Goal: Task Accomplishment & Management: Manage account settings

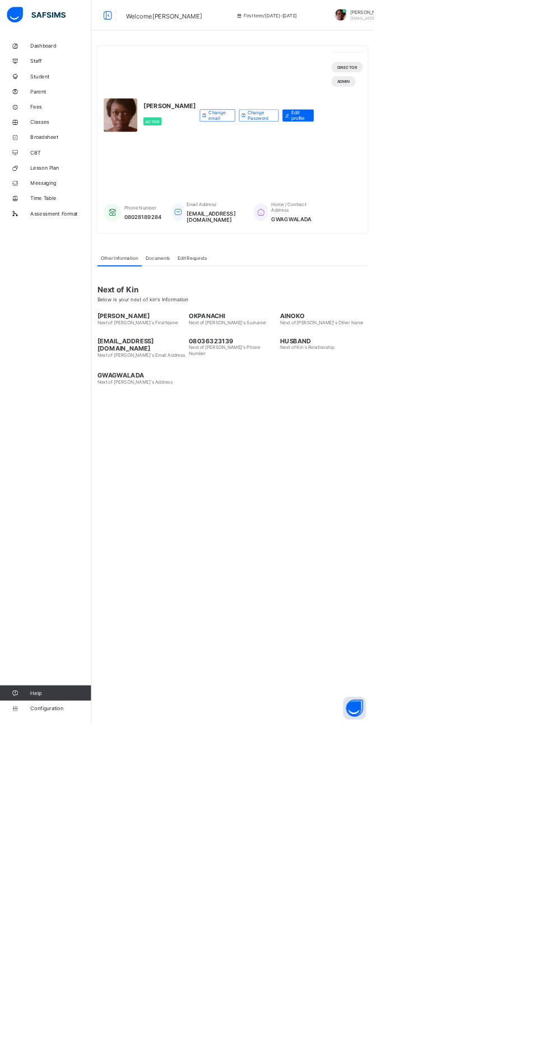
click at [37, 134] on icon at bounding box center [22, 134] width 45 height 8
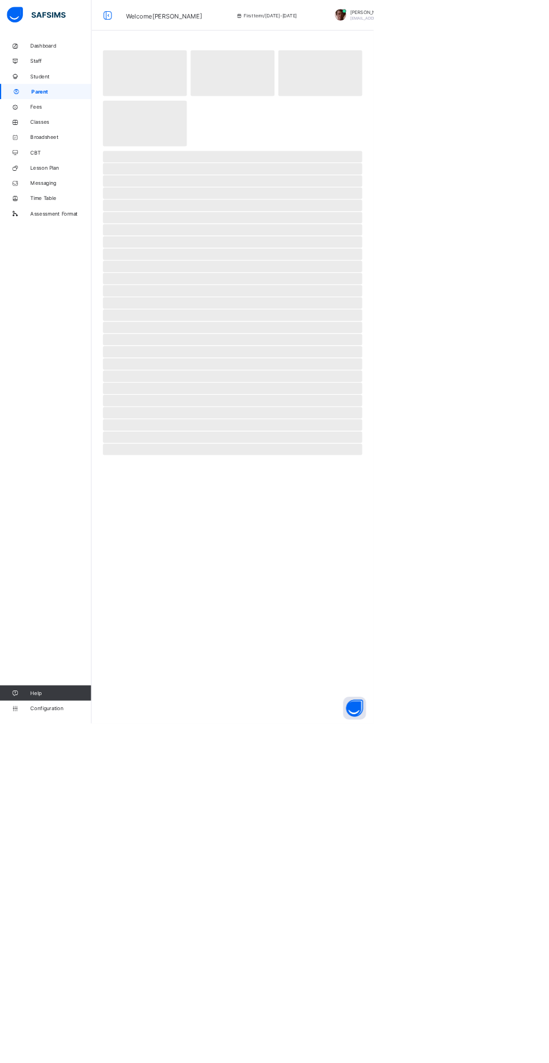
click at [70, 130] on span "Parent" at bounding box center [90, 134] width 88 height 9
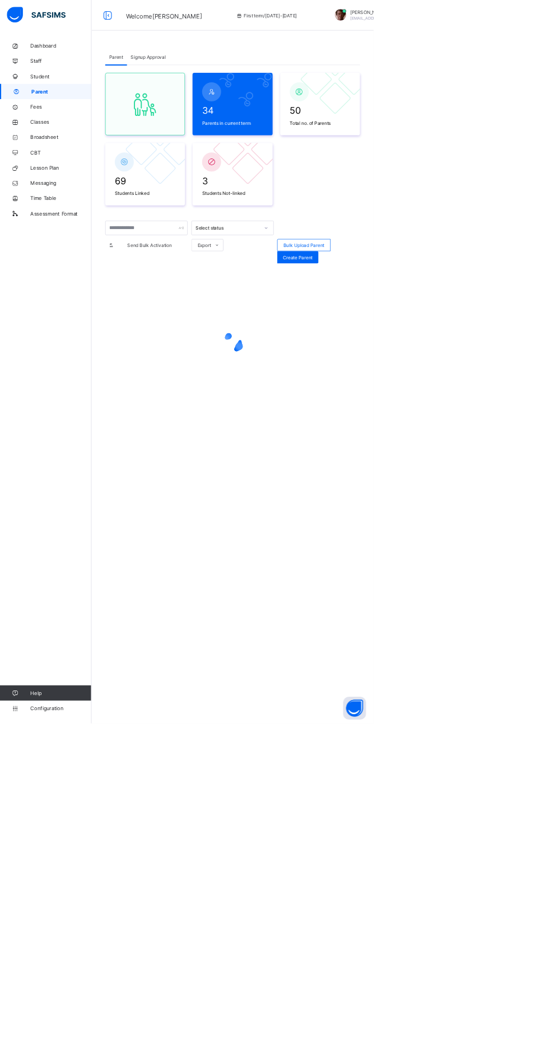
click at [82, 162] on link "Fees" at bounding box center [67, 157] width 134 height 22
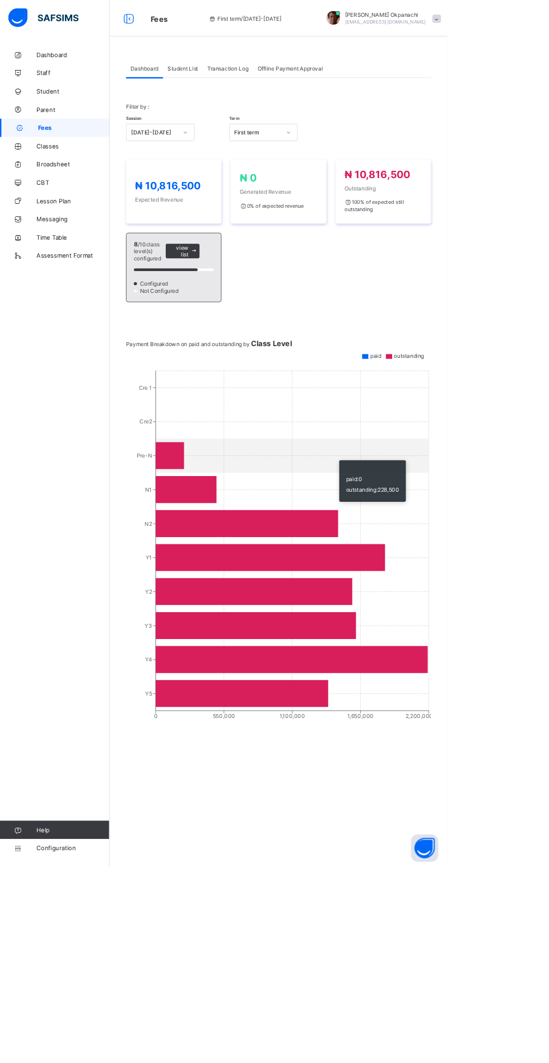
click at [225, 80] on span "Student List" at bounding box center [225, 84] width 38 height 8
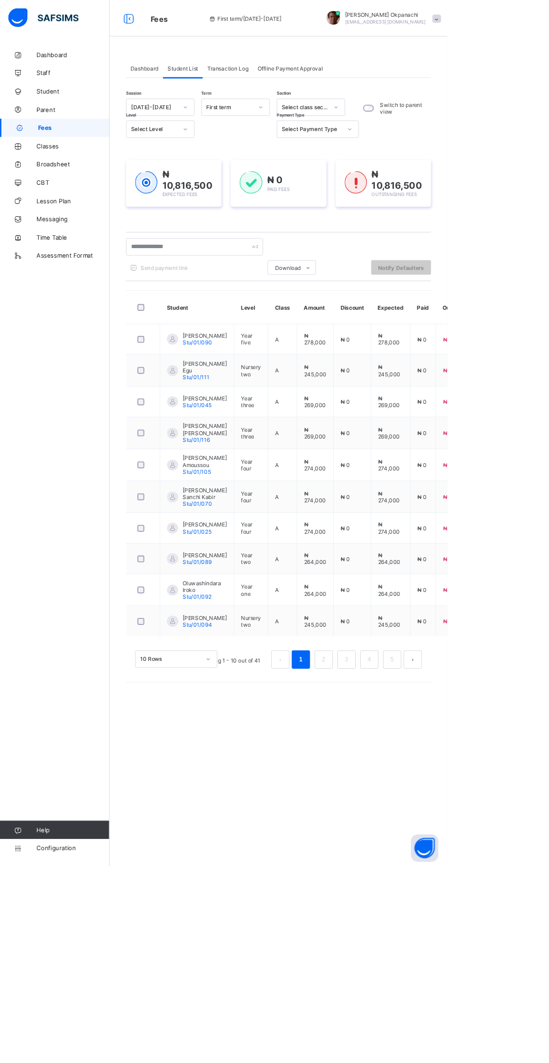
click at [225, 80] on span "Student List" at bounding box center [225, 84] width 38 height 8
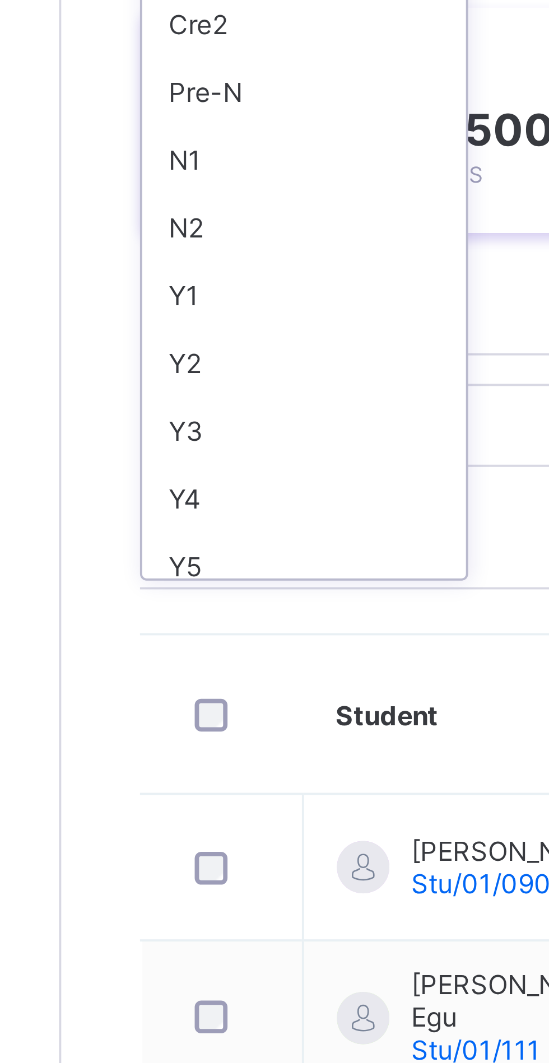
click at [169, 337] on div "Y5" at bounding box center [196, 338] width 83 height 17
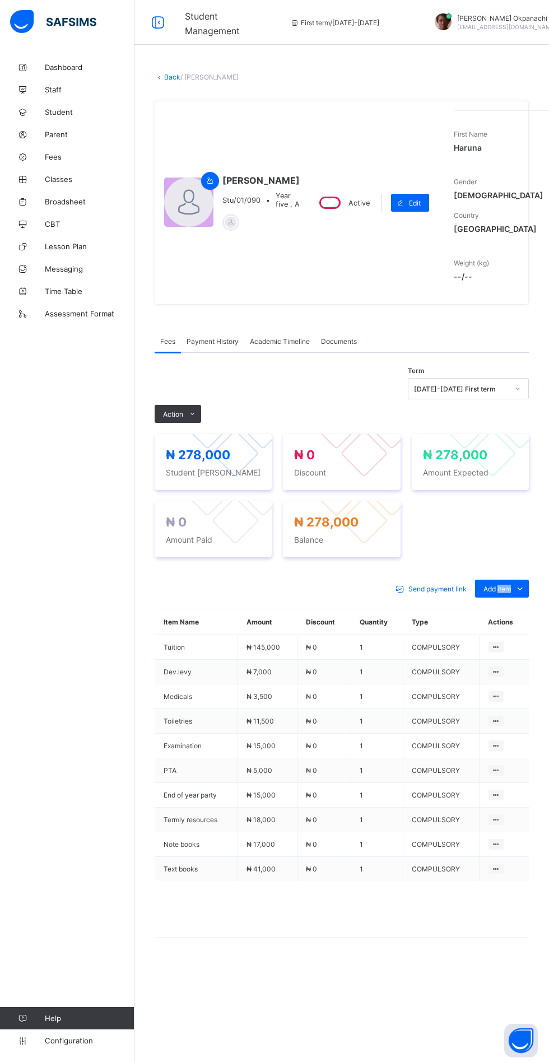
scroll to position [0, 1]
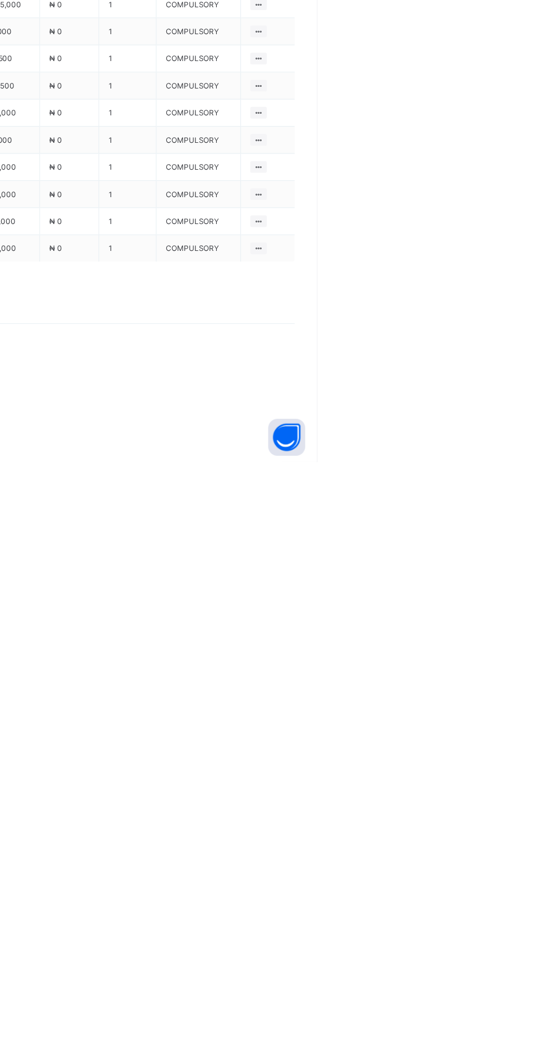
click at [0, 0] on div "Optional items" at bounding box center [0, 0] width 0 height 0
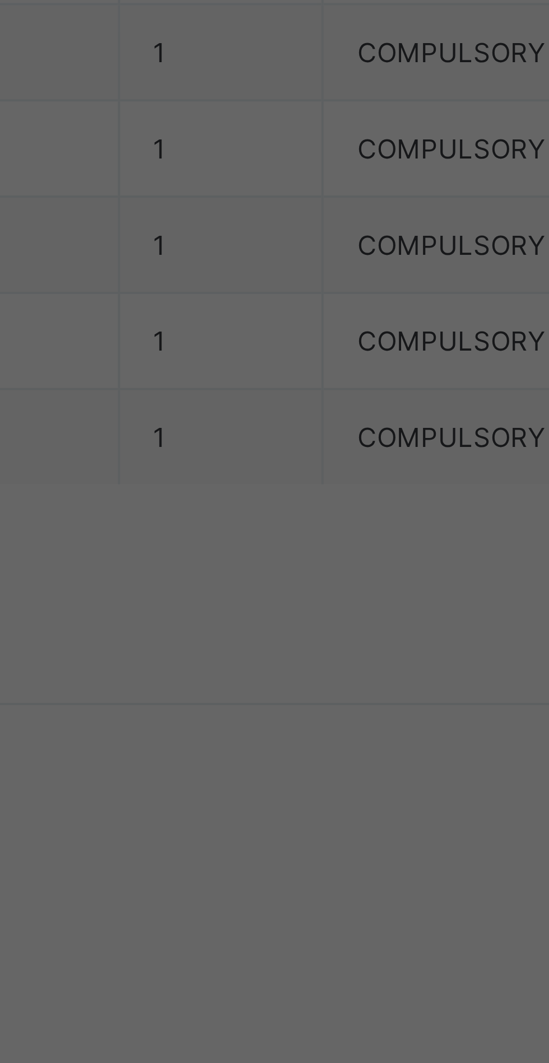
scroll to position [122, 0]
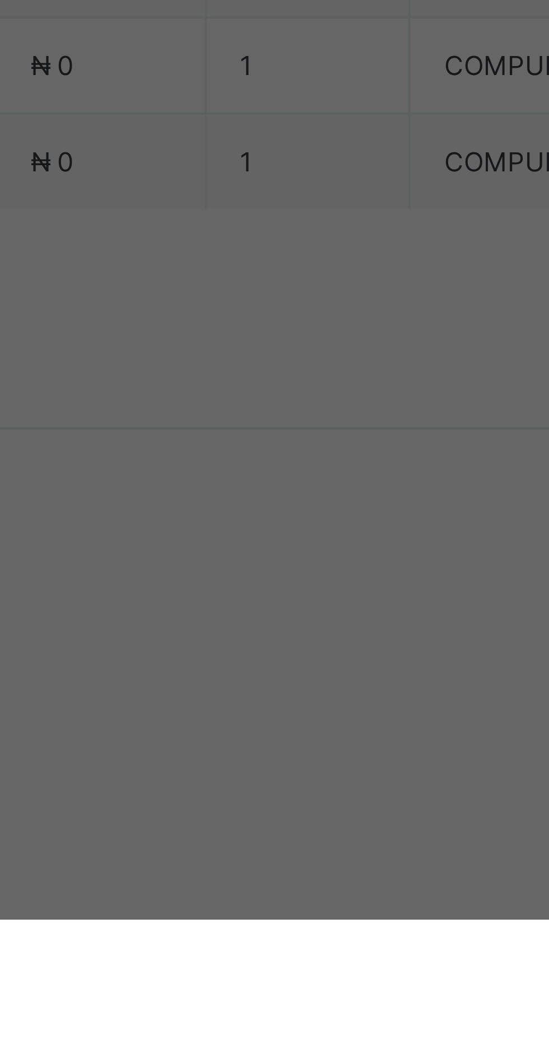
click at [367, 701] on div "Coding" at bounding box center [274, 692] width 185 height 17
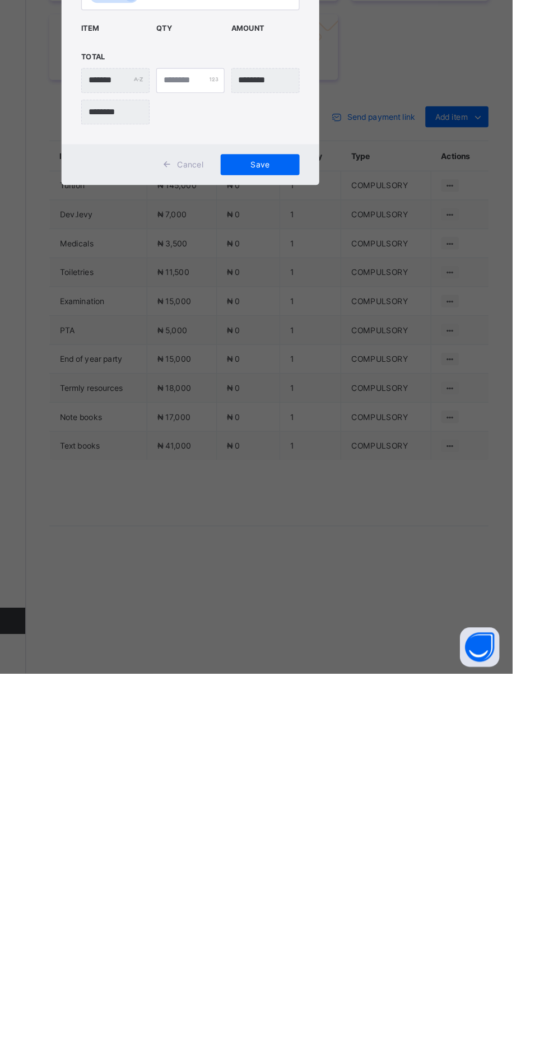
click at [359, 633] on span "Save" at bounding box center [334, 629] width 50 height 8
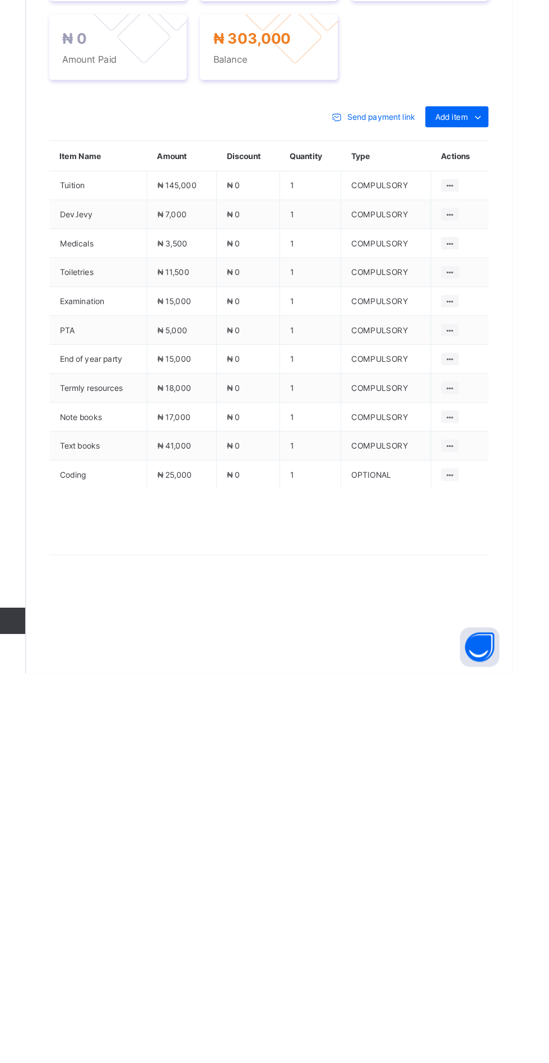
click at [192, 423] on span at bounding box center [192, 414] width 18 height 18
click at [0, 0] on ul "Receive Payment Manage Discount Send Email Reminder" at bounding box center [0, 0] width 0 height 0
click at [0, 0] on li "Receive Payment" at bounding box center [0, 0] width 0 height 0
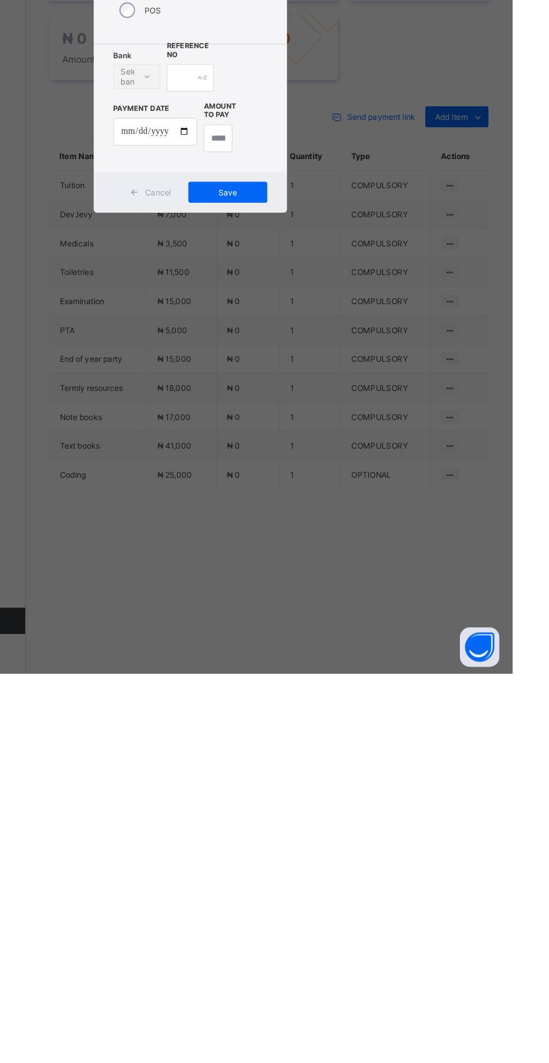
click at [300, 486] on div "Bank" at bounding box center [276, 475] width 45 height 24
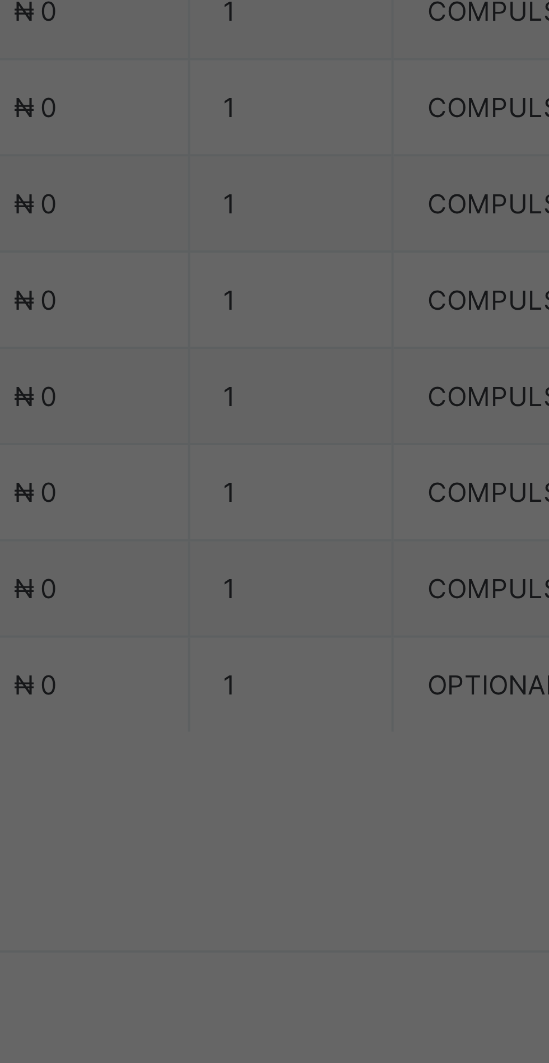
click at [248, 638] on div "Zenith Bank - Sound Minds Best Care Academy" at bounding box center [228, 604] width 39 height 68
click at [294, 567] on input "text" at bounding box center [274, 556] width 40 height 24
type input "**********"
click at [280, 613] on input "date" at bounding box center [244, 602] width 71 height 24
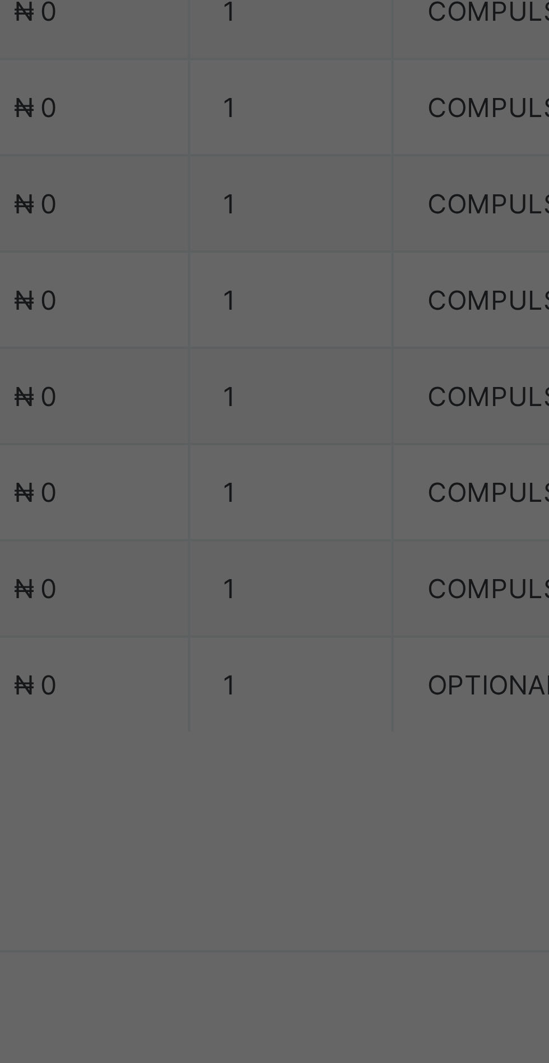
scroll to position [0, 0]
type input "**********"
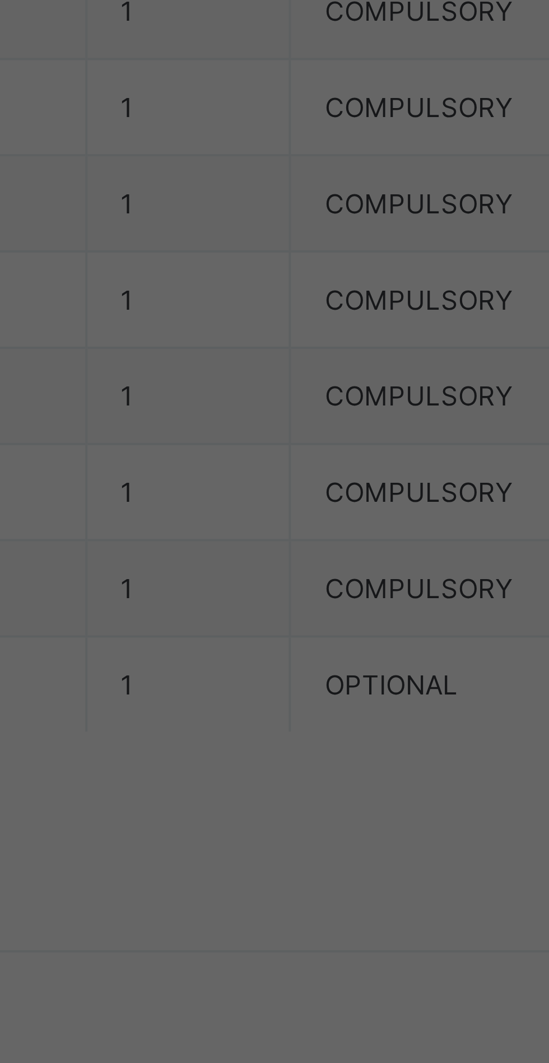
click at [310, 619] on input "currency" at bounding box center [298, 607] width 24 height 24
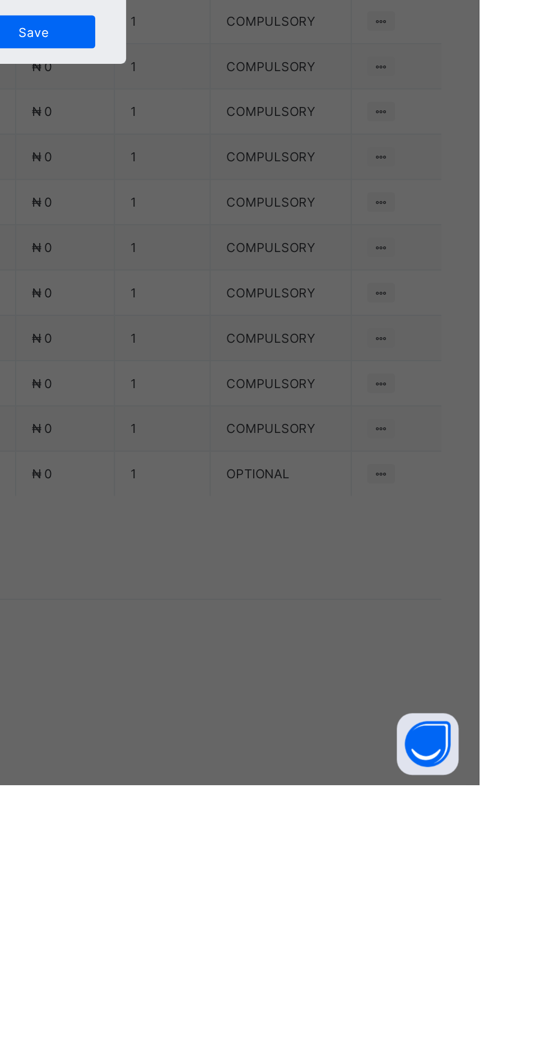
click at [310, 619] on input "currency" at bounding box center [298, 607] width 24 height 24
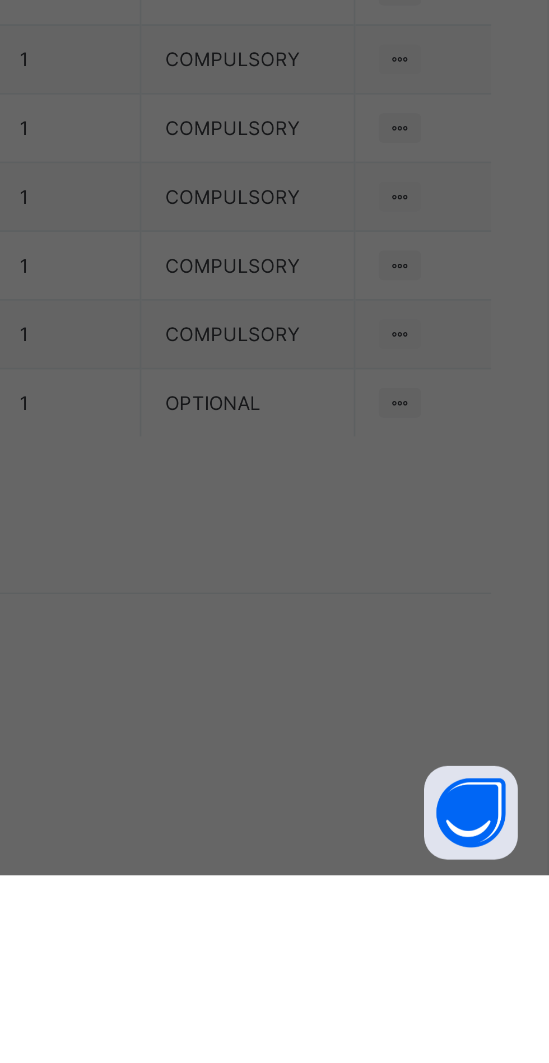
scroll to position [0, 20]
type input "*********"
click at [332, 657] on span "Save" at bounding box center [306, 653] width 50 height 8
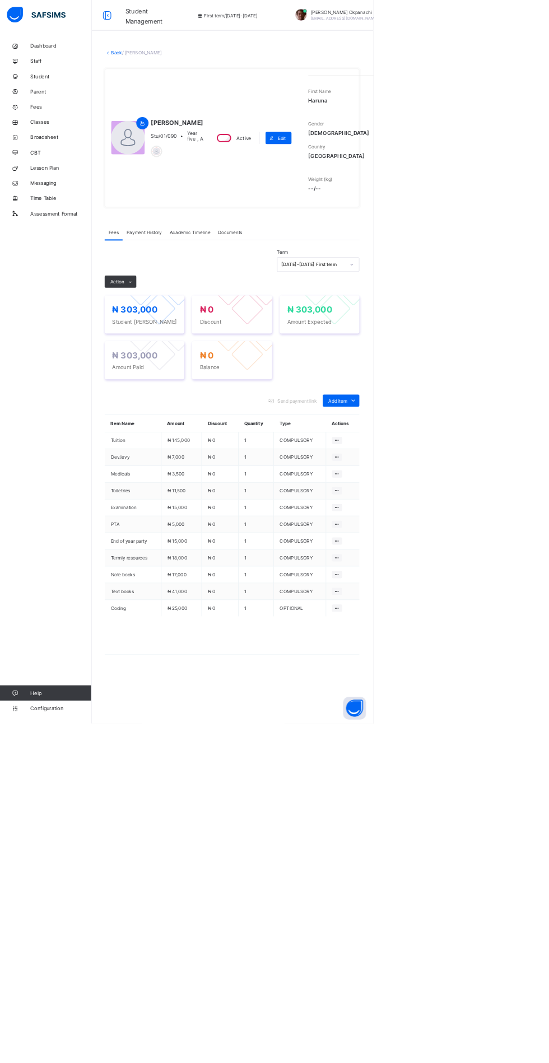
click at [180, 77] on link "Back" at bounding box center [172, 77] width 16 height 8
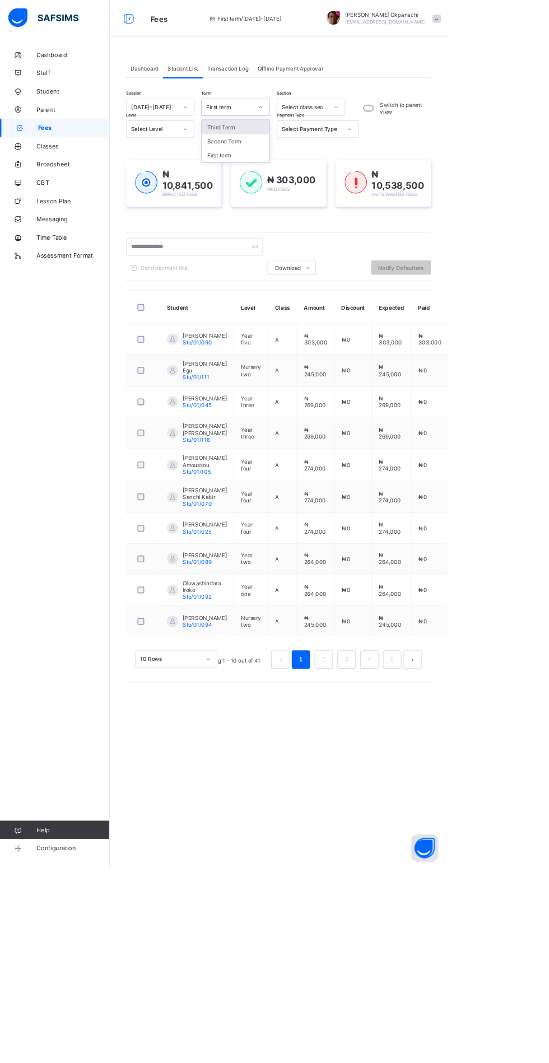
click at [254, 80] on div "Transaction Log" at bounding box center [280, 84] width 62 height 22
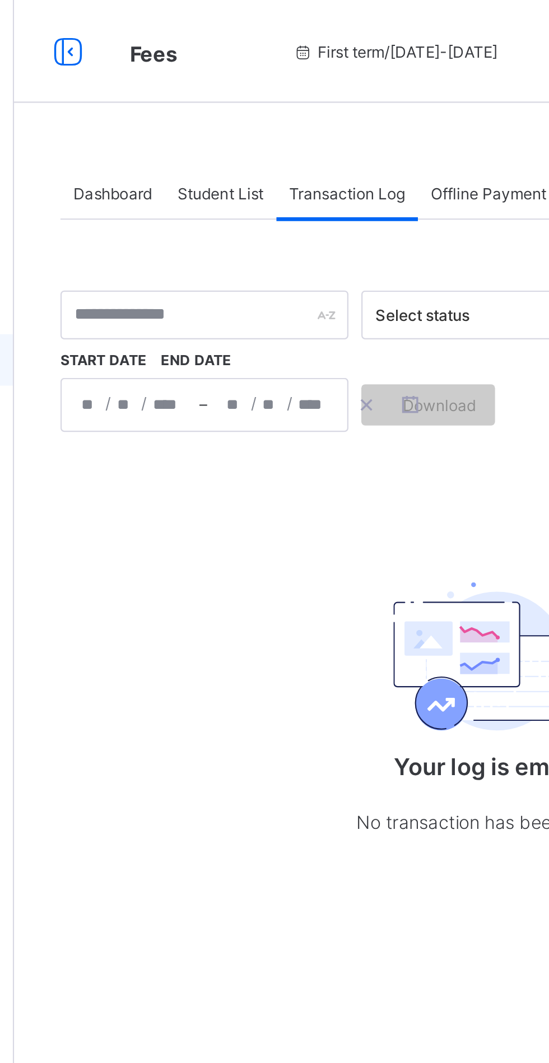
click at [227, 88] on div "Student List" at bounding box center [224, 84] width 49 height 22
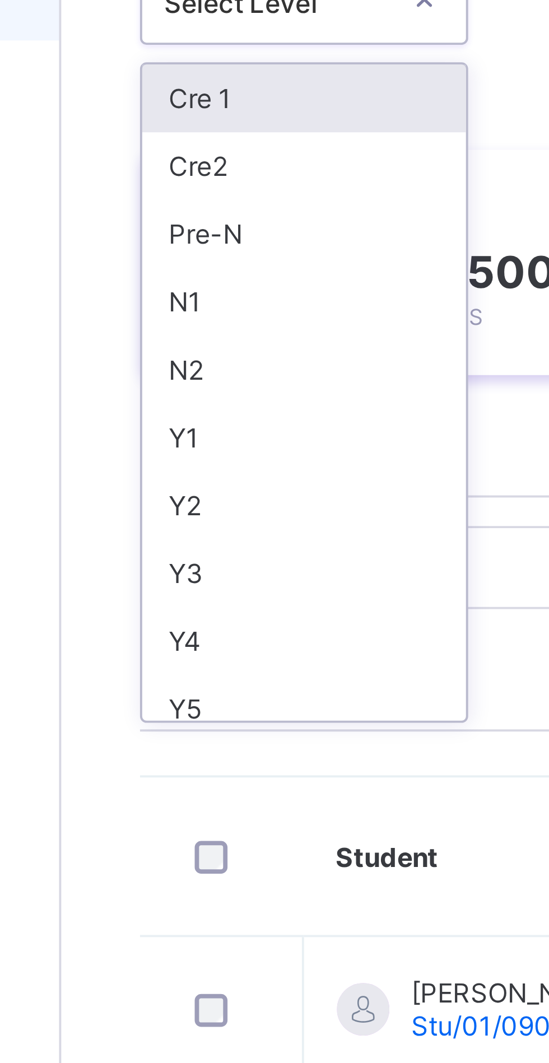
click at [189, 267] on div "Y1" at bounding box center [196, 269] width 83 height 17
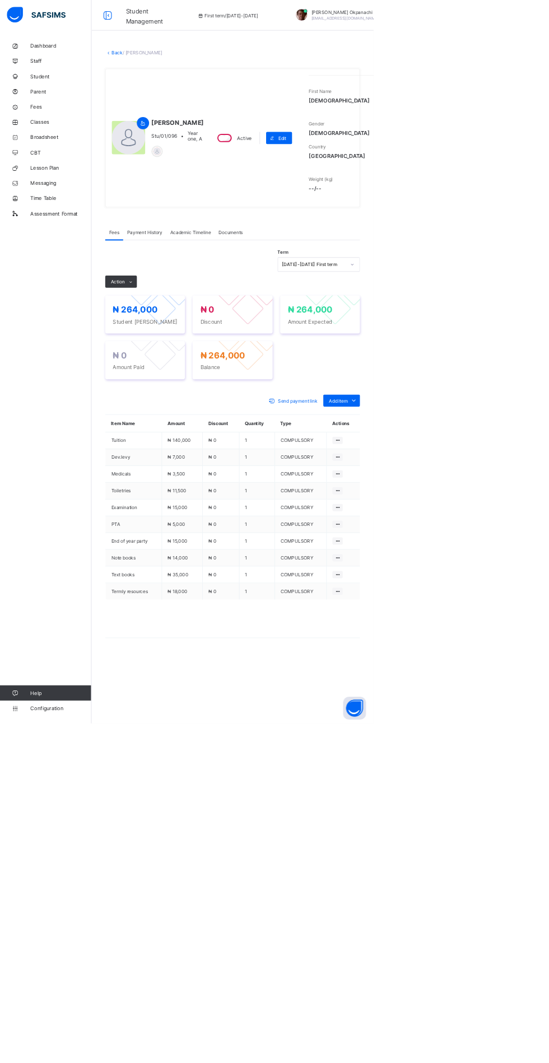
click at [512, 597] on span at bounding box center [520, 589] width 18 height 18
click at [0, 0] on div "Optional items" at bounding box center [0, 0] width 0 height 0
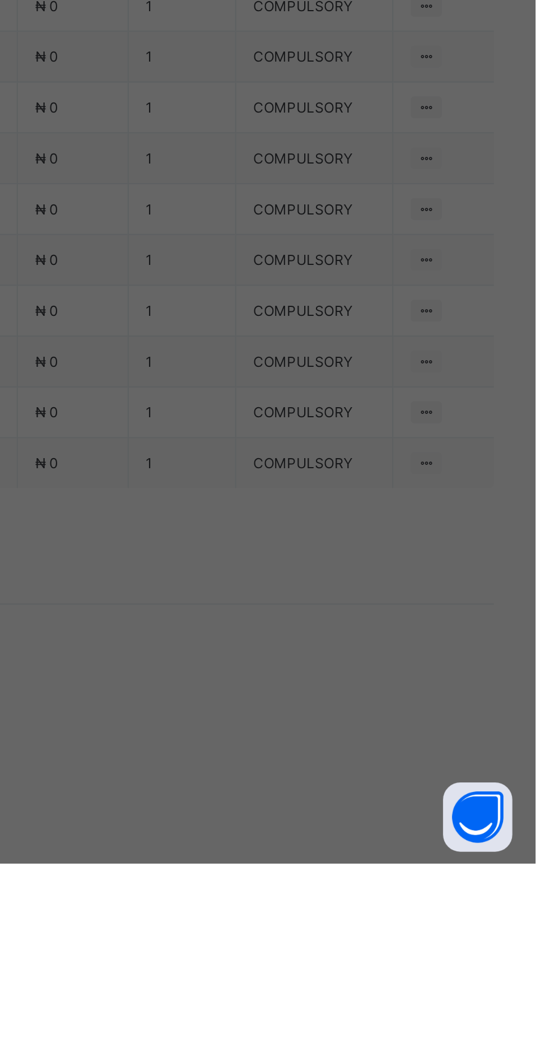
click at [373, 496] on div "×" at bounding box center [367, 486] width 11 height 19
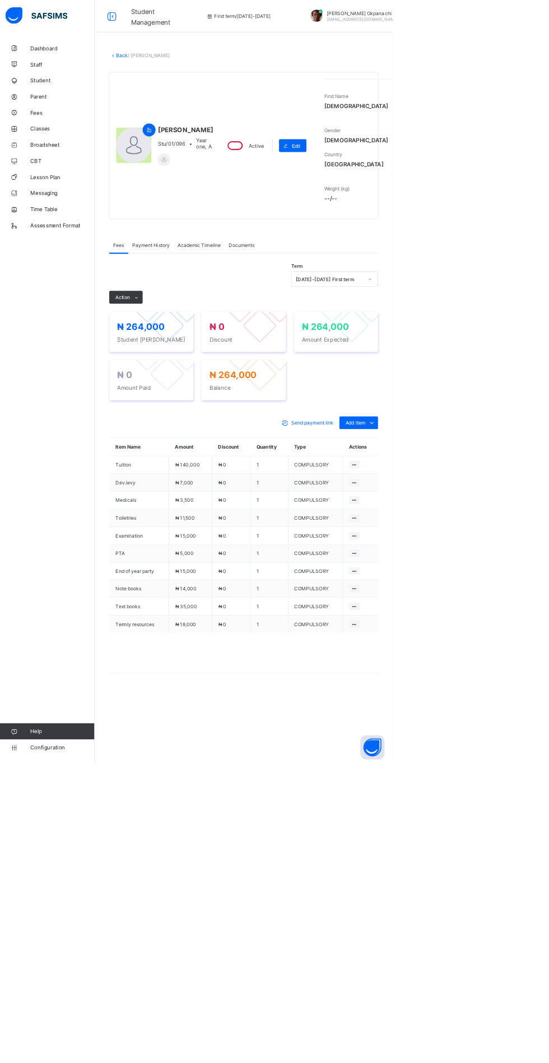
click at [180, 75] on link "Back" at bounding box center [172, 77] width 16 height 8
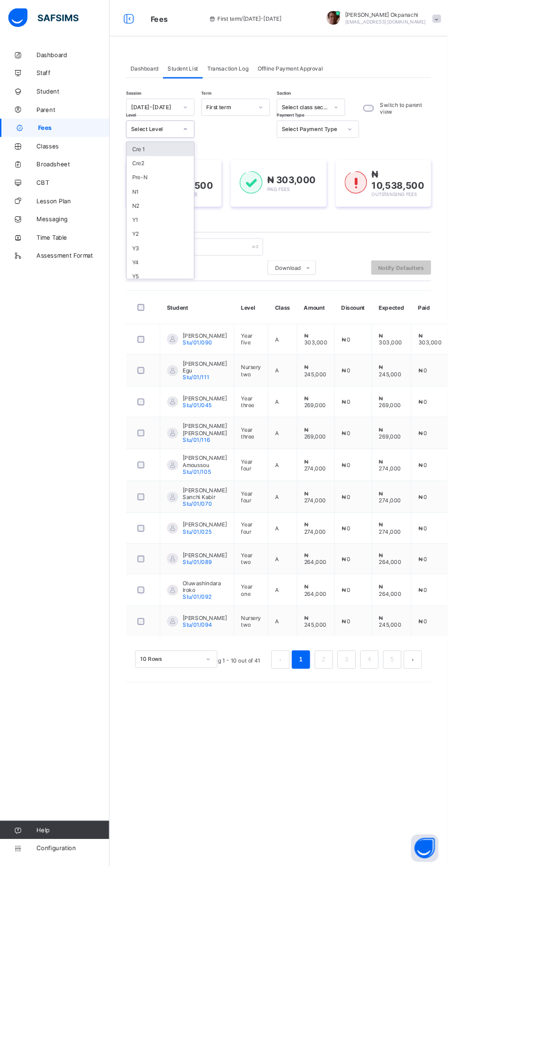
click at [166, 336] on div "Y5" at bounding box center [196, 338] width 83 height 17
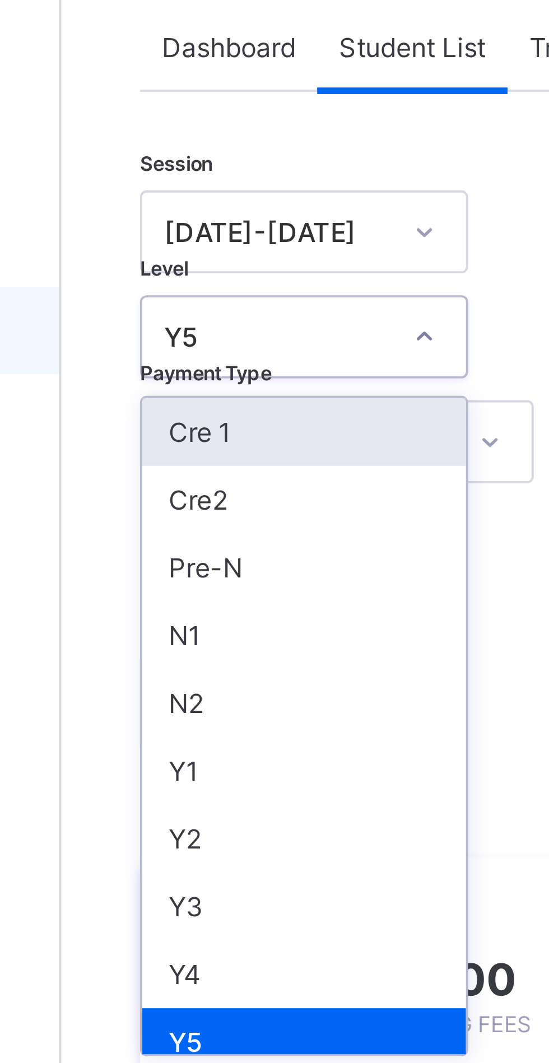
scroll to position [3, 0]
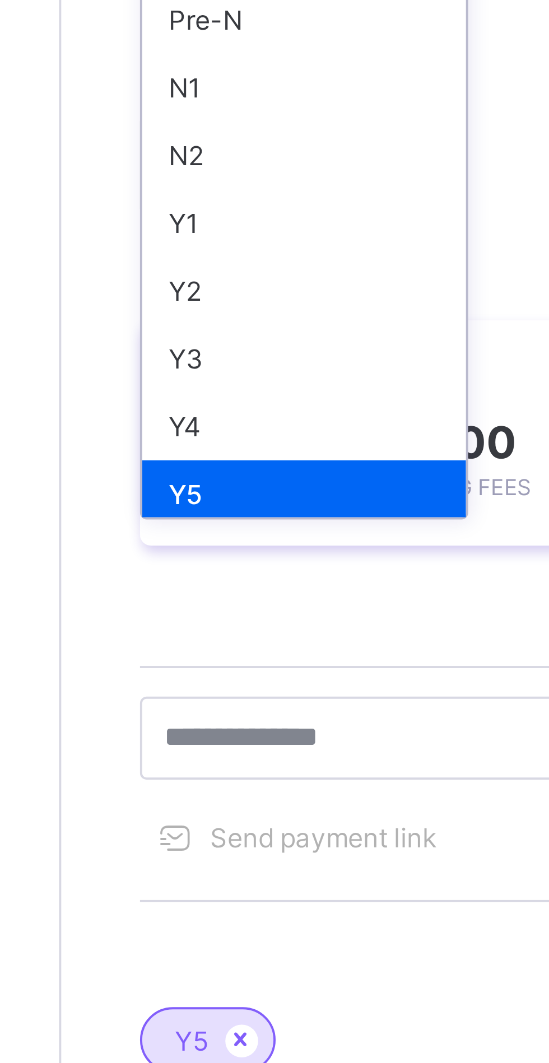
click at [181, 267] on div "Y1" at bounding box center [196, 266] width 83 height 17
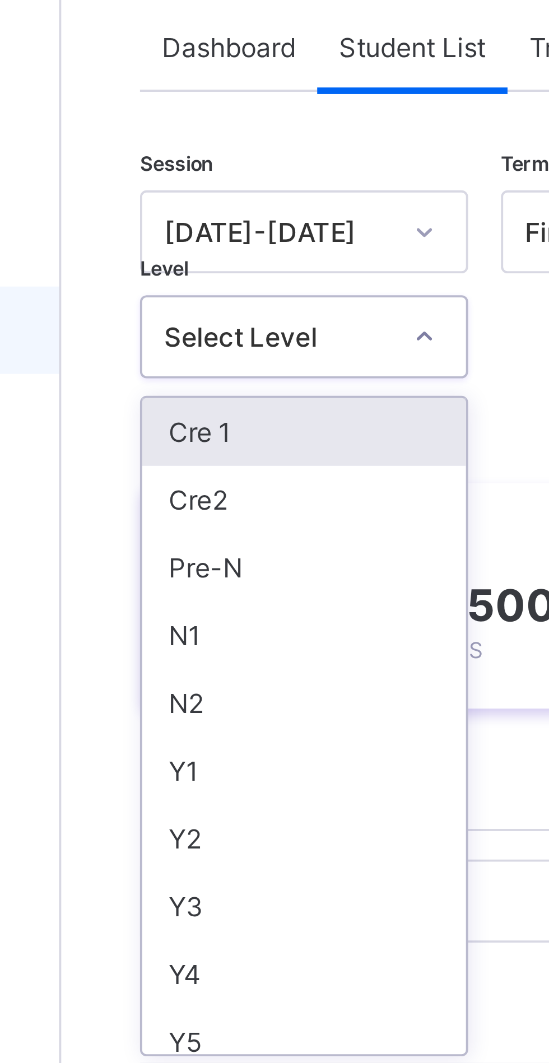
scroll to position [3, 0]
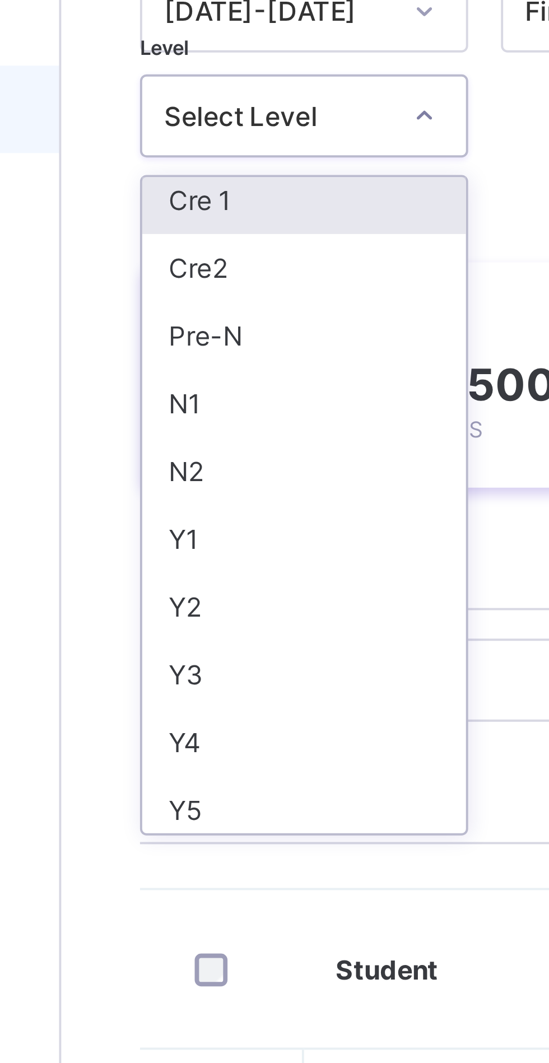
click at [176, 265] on div "Y1" at bounding box center [196, 266] width 83 height 17
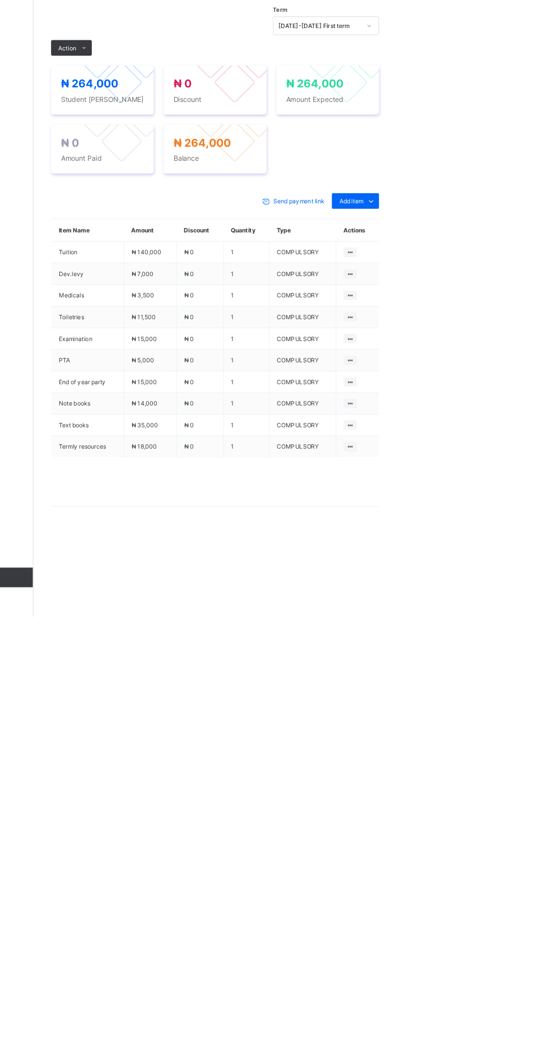
click at [511, 597] on span at bounding box center [520, 589] width 18 height 18
click at [0, 0] on ul "Optional items Special bill" at bounding box center [0, 0] width 0 height 0
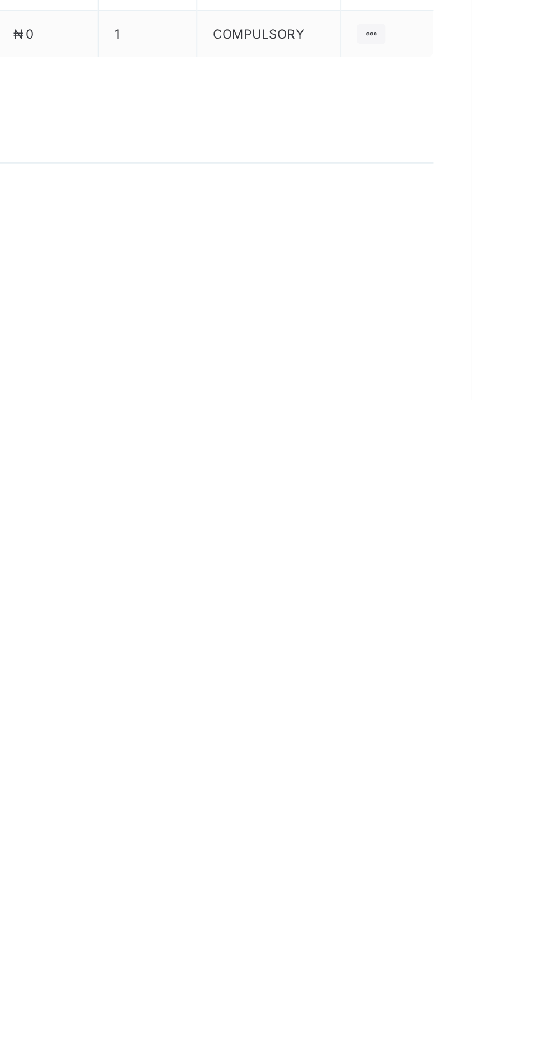
click at [0, 0] on div "Optional items" at bounding box center [0, 0] width 0 height 0
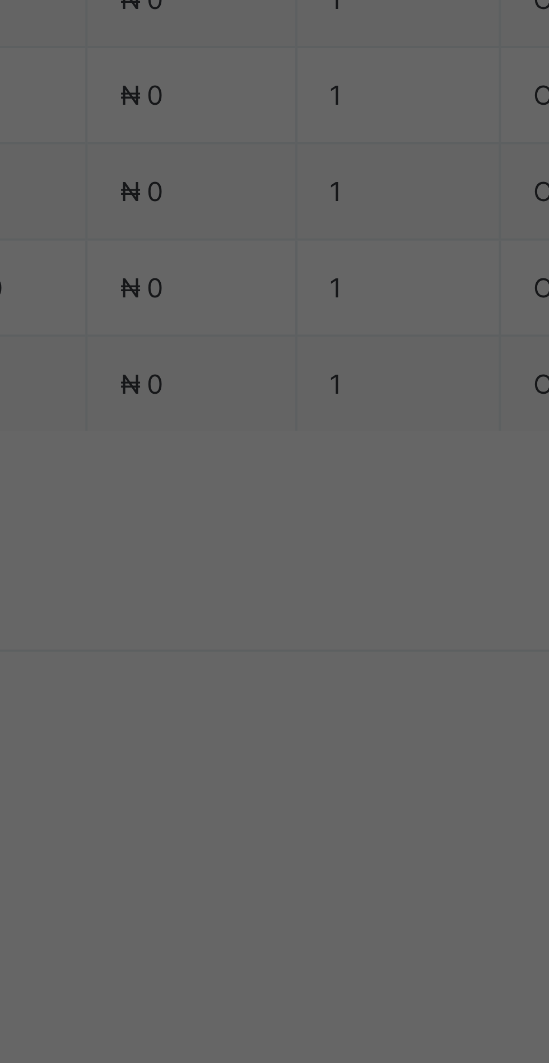
scroll to position [122, 0]
click at [351, 684] on div "Lessons" at bounding box center [274, 674] width 185 height 17
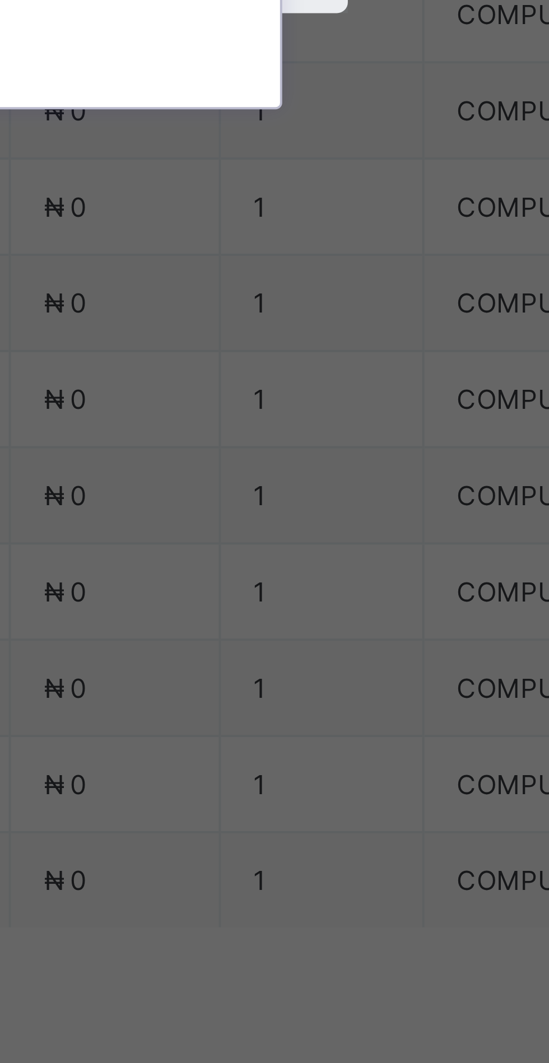
scroll to position [102, 0]
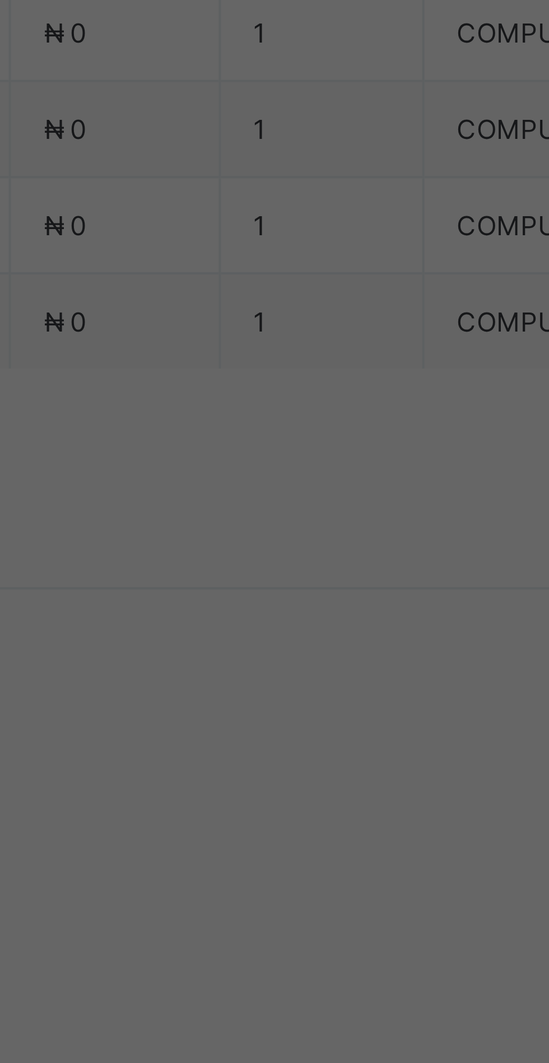
click at [352, 653] on div "Club" at bounding box center [274, 644] width 185 height 17
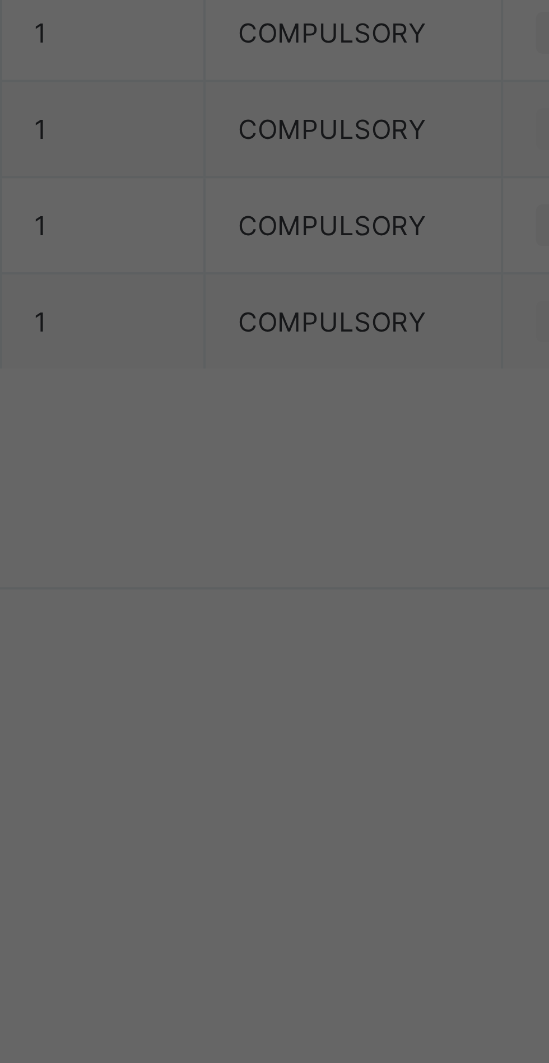
click at [359, 660] on span "Save" at bounding box center [334, 656] width 50 height 8
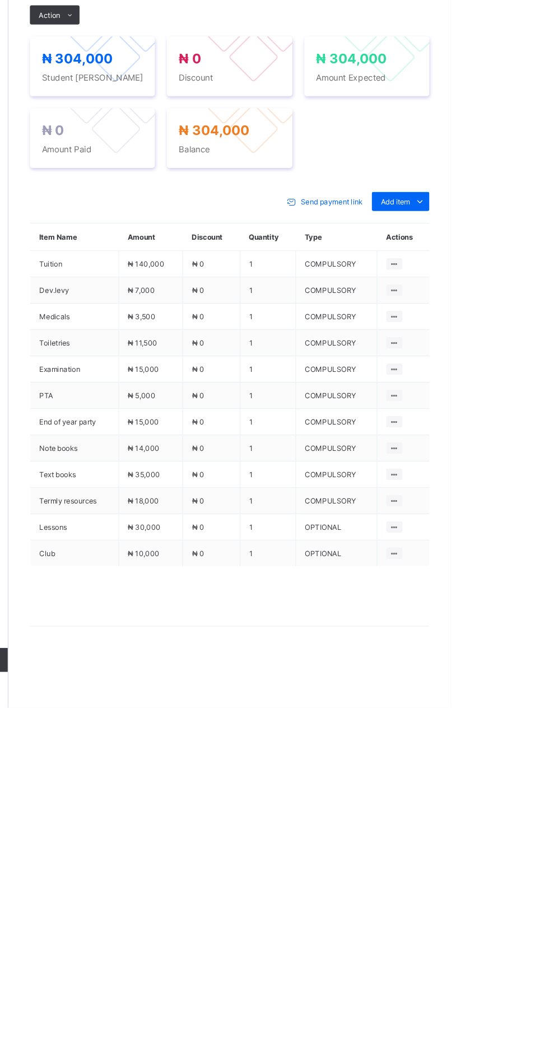
click at [186, 423] on span at bounding box center [192, 414] width 18 height 18
click at [0, 0] on li "Receive Payment" at bounding box center [0, 0] width 0 height 0
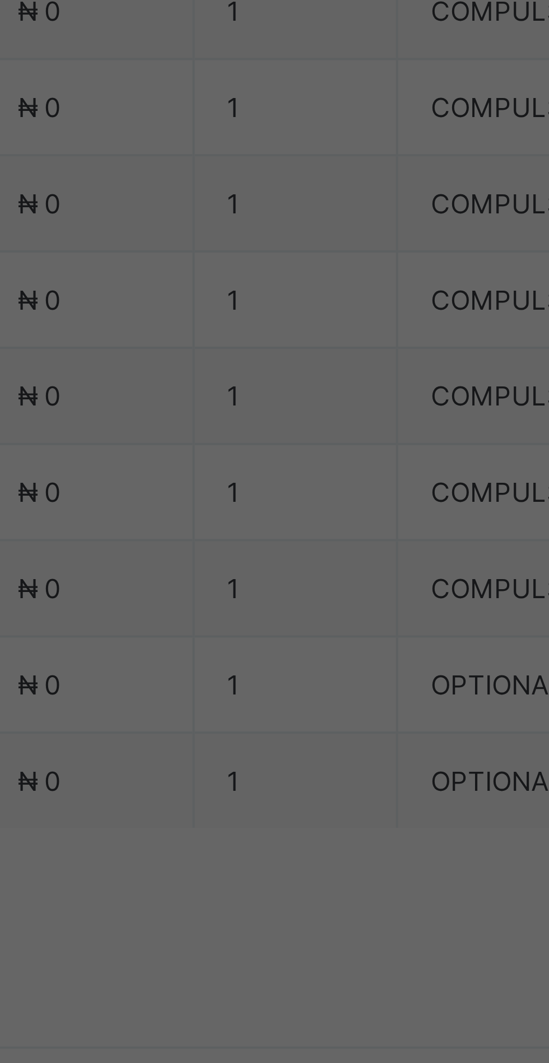
click at [248, 638] on div "Zenith Bank - Sound Minds Best Care Academy" at bounding box center [228, 604] width 39 height 68
click at [294, 567] on input "text" at bounding box center [274, 556] width 40 height 24
type input "**********"
click at [280, 613] on input "date" at bounding box center [244, 602] width 71 height 24
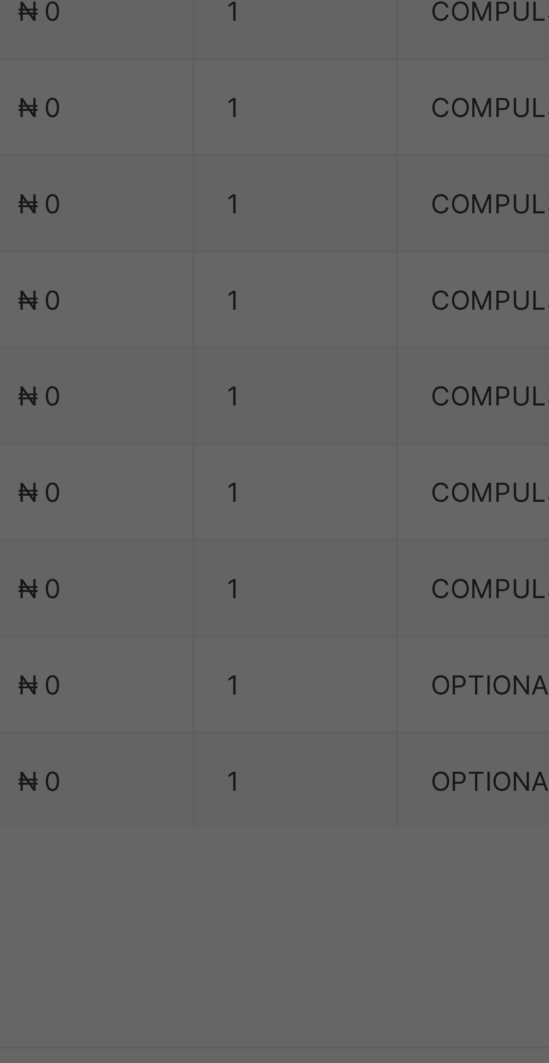
scroll to position [0, 0]
type input "**********"
click at [310, 619] on input "currency" at bounding box center [298, 607] width 24 height 24
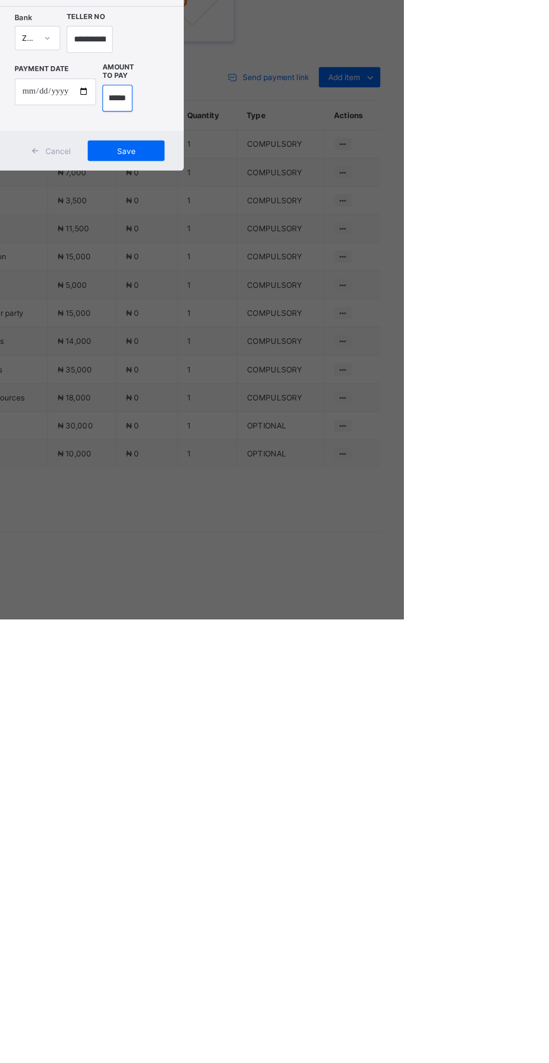
type input "*********"
click at [332, 657] on span "Save" at bounding box center [306, 653] width 50 height 8
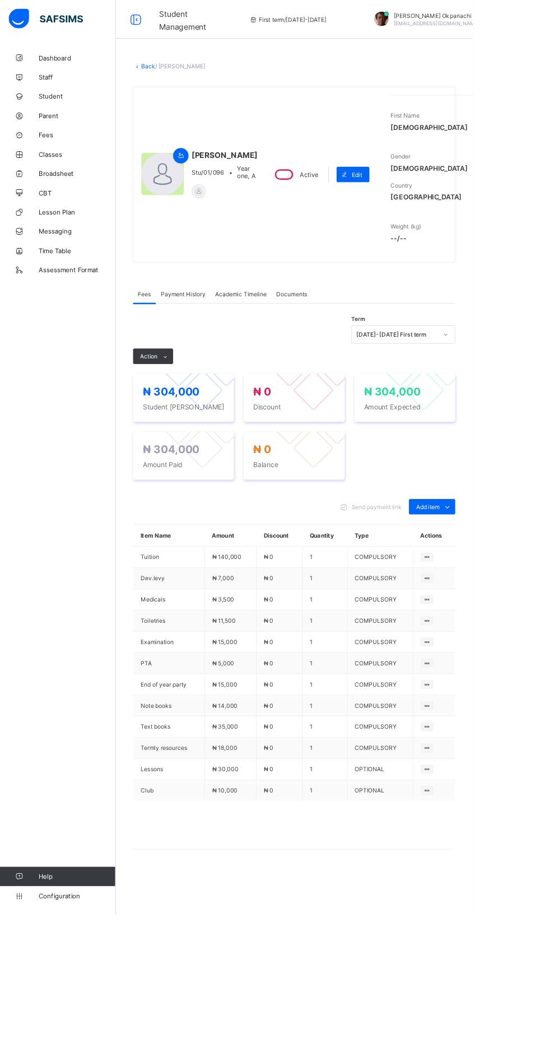
scroll to position [0, 0]
click at [180, 81] on link "Back" at bounding box center [172, 77] width 16 height 8
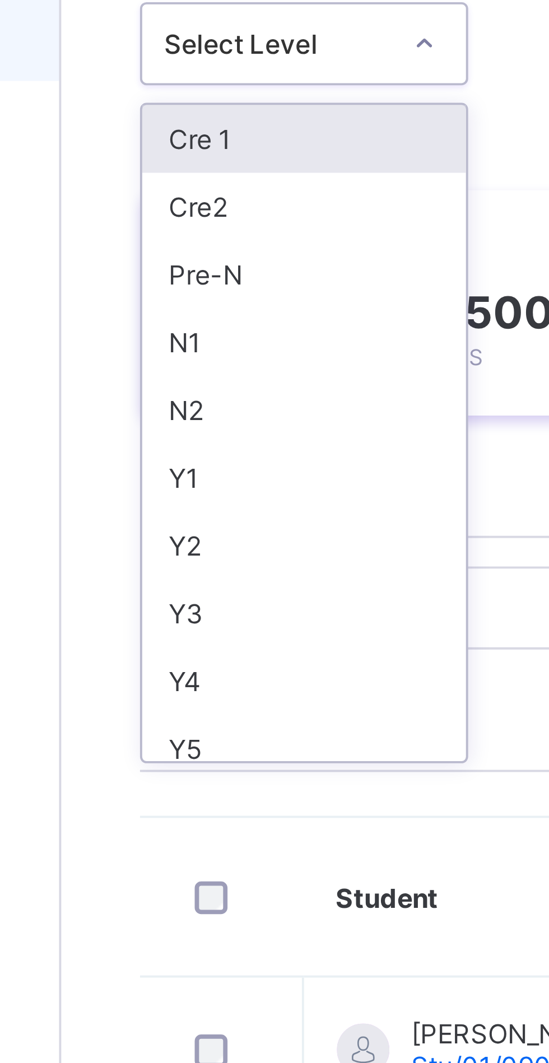
scroll to position [3, 0]
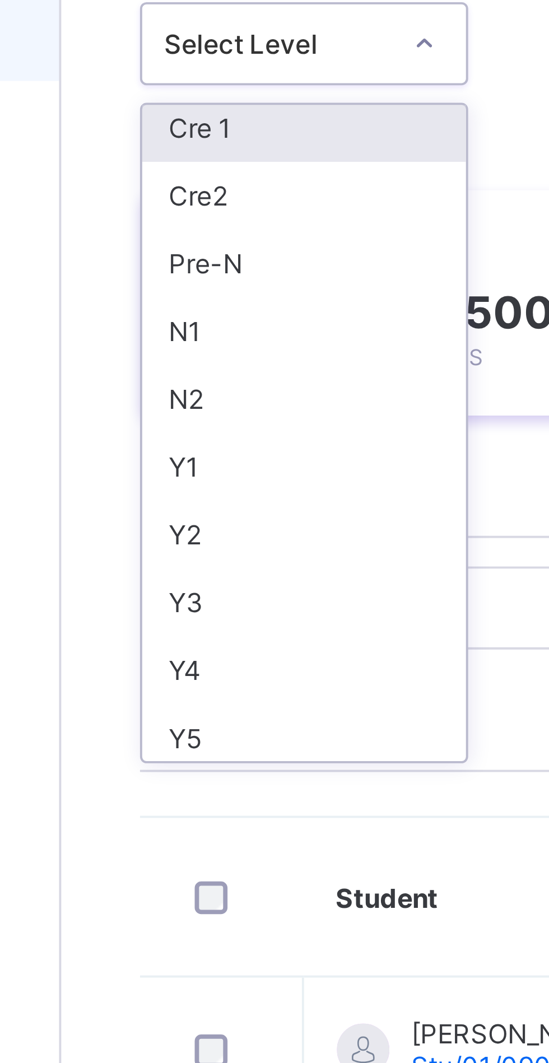
click at [186, 267] on div "Y1" at bounding box center [196, 266] width 83 height 17
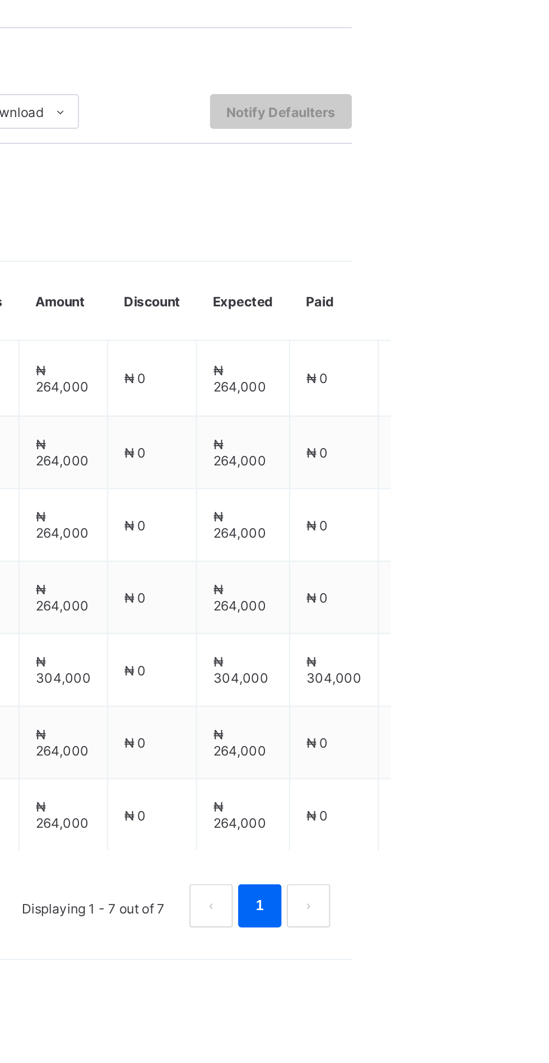
scroll to position [0, 0]
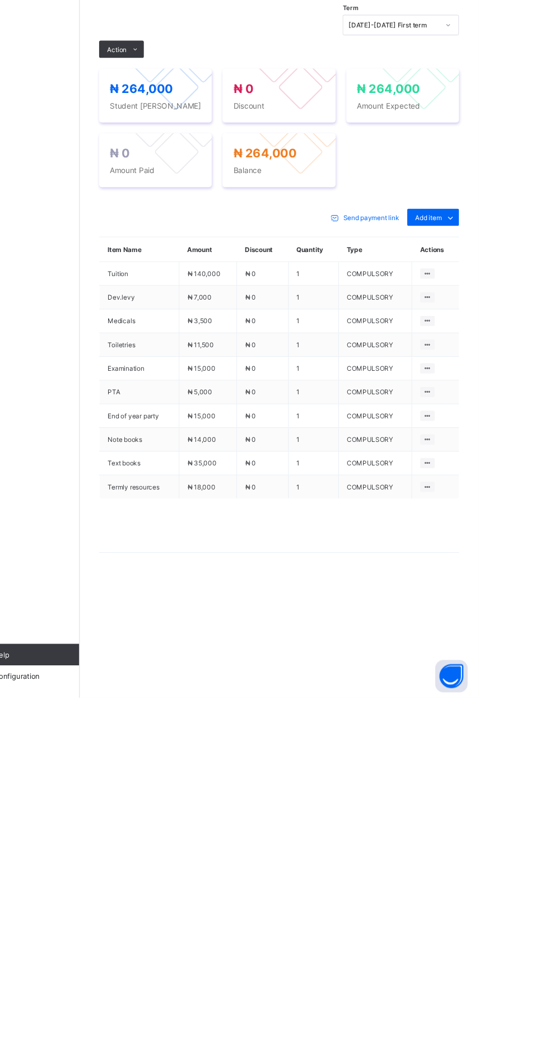
click at [186, 398] on span at bounding box center [192, 389] width 18 height 18
click at [0, 0] on li "Receive Payment" at bounding box center [0, 0] width 0 height 0
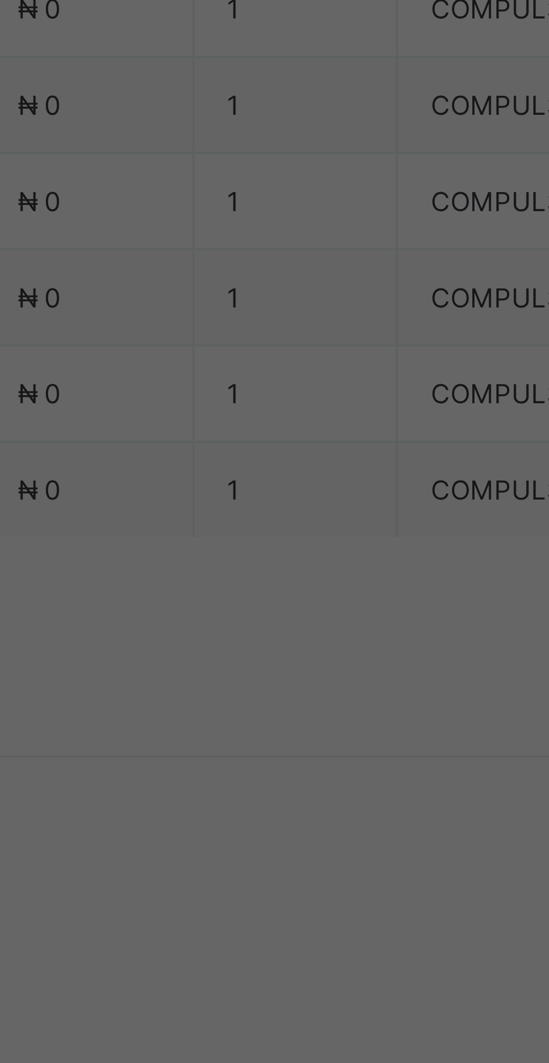
click at [248, 638] on div "Zenith Bank - Sound Minds Best Care Academy" at bounding box center [228, 604] width 39 height 68
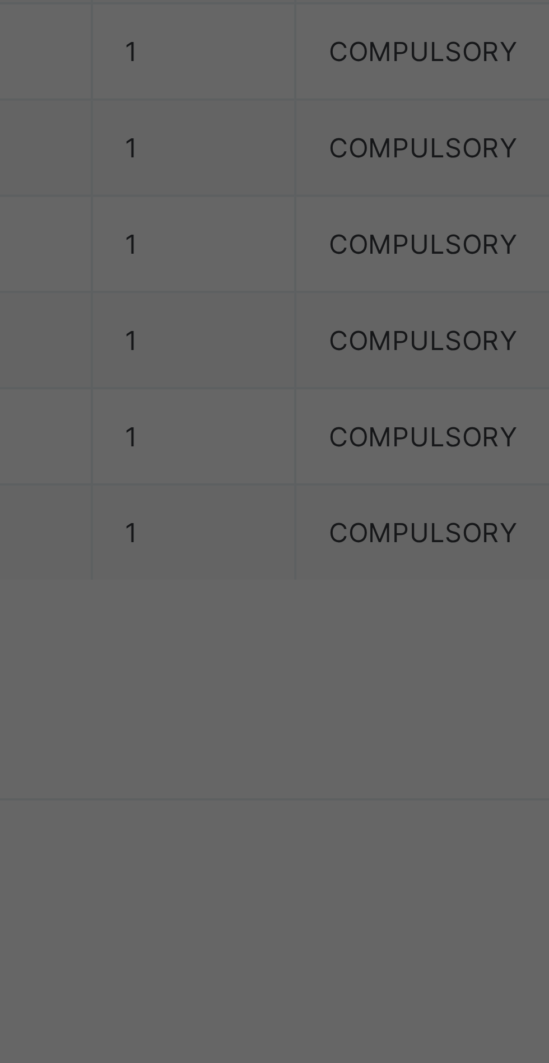
click at [294, 567] on input "text" at bounding box center [274, 556] width 40 height 24
type input "**********"
click at [280, 613] on input "date" at bounding box center [244, 602] width 71 height 24
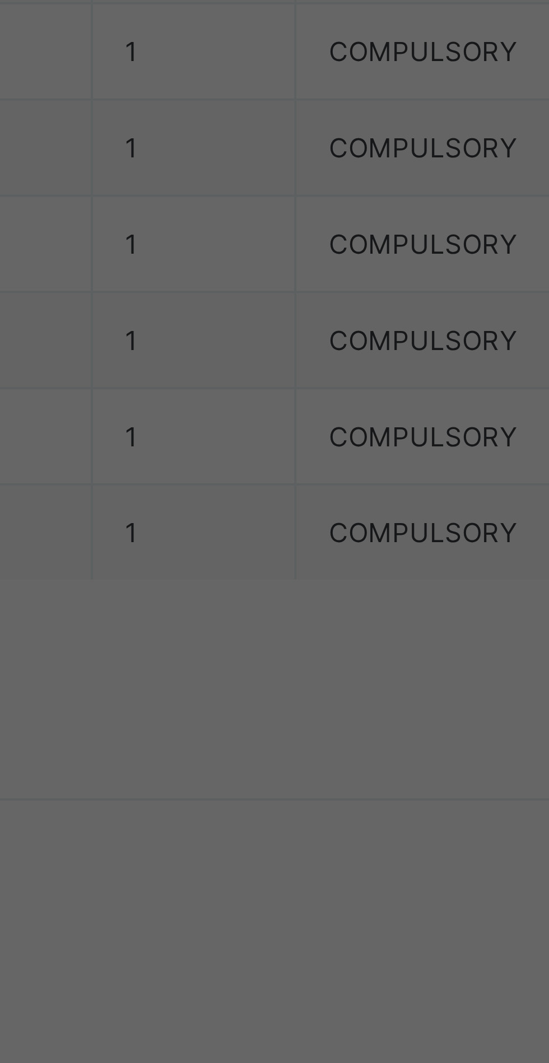
type input "**********"
click at [310, 619] on input "currency" at bounding box center [298, 607] width 24 height 24
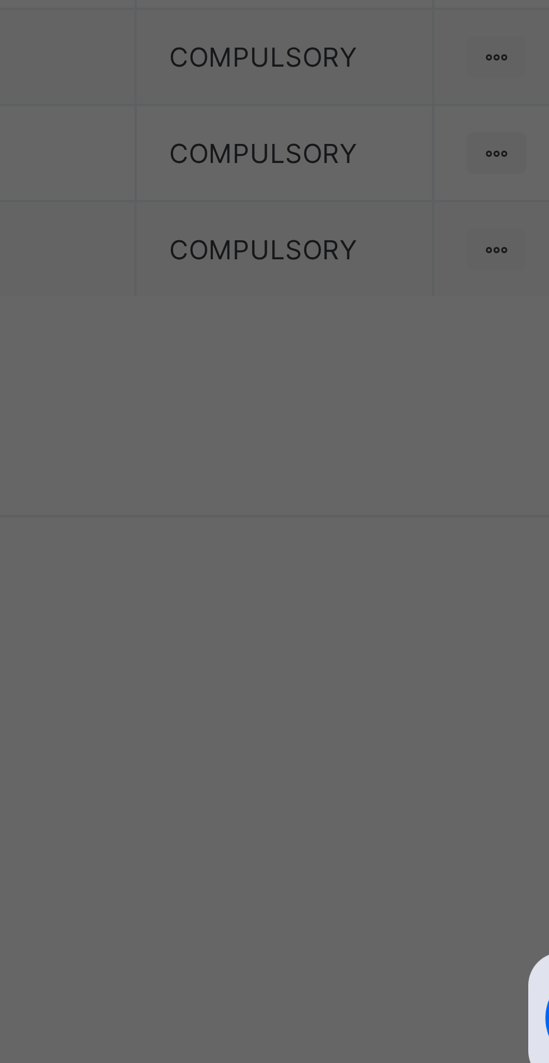
scroll to position [0, 20]
type input "*********"
click at [332, 657] on span "Save" at bounding box center [306, 653] width 50 height 8
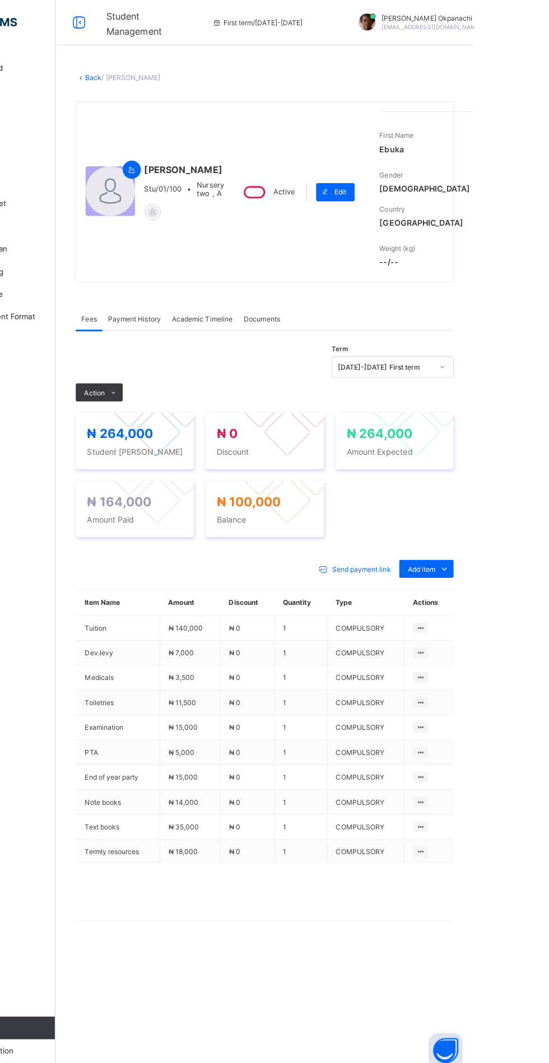
click at [180, 81] on link "Back" at bounding box center [172, 77] width 16 height 8
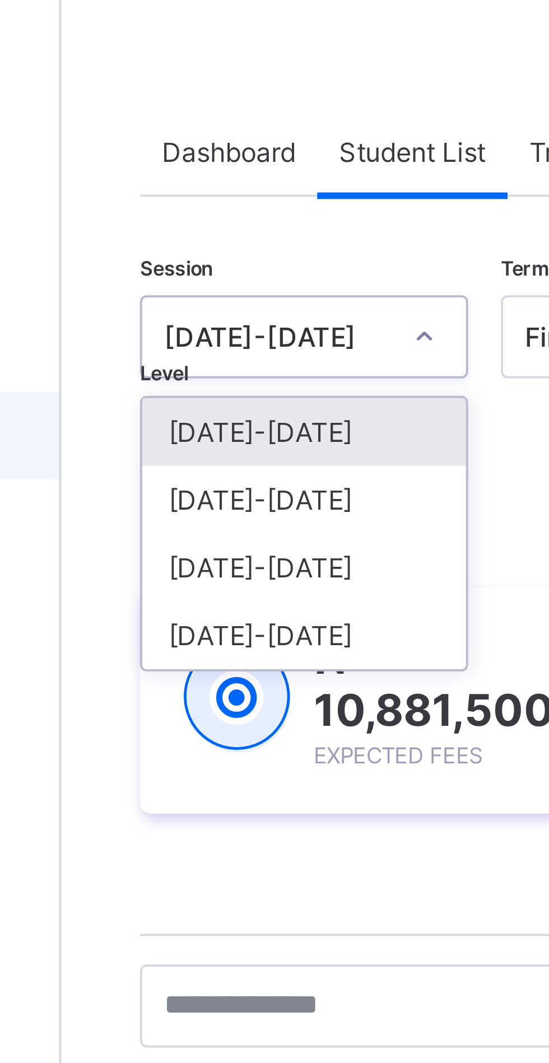
click at [204, 172] on div "[DATE]-[DATE]" at bounding box center [196, 173] width 83 height 17
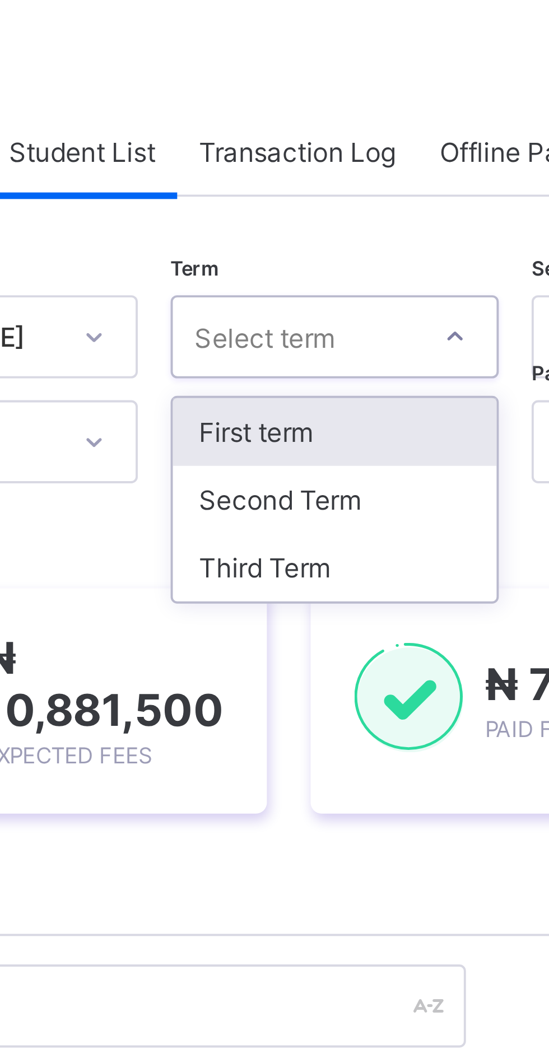
click at [296, 192] on div "Third Term" at bounding box center [289, 190] width 83 height 17
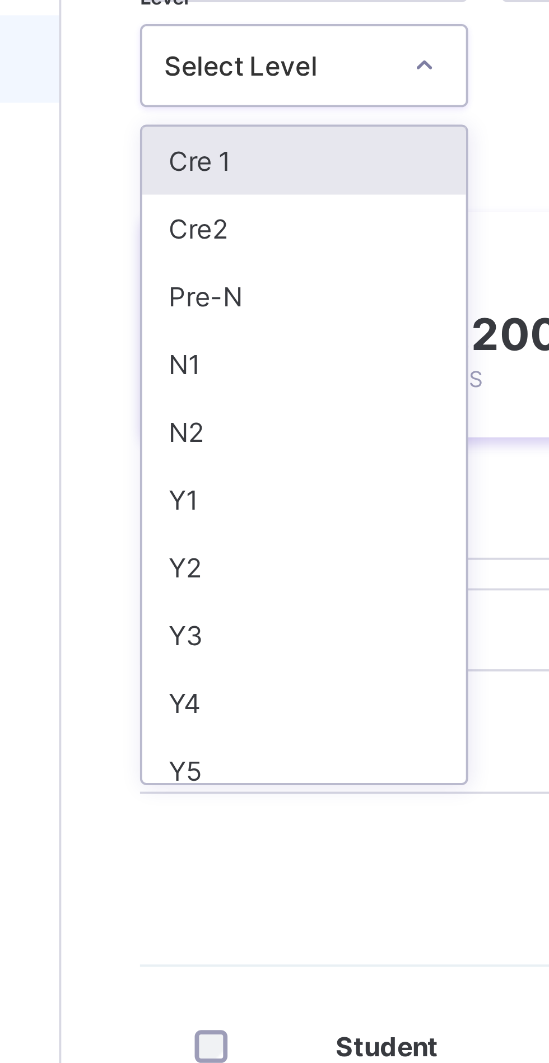
scroll to position [3, 0]
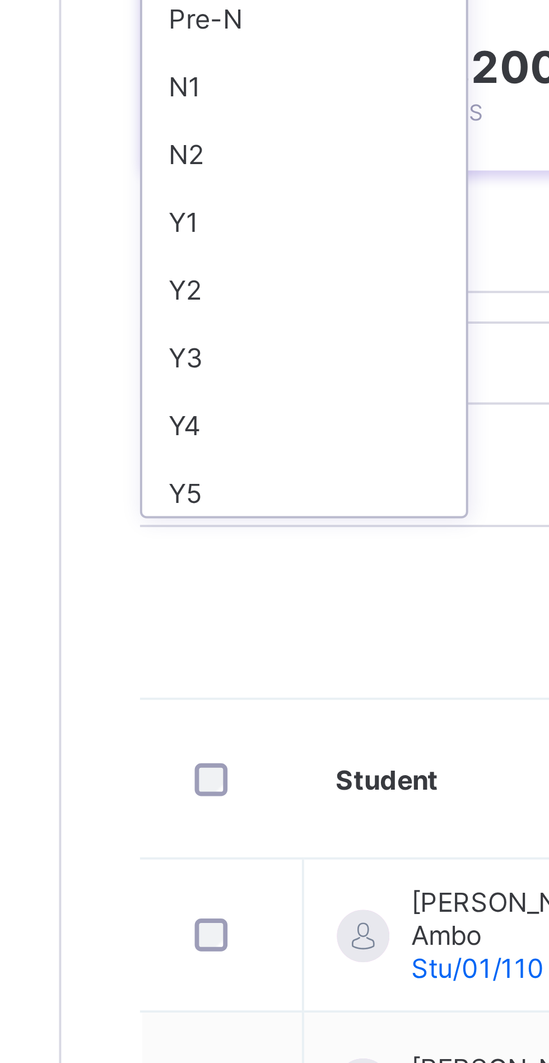
click at [205, 301] on div "Y3" at bounding box center [196, 301] width 83 height 17
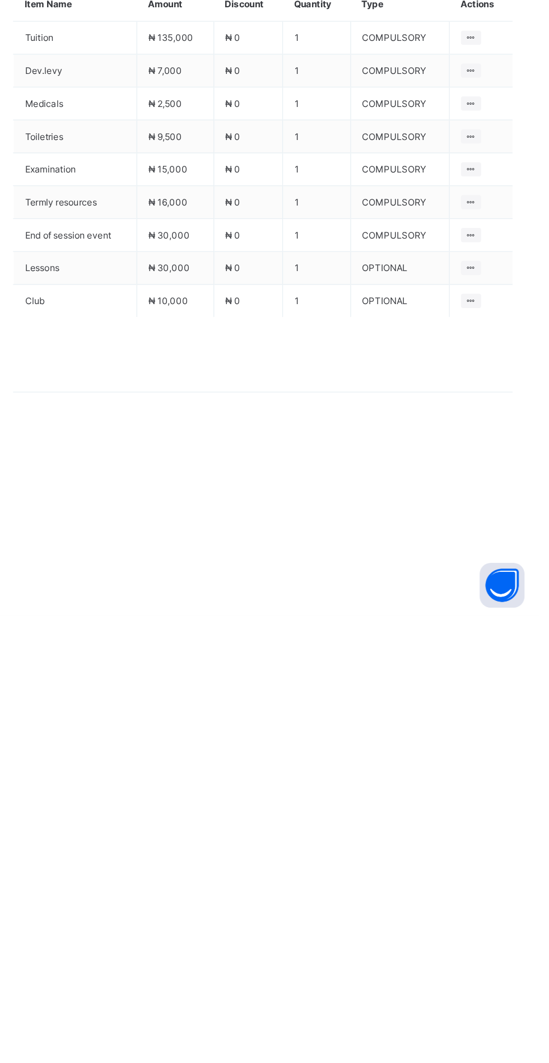
click at [192, 401] on icon at bounding box center [192, 397] width 8 height 7
click at [0, 0] on ul "Receive Payment Manage Discount Send Email Reminder" at bounding box center [0, 0] width 0 height 0
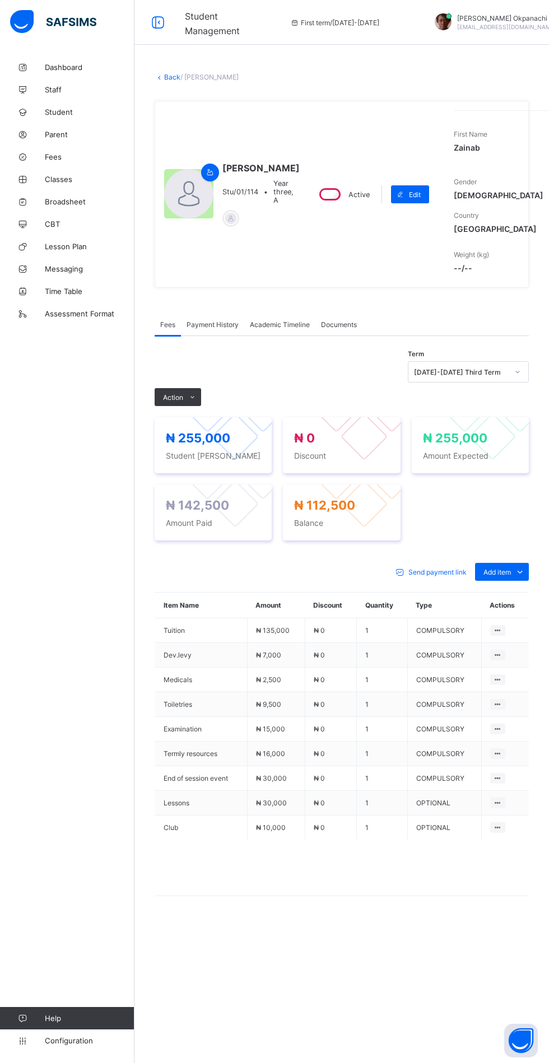
click at [192, 401] on icon at bounding box center [192, 397] width 8 height 7
click at [0, 0] on ul "Receive Payment Manage Discount Send Email Reminder" at bounding box center [0, 0] width 0 height 0
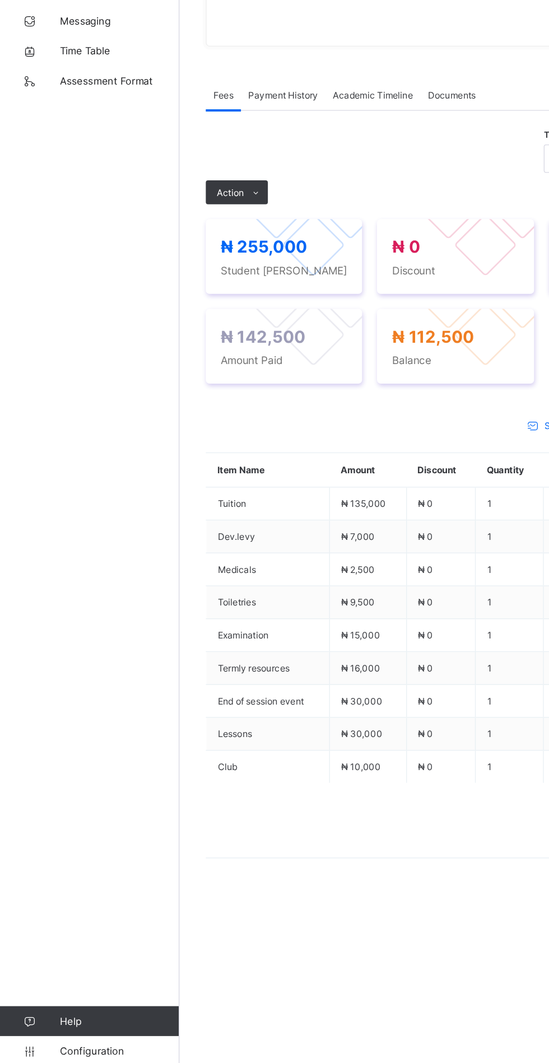
scroll to position [0, 1]
click at [0, 0] on li "Receive Payment" at bounding box center [0, 0] width 0 height 0
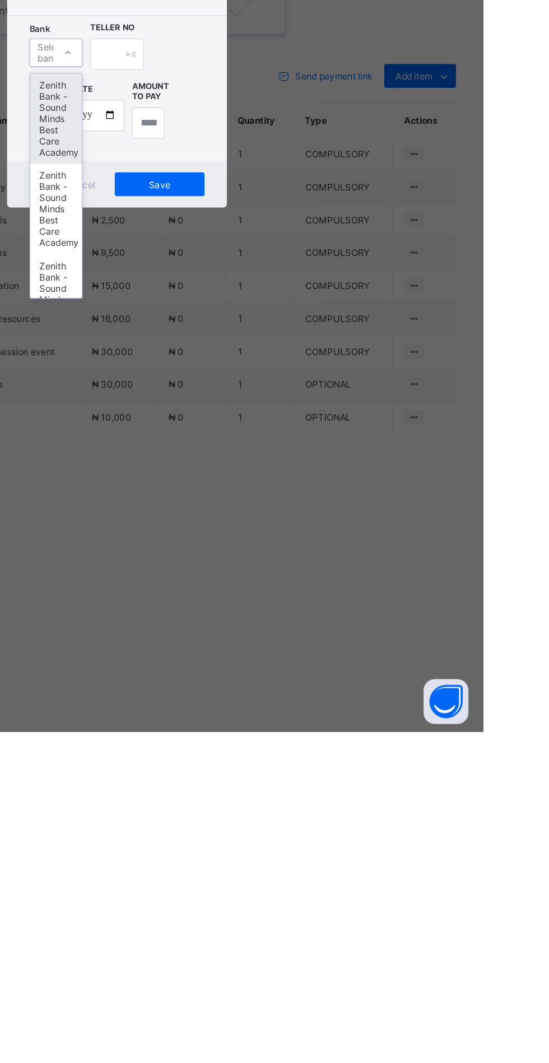
click at [248, 638] on div "Zenith Bank - Sound Minds Best Care Academy" at bounding box center [228, 604] width 39 height 68
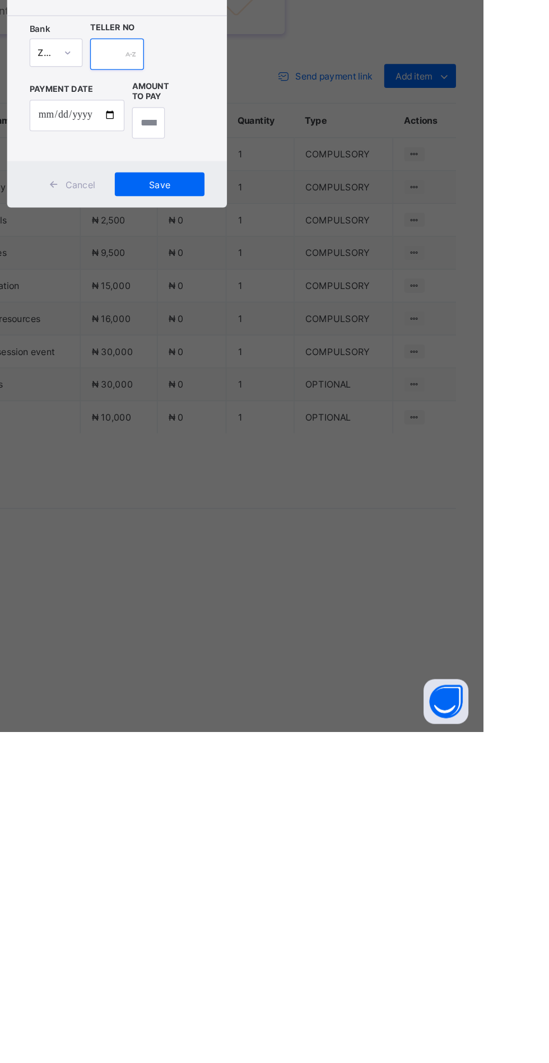
click at [294, 567] on input "text" at bounding box center [274, 556] width 40 height 24
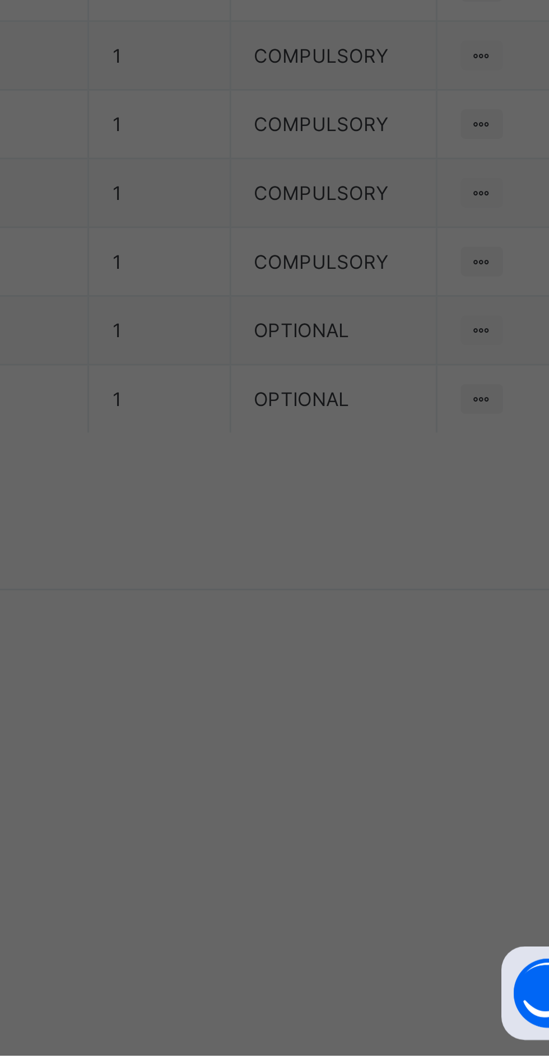
scroll to position [0, 34]
type input "**********"
click at [280, 613] on input "date" at bounding box center [244, 602] width 71 height 24
type input "**********"
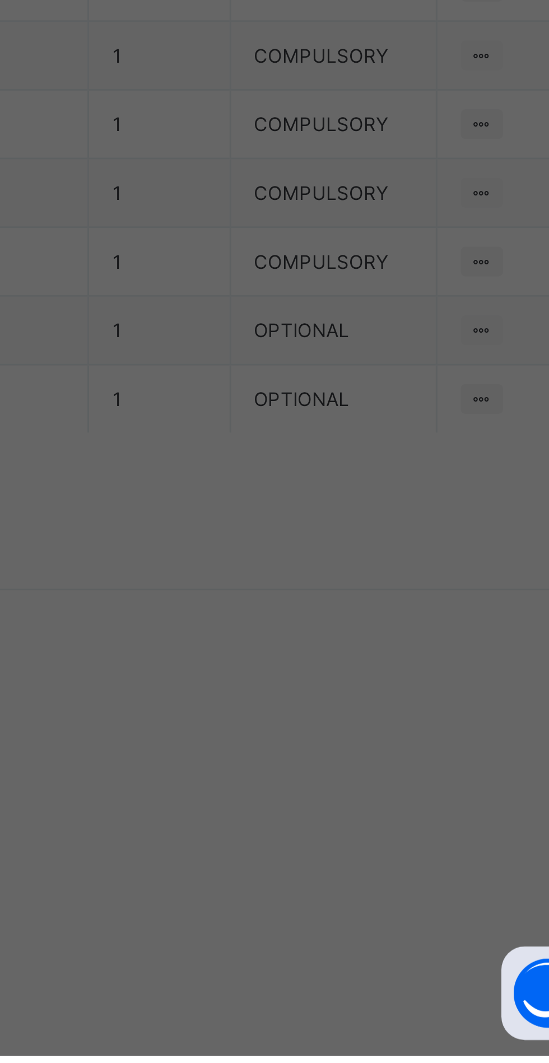
click at [310, 619] on input "currency" at bounding box center [298, 607] width 24 height 24
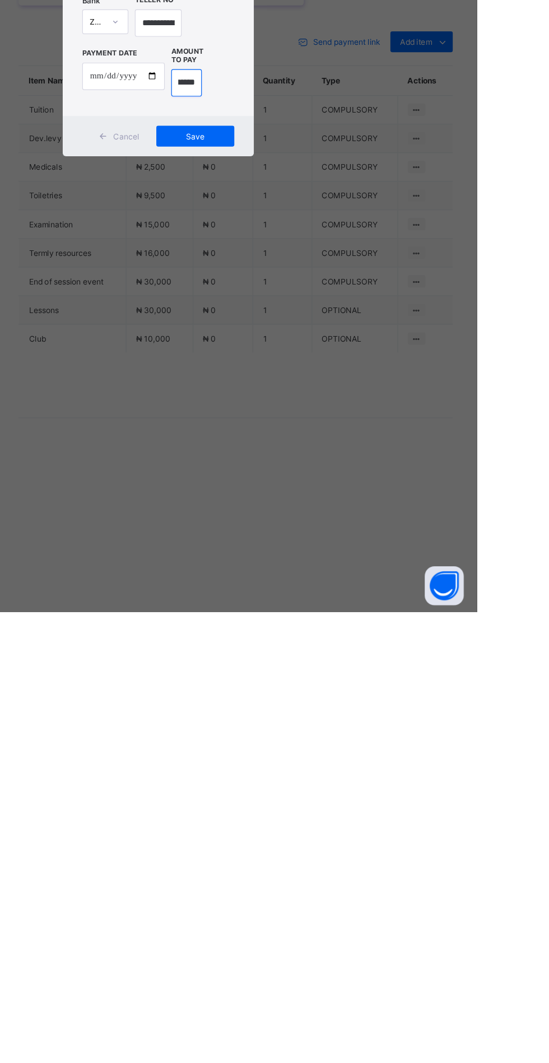
scroll to position [0, 20]
type input "*********"
click at [332, 657] on span "Save" at bounding box center [306, 653] width 50 height 8
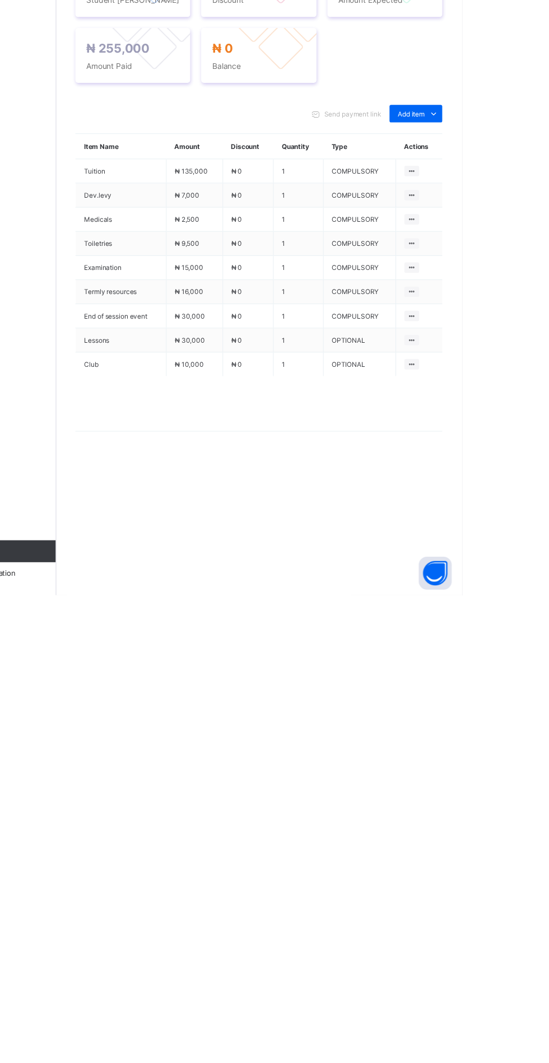
scroll to position [0, 1]
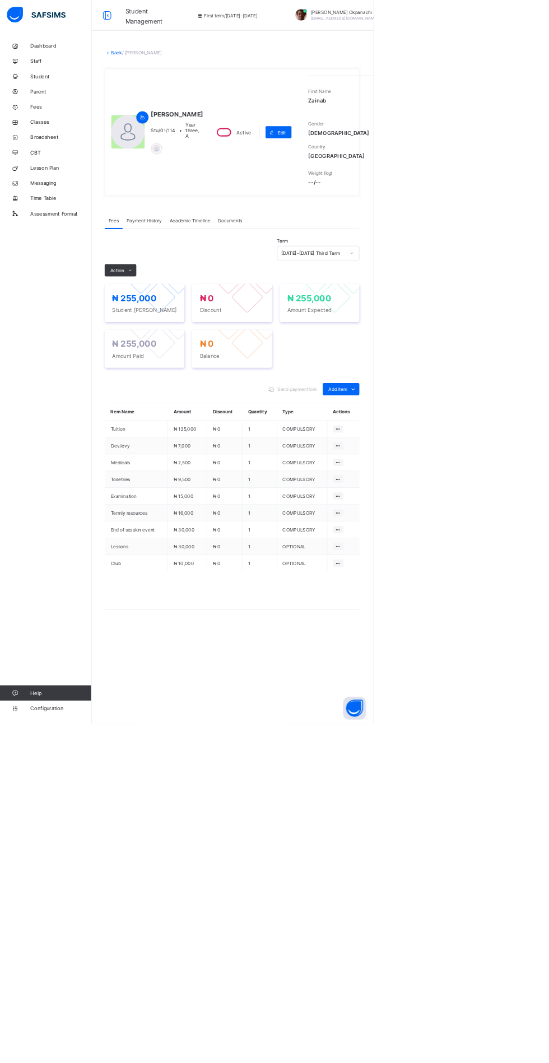
click at [172, 78] on link "Back" at bounding box center [172, 77] width 16 height 8
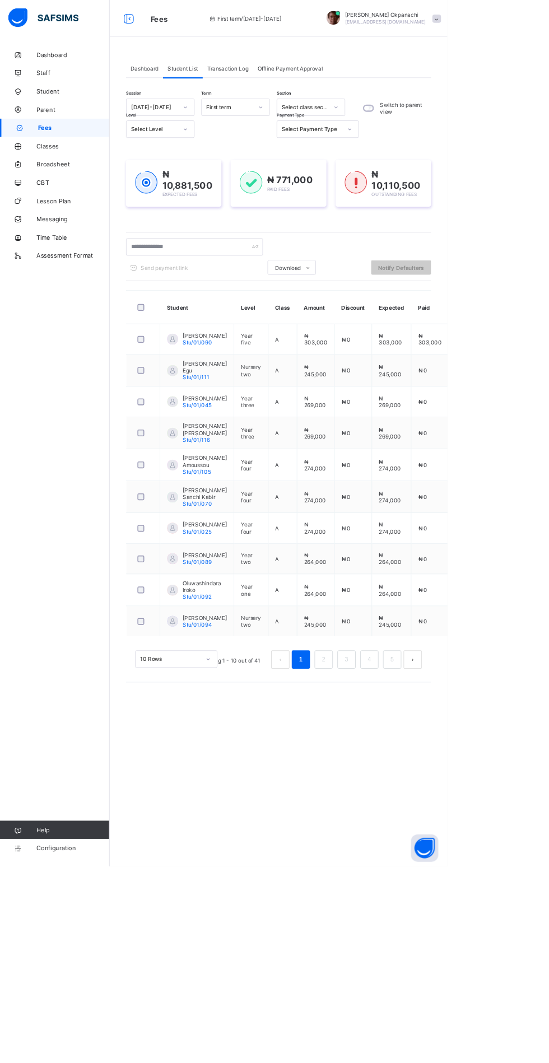
click at [321, 124] on div at bounding box center [319, 132] width 19 height 18
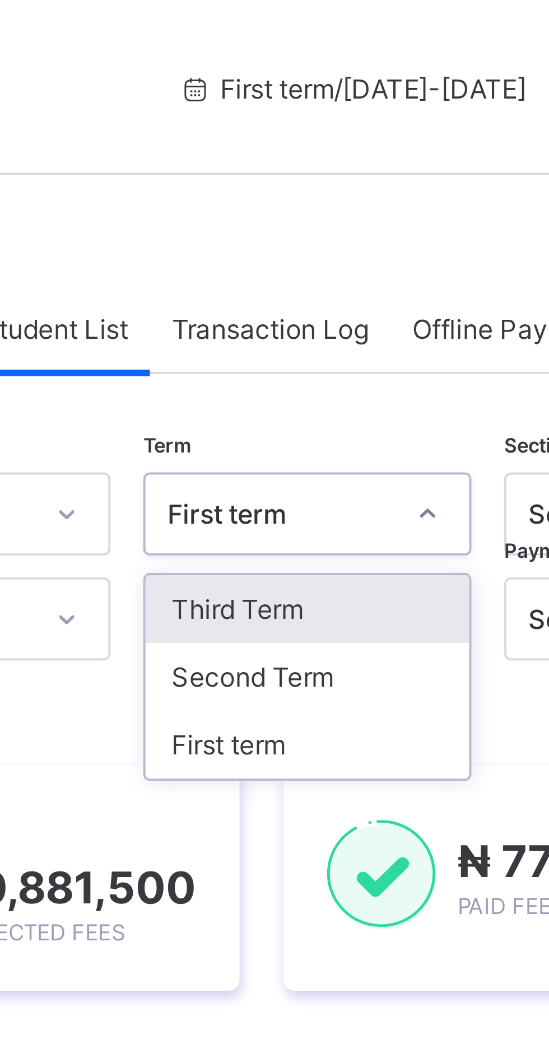
click at [320, 132] on icon at bounding box center [319, 131] width 7 height 11
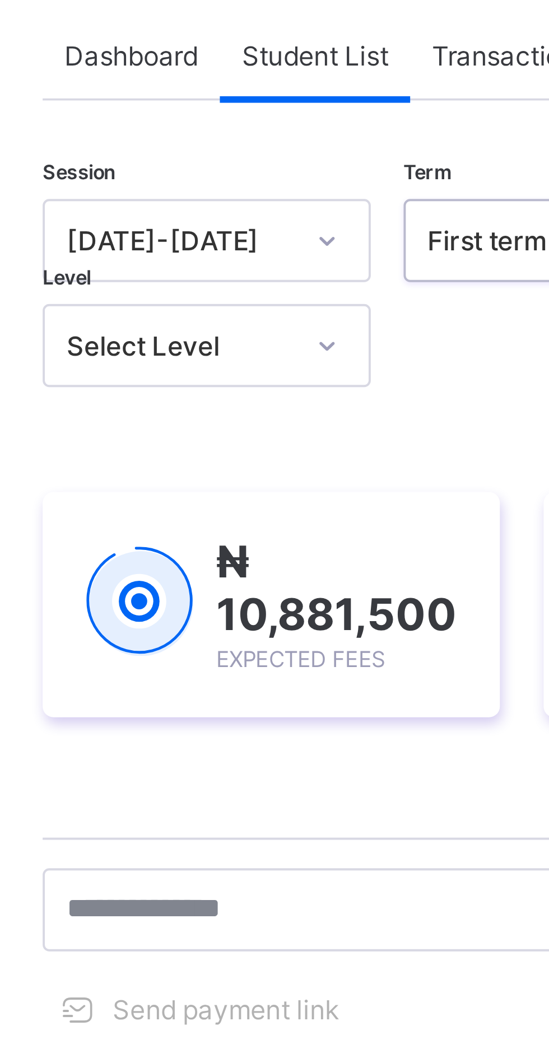
click at [226, 132] on icon at bounding box center [227, 131] width 7 height 11
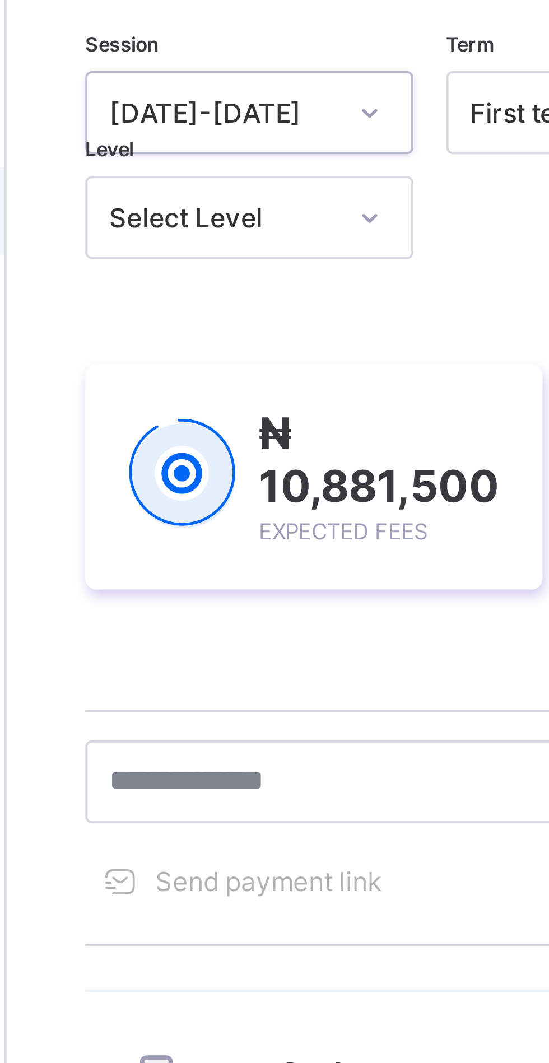
click at [226, 130] on icon at bounding box center [227, 131] width 7 height 11
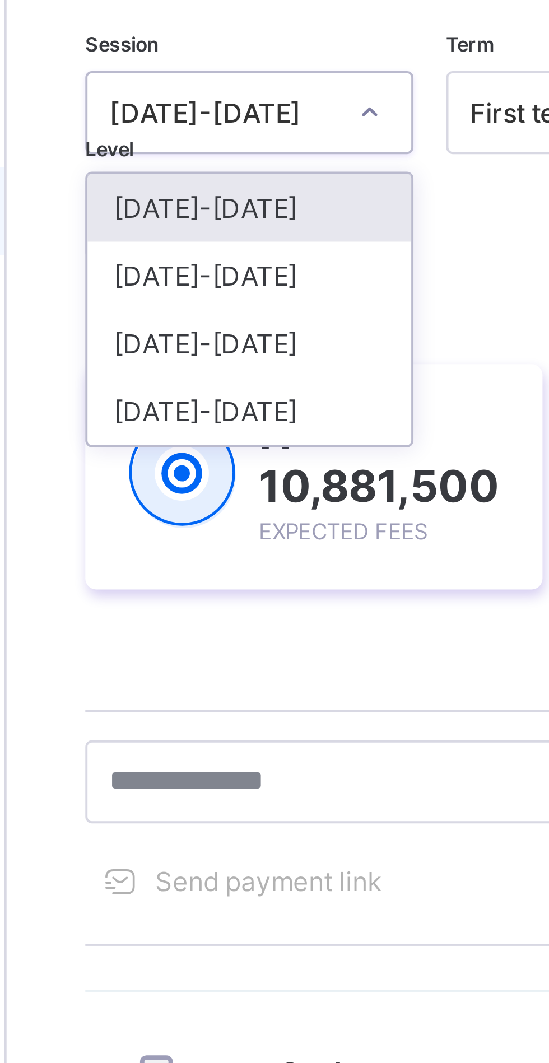
click at [221, 131] on div at bounding box center [227, 132] width 19 height 18
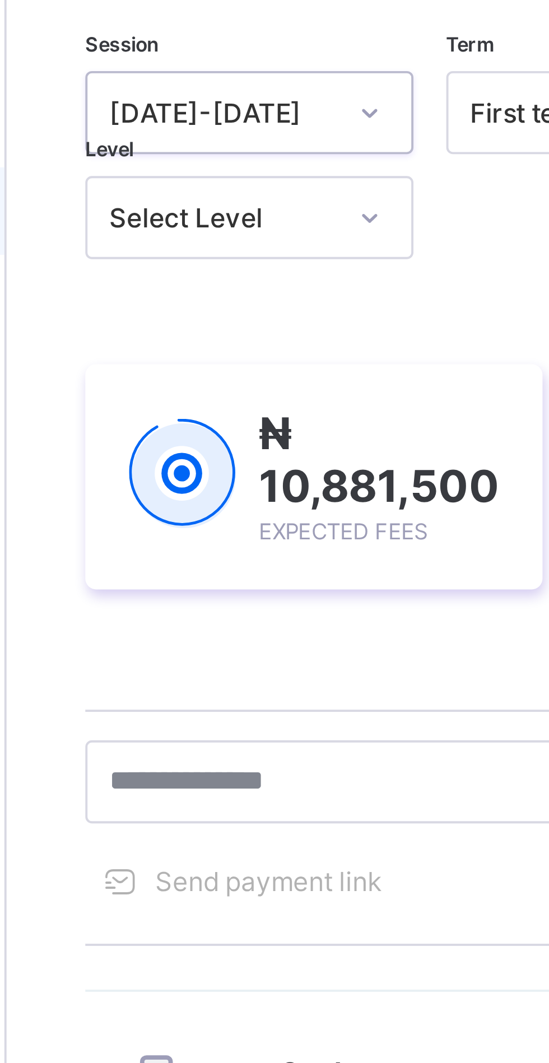
click at [225, 133] on icon at bounding box center [227, 131] width 7 height 11
click at [221, 133] on div at bounding box center [227, 132] width 19 height 18
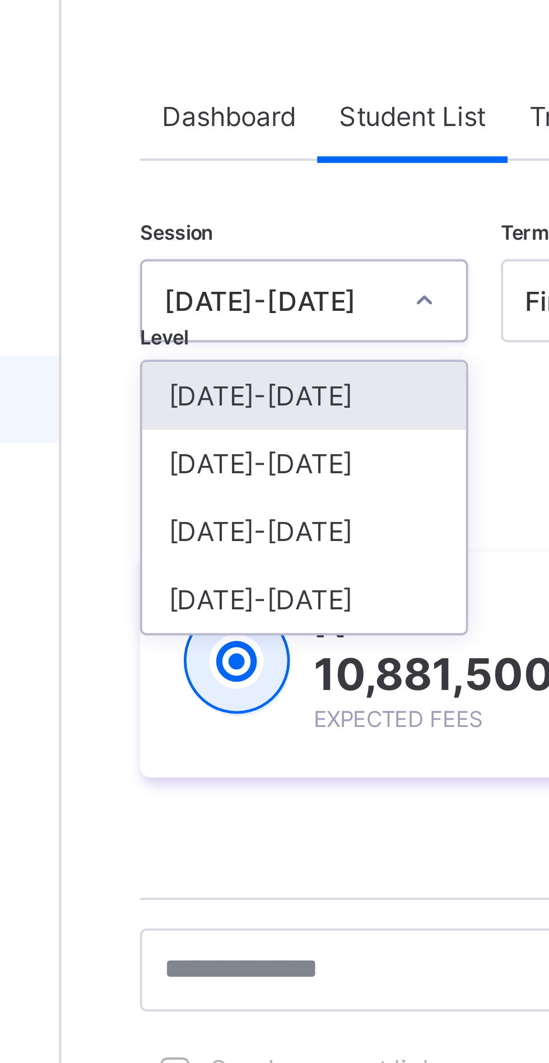
click at [192, 172] on div "[DATE]-[DATE]" at bounding box center [196, 173] width 83 height 17
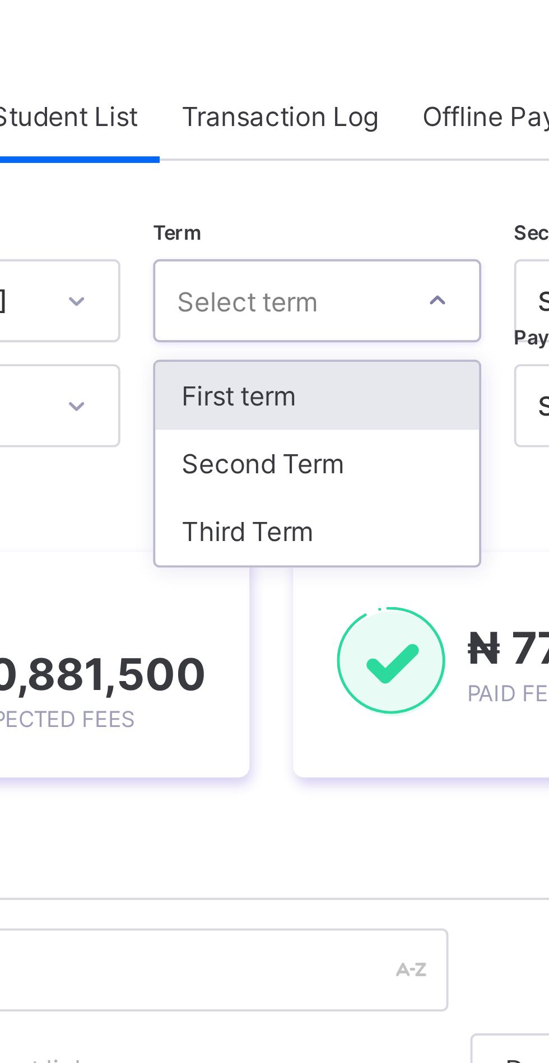
click at [289, 189] on div "Third Term" at bounding box center [289, 190] width 83 height 17
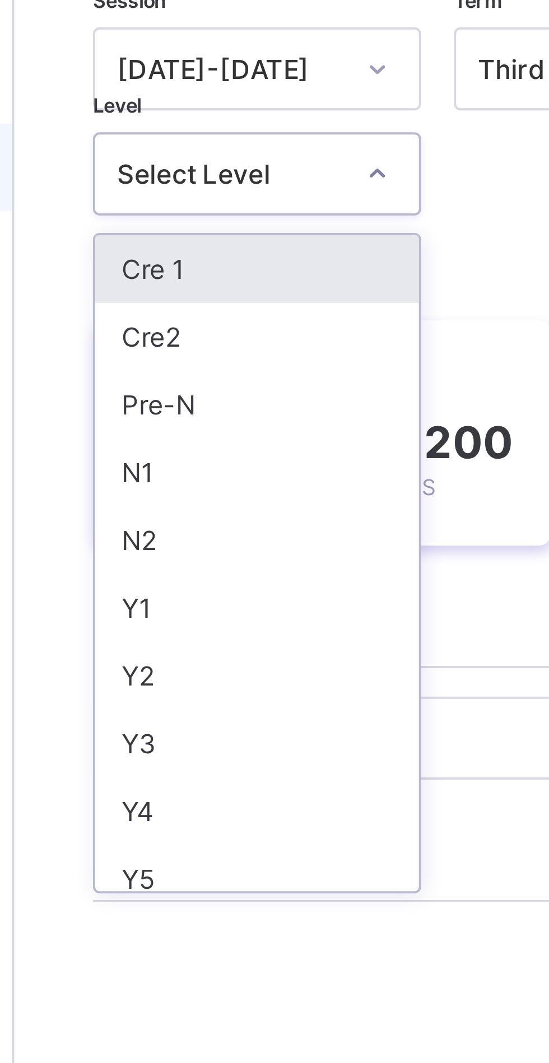
scroll to position [3, 0]
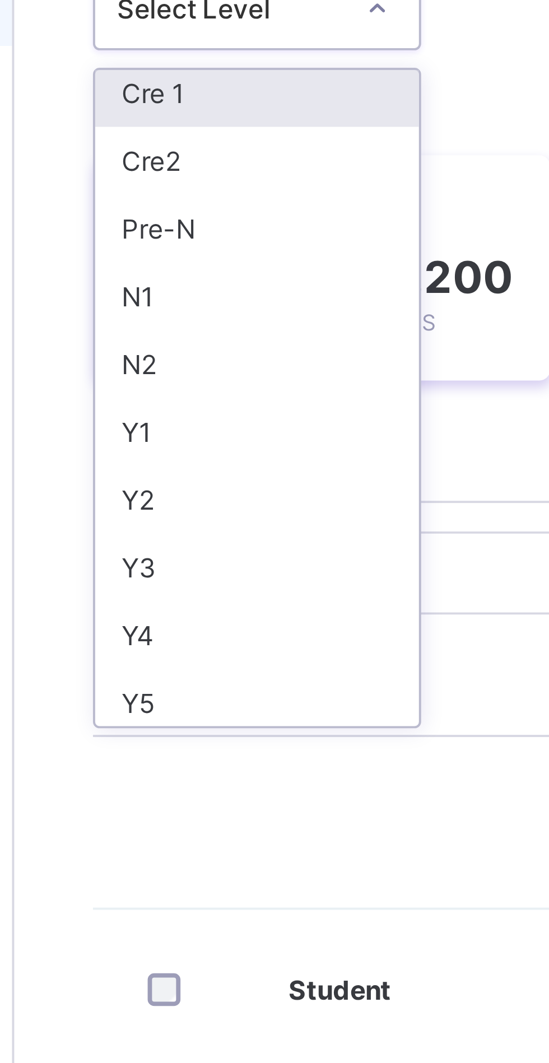
click at [187, 265] on div "Y1" at bounding box center [196, 266] width 83 height 17
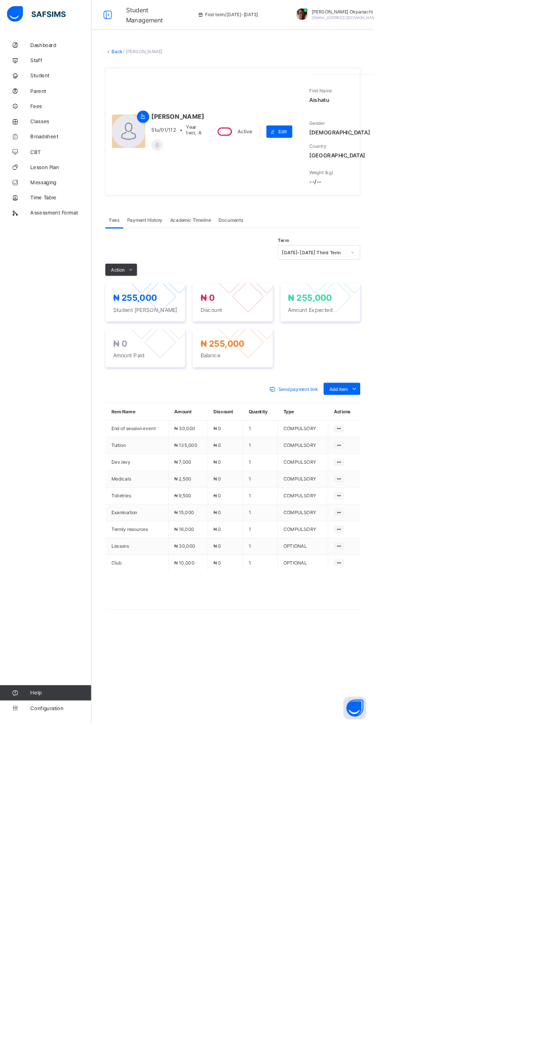
click at [192, 401] on icon at bounding box center [192, 397] width 8 height 7
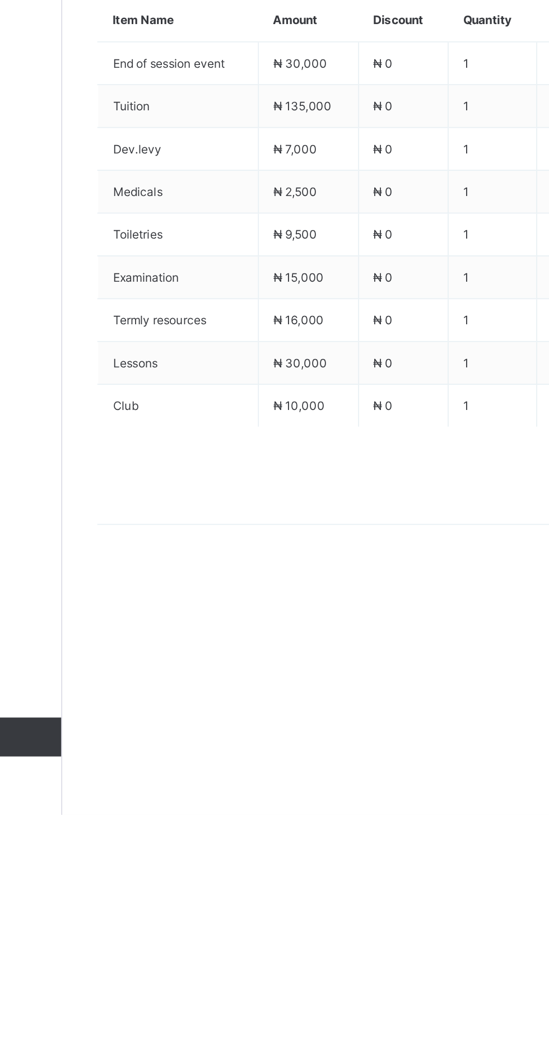
click at [0, 0] on li "Receive Payment" at bounding box center [0, 0] width 0 height 0
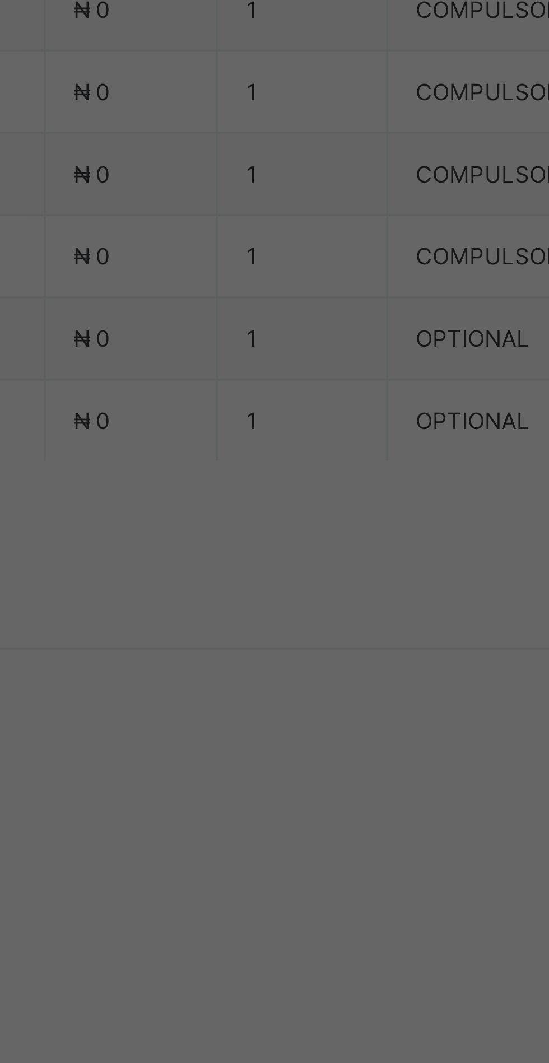
click at [248, 638] on div "Zenith Bank - Sound Minds Best Care Academy" at bounding box center [228, 604] width 39 height 68
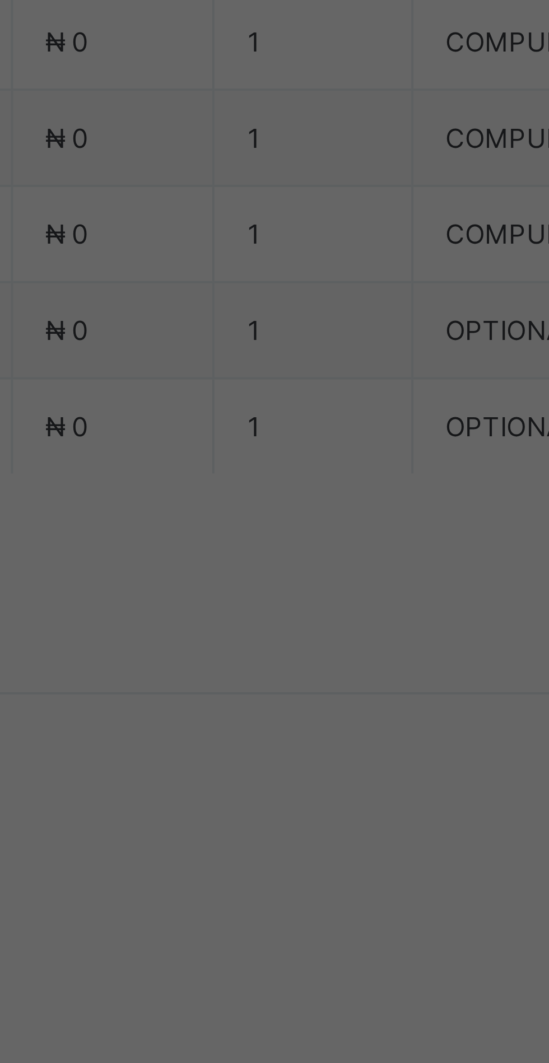
click at [294, 567] on input "text" at bounding box center [274, 556] width 40 height 24
type input "**********"
click at [280, 613] on input "date" at bounding box center [244, 602] width 71 height 24
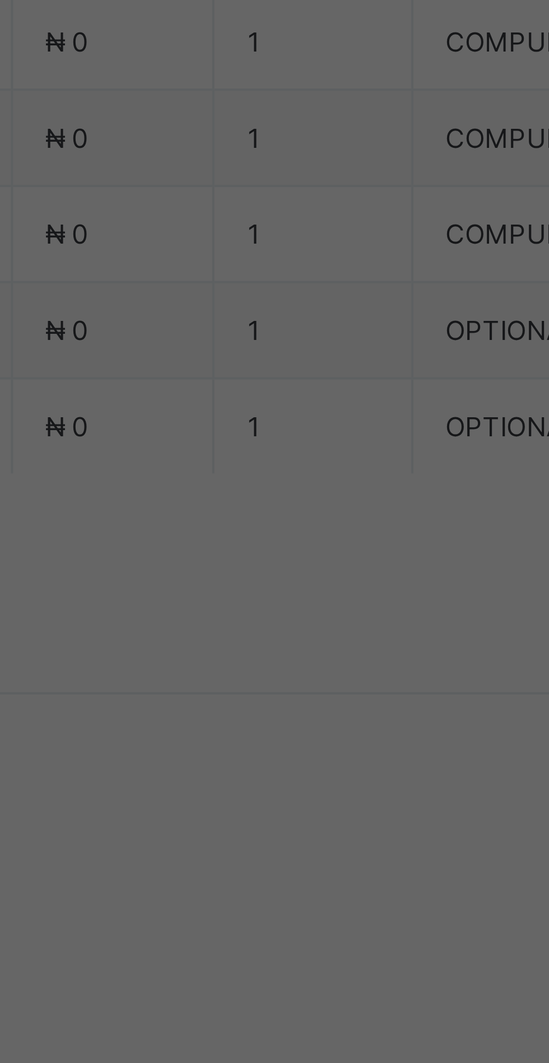
type input "**********"
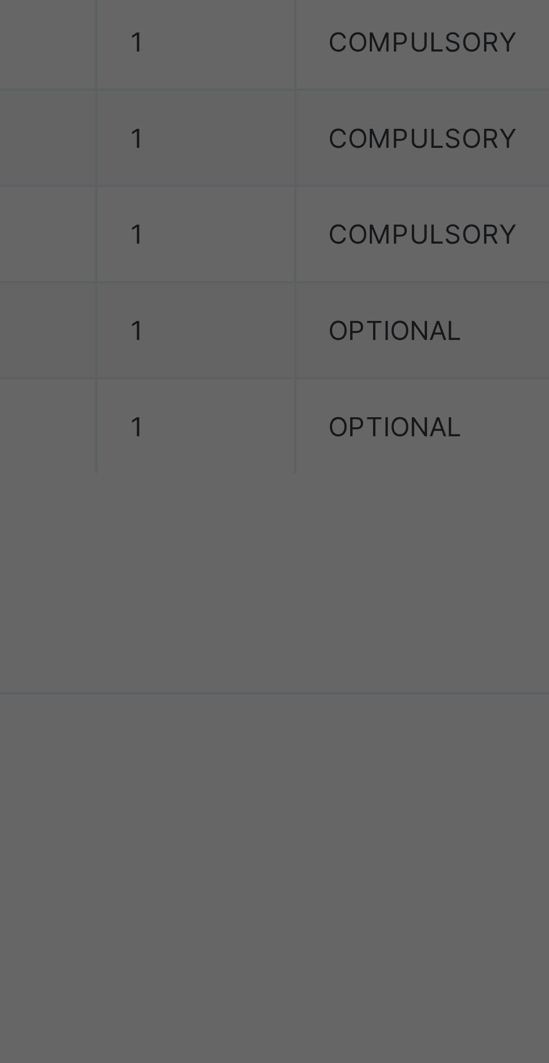
click at [310, 619] on input "currency" at bounding box center [298, 607] width 24 height 24
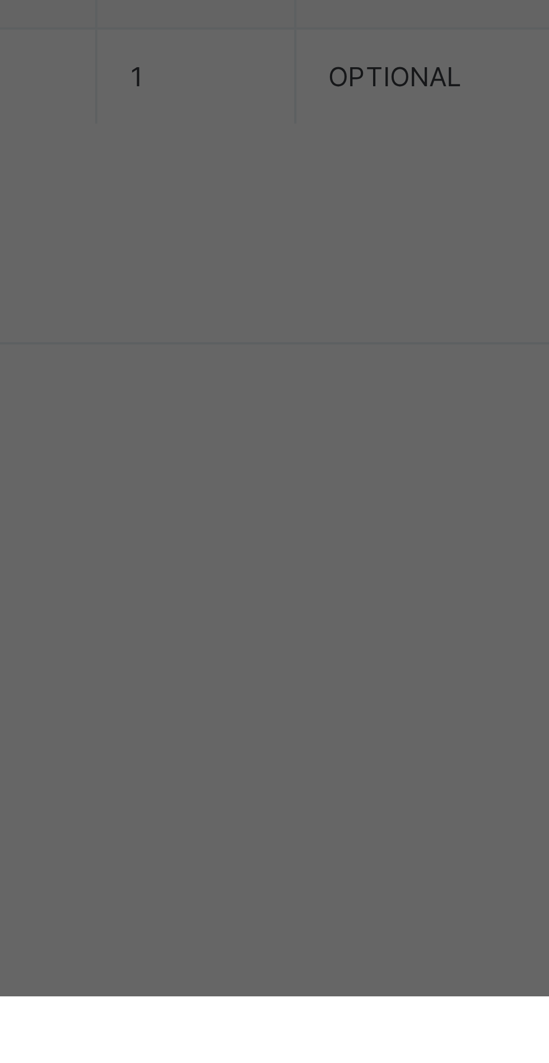
type input "*********"
click at [332, 657] on span "Save" at bounding box center [306, 653] width 50 height 8
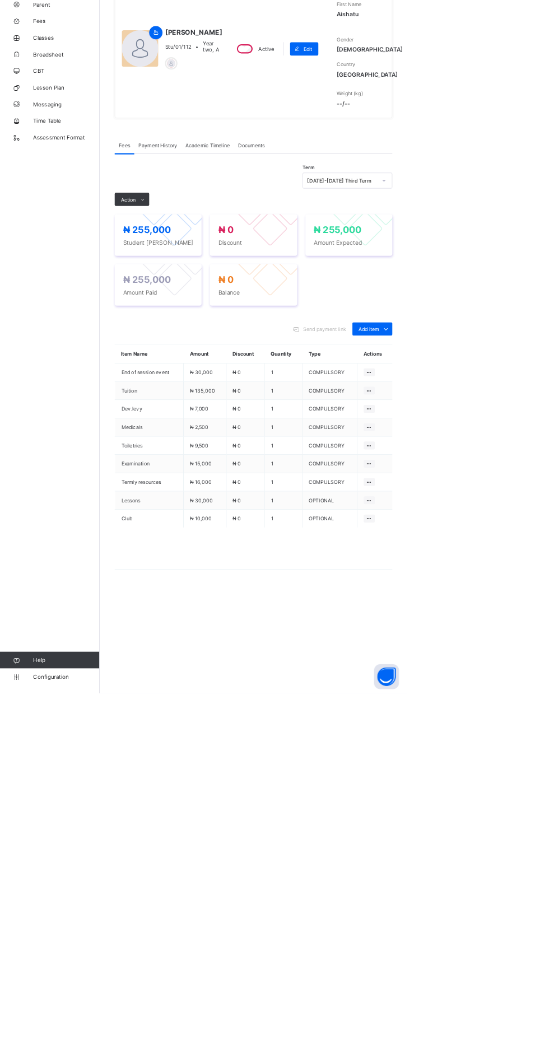
scroll to position [0, 0]
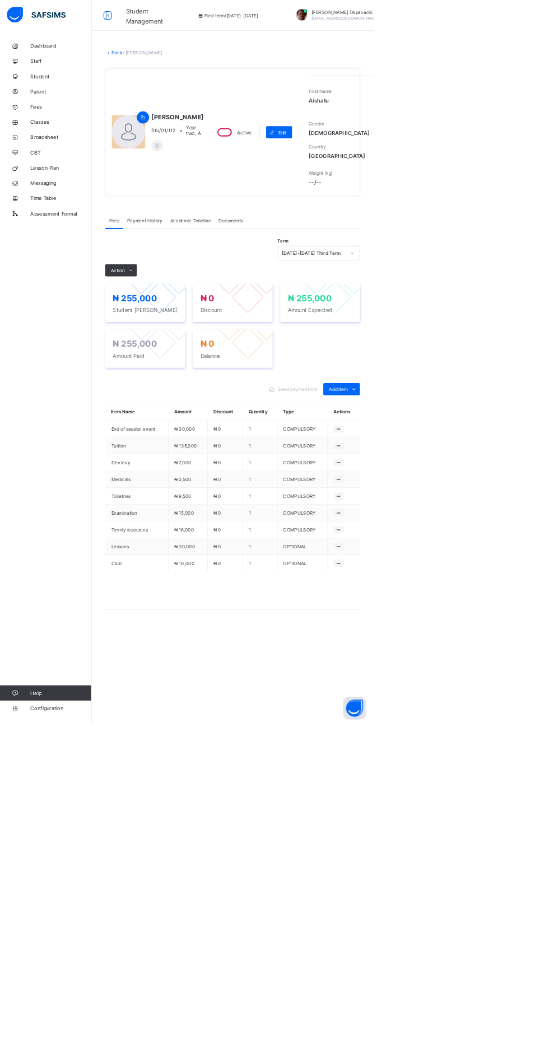
click at [177, 81] on link "Back" at bounding box center [172, 77] width 16 height 8
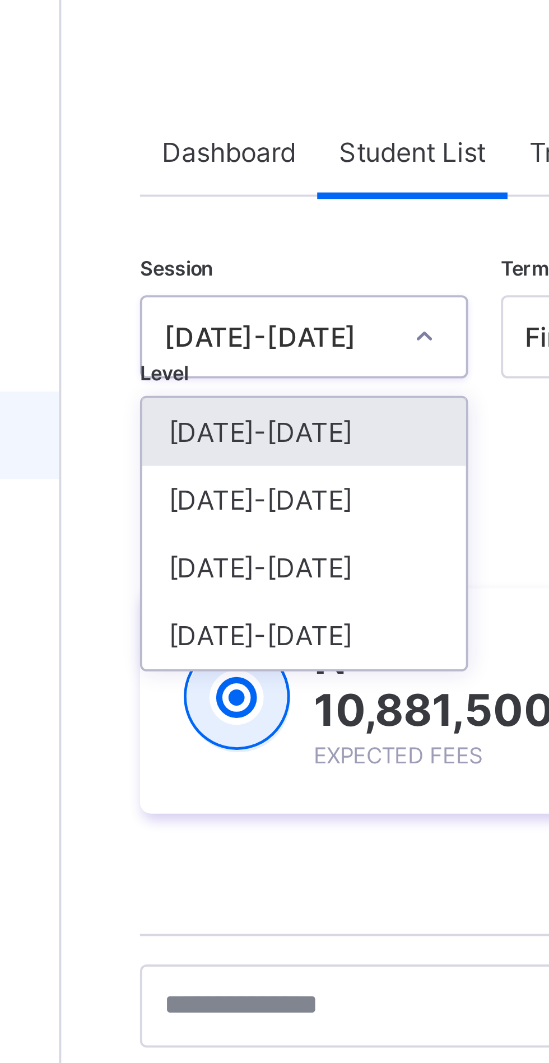
click at [201, 172] on div "[DATE]-[DATE]" at bounding box center [196, 173] width 83 height 17
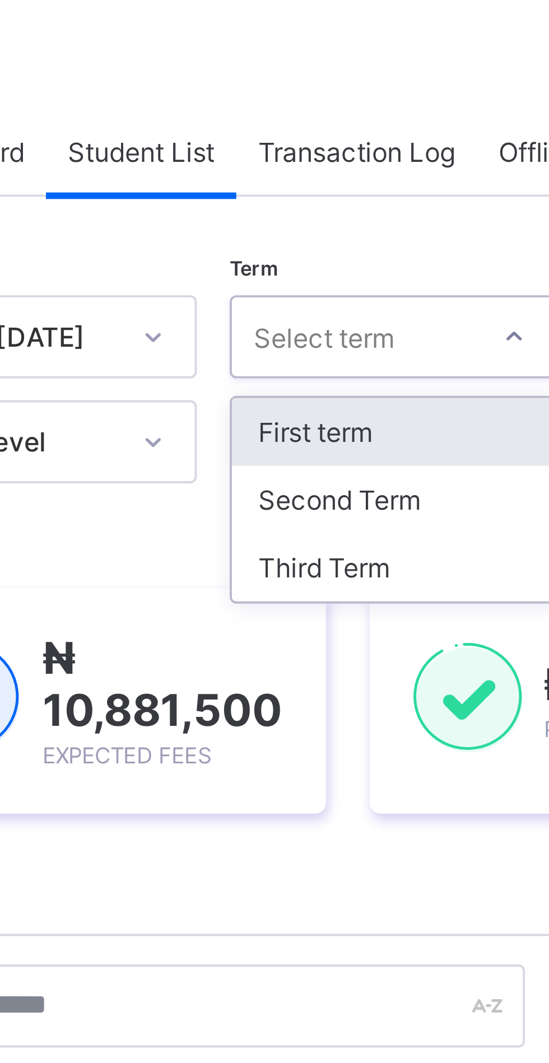
click at [295, 189] on div "Third Term" at bounding box center [289, 190] width 83 height 17
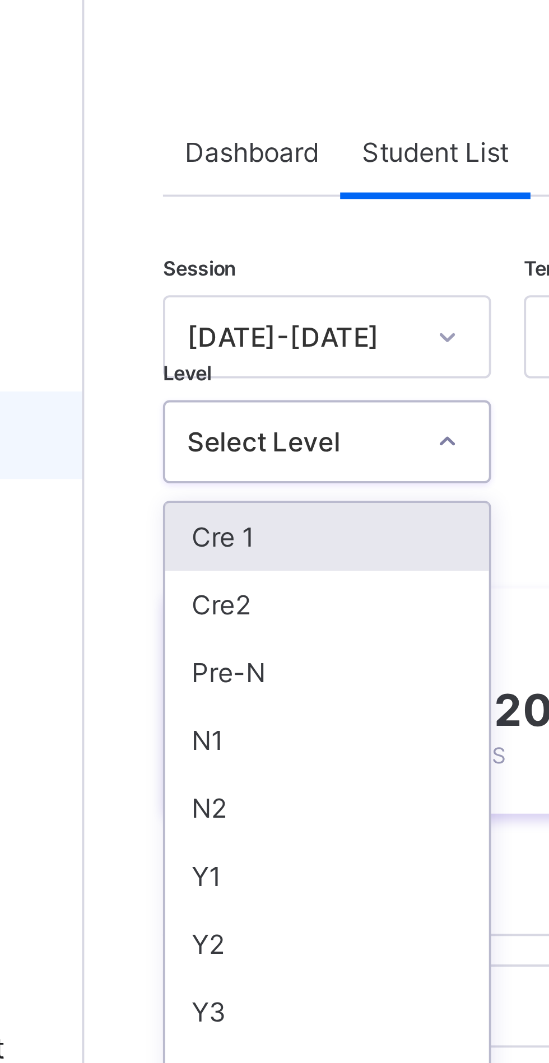
scroll to position [3, 0]
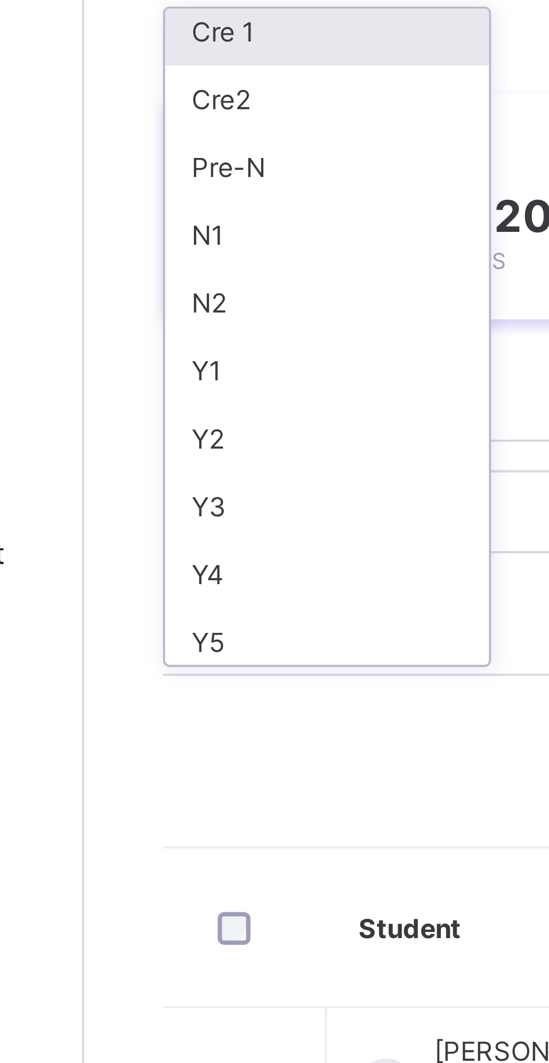
click at [180, 267] on div "Y1" at bounding box center [196, 266] width 83 height 17
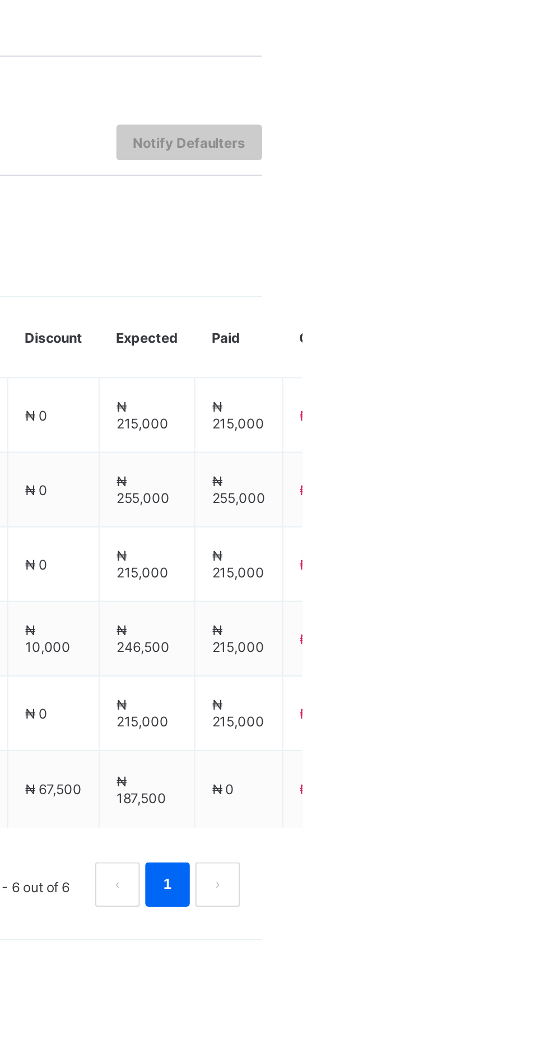
scroll to position [0, 0]
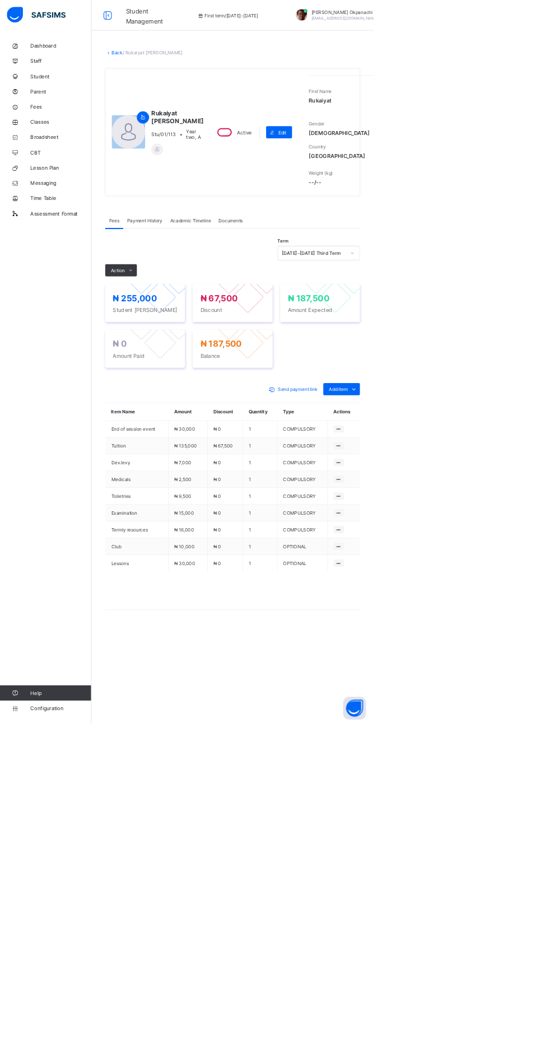
click at [180, 80] on link "Back" at bounding box center [172, 77] width 16 height 8
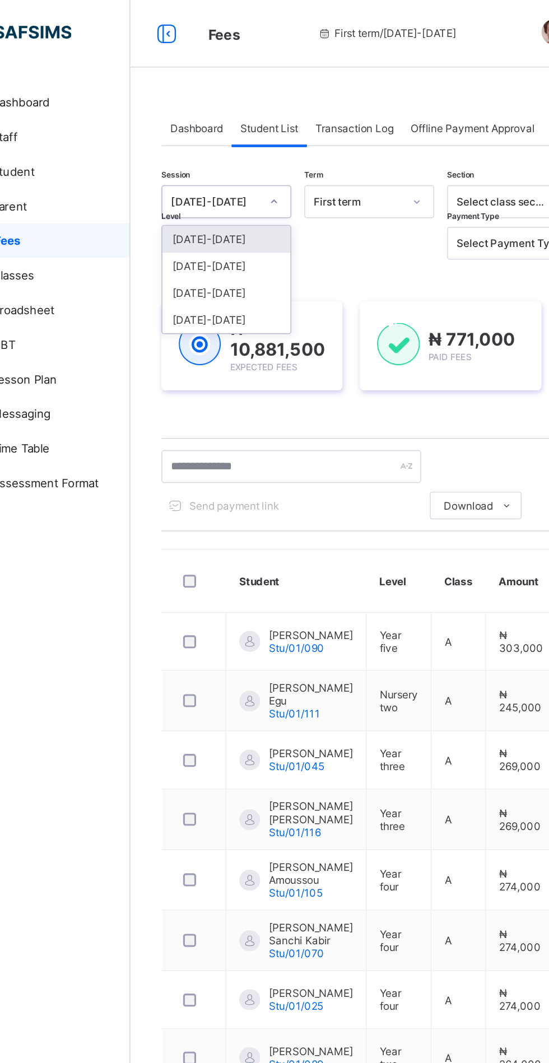
click at [188, 170] on div "[DATE]-[DATE]" at bounding box center [196, 173] width 83 height 17
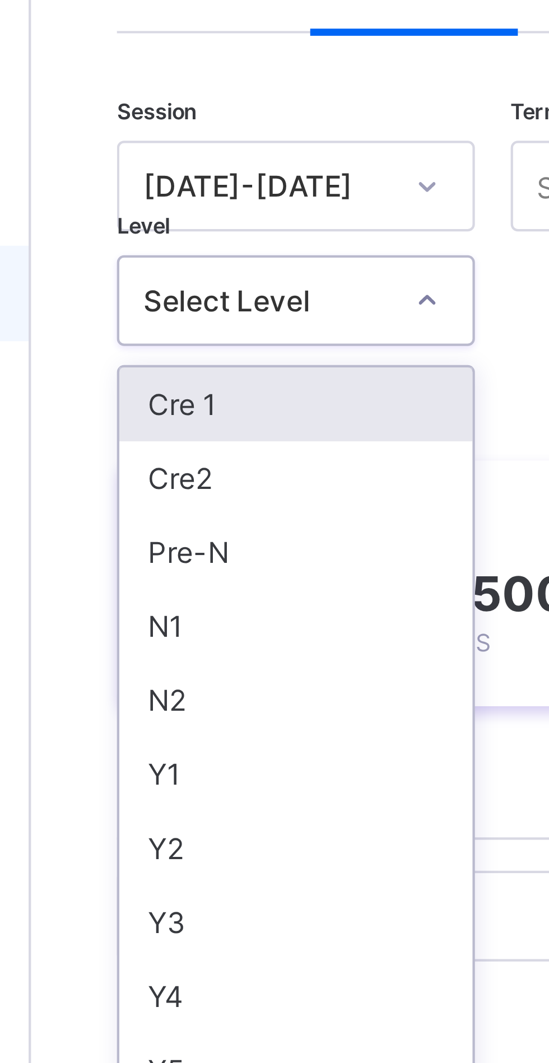
scroll to position [3, 0]
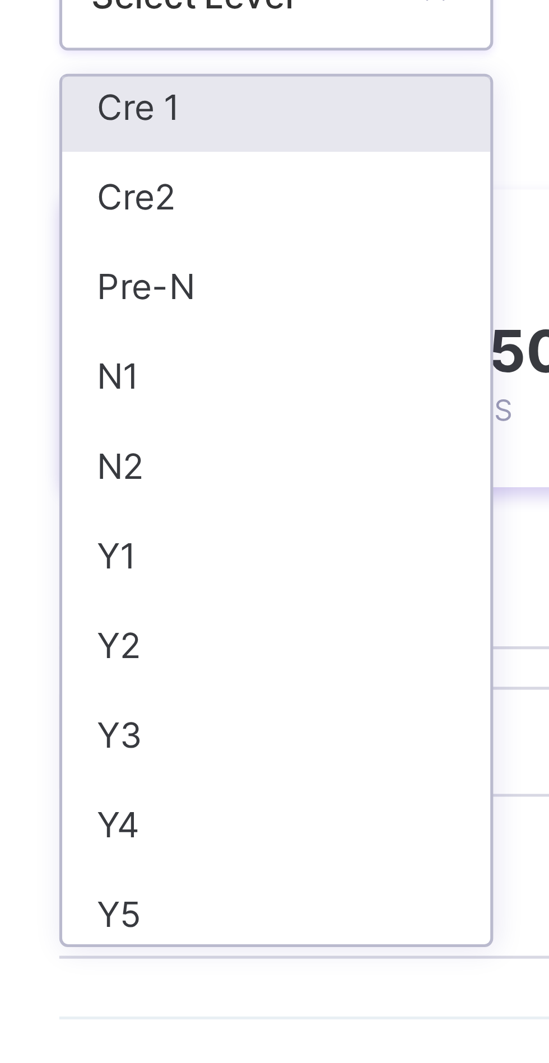
click at [180, 264] on div "Y1" at bounding box center [196, 266] width 83 height 17
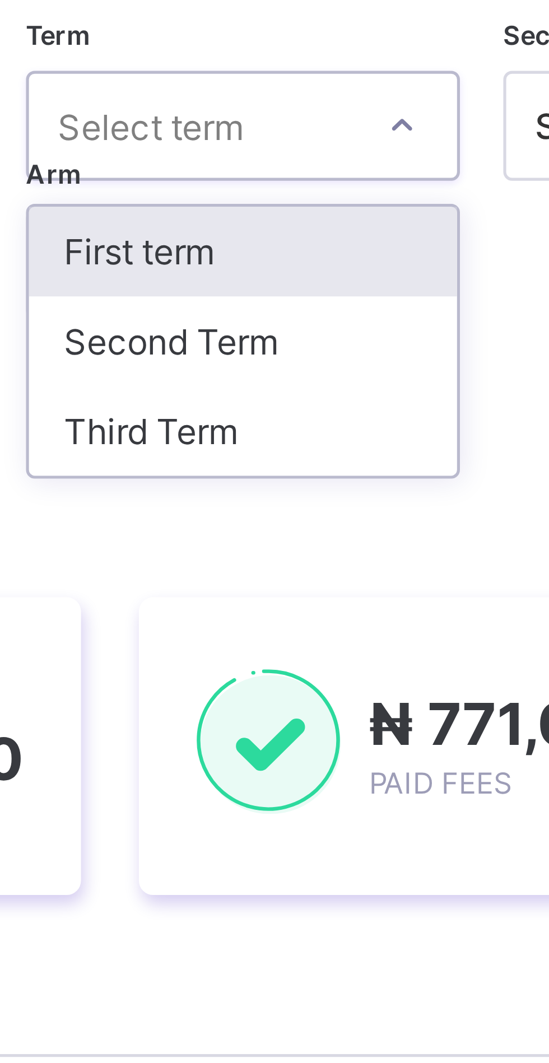
click at [312, 190] on div "Third Term" at bounding box center [303, 190] width 83 height 17
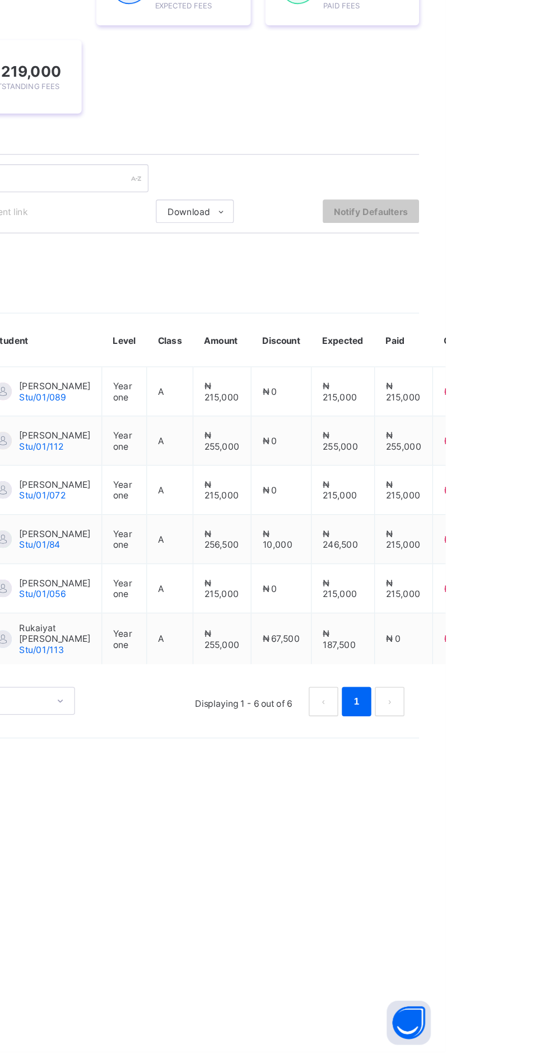
scroll to position [0, 0]
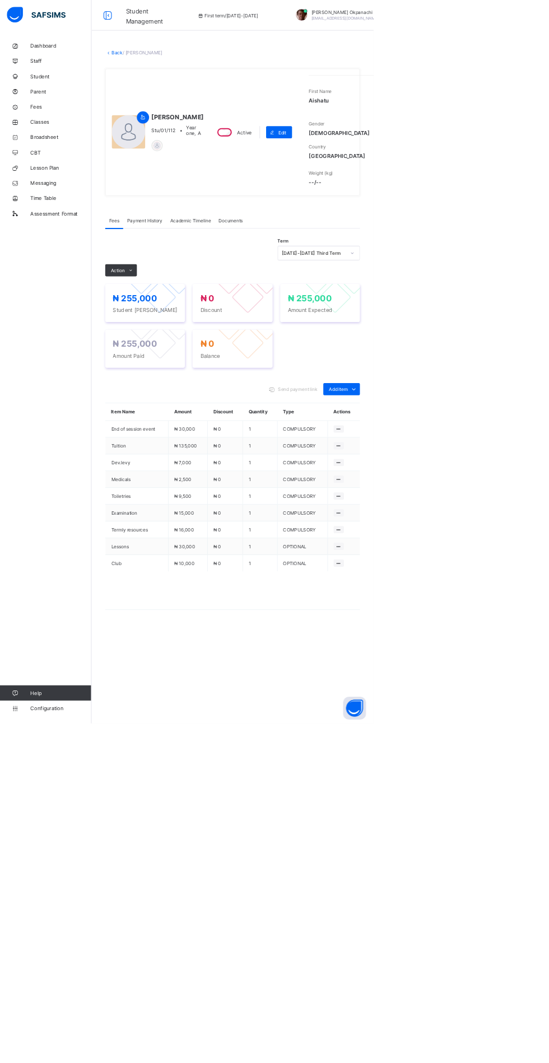
click at [180, 81] on link "Back" at bounding box center [172, 77] width 16 height 8
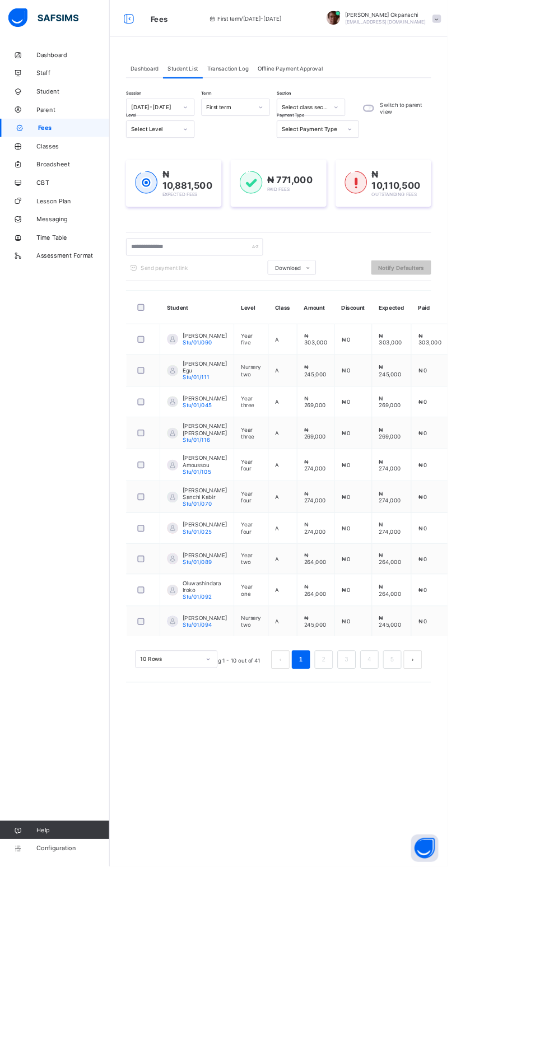
click at [227, 132] on icon at bounding box center [227, 131] width 7 height 11
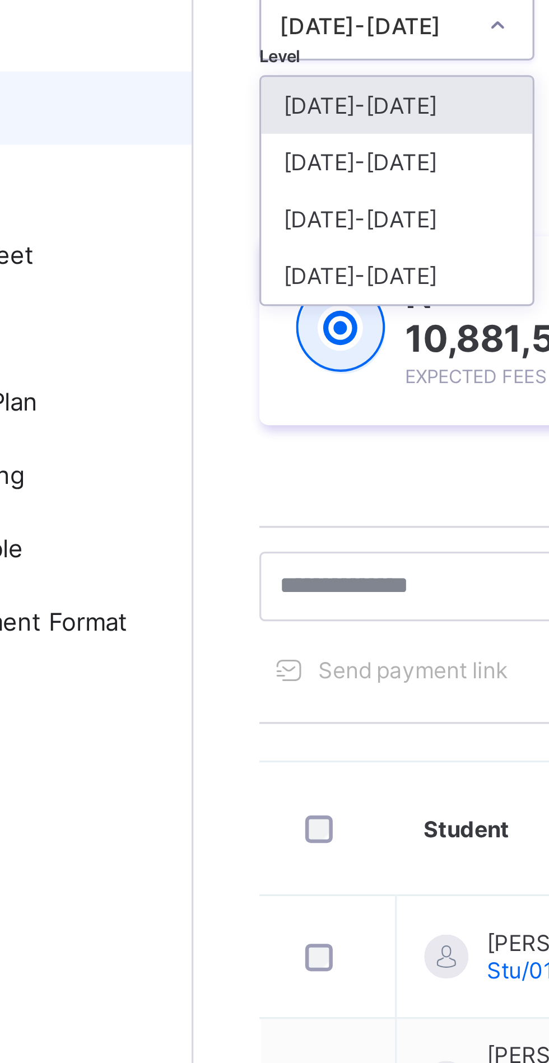
click at [197, 172] on div "[DATE]-[DATE]" at bounding box center [196, 173] width 83 height 17
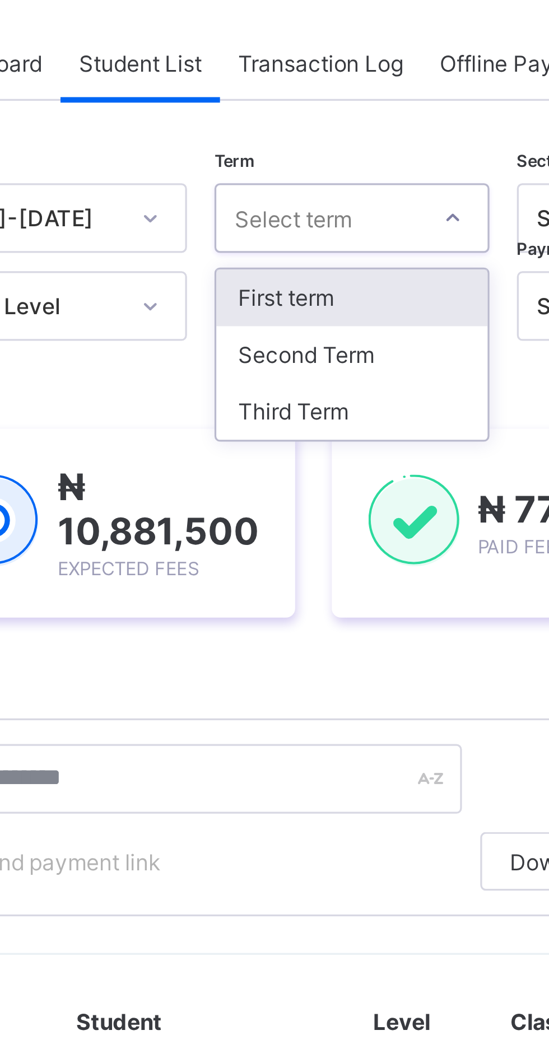
click at [286, 190] on div "Third Term" at bounding box center [289, 190] width 83 height 17
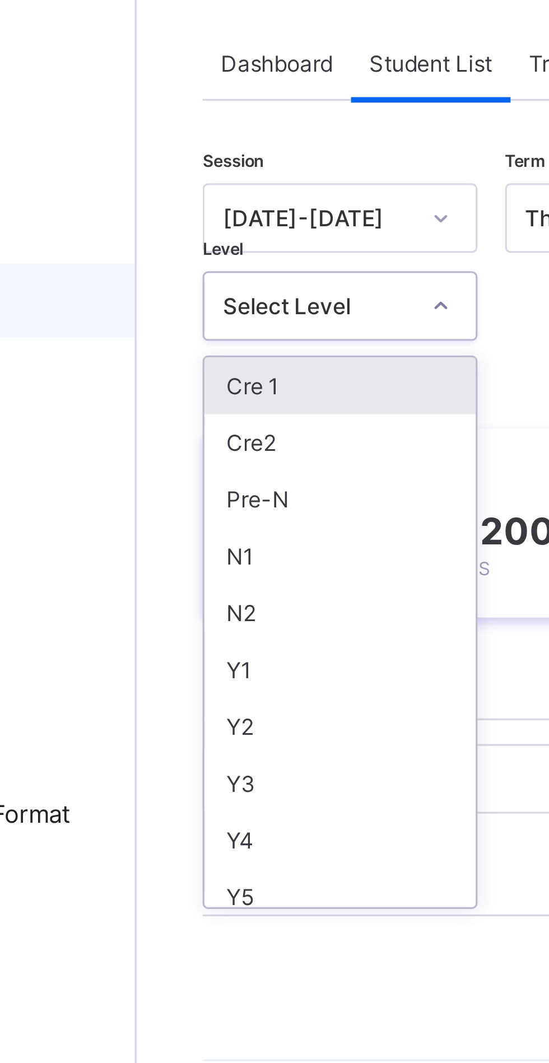
scroll to position [3, 0]
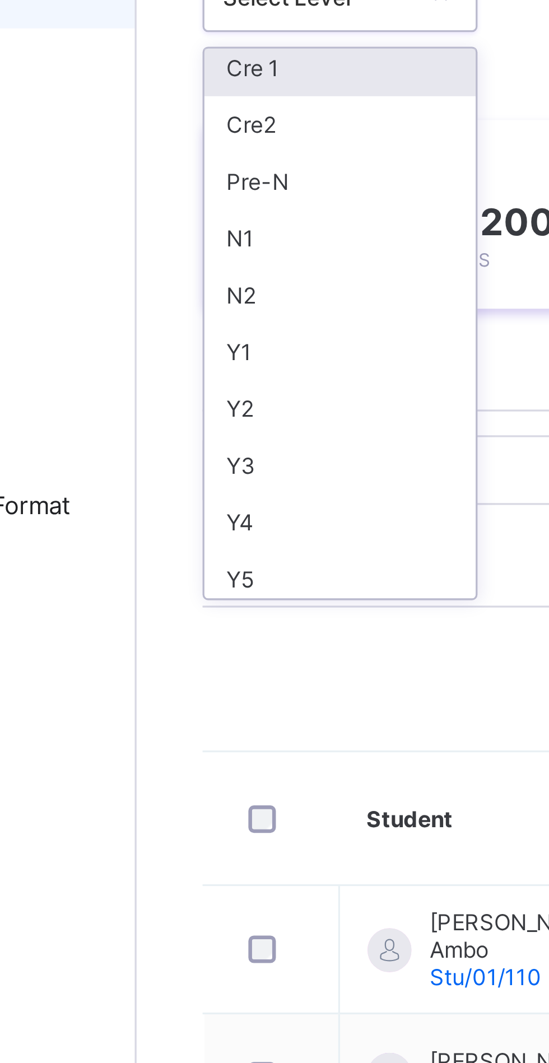
click at [184, 301] on div "Y3" at bounding box center [196, 301] width 83 height 17
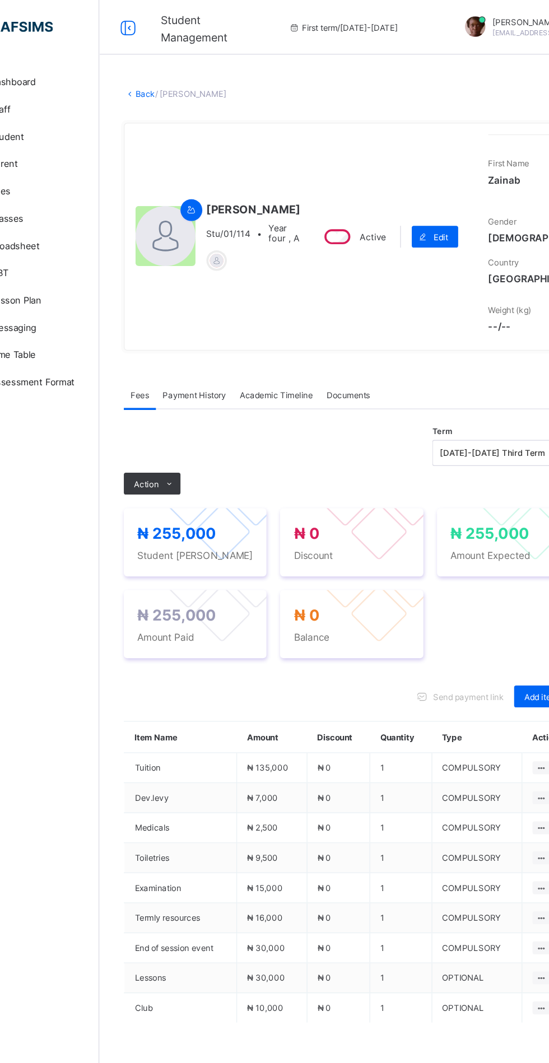
click at [180, 81] on link "Back" at bounding box center [172, 77] width 16 height 8
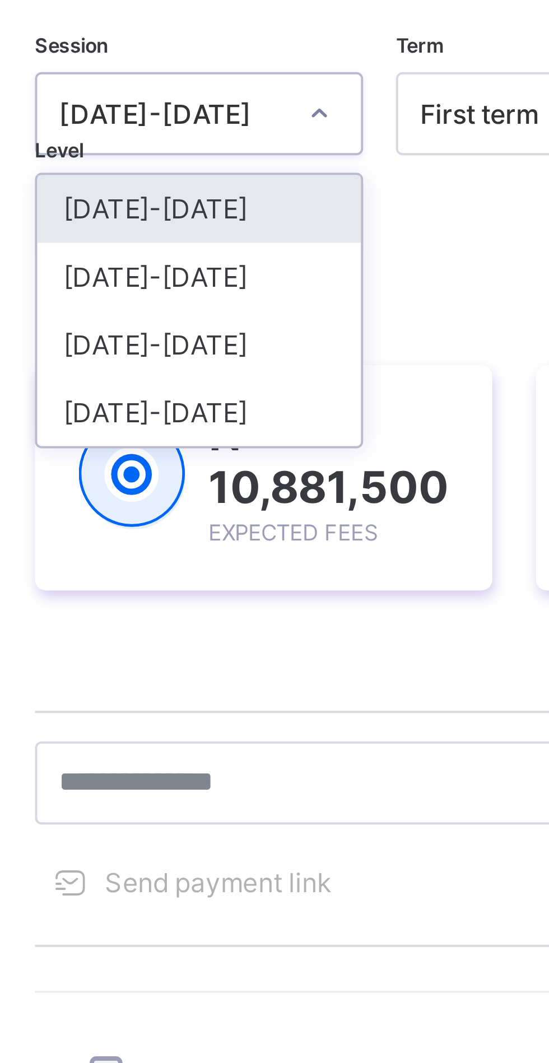
click at [213, 175] on div "[DATE]-[DATE]" at bounding box center [196, 173] width 83 height 17
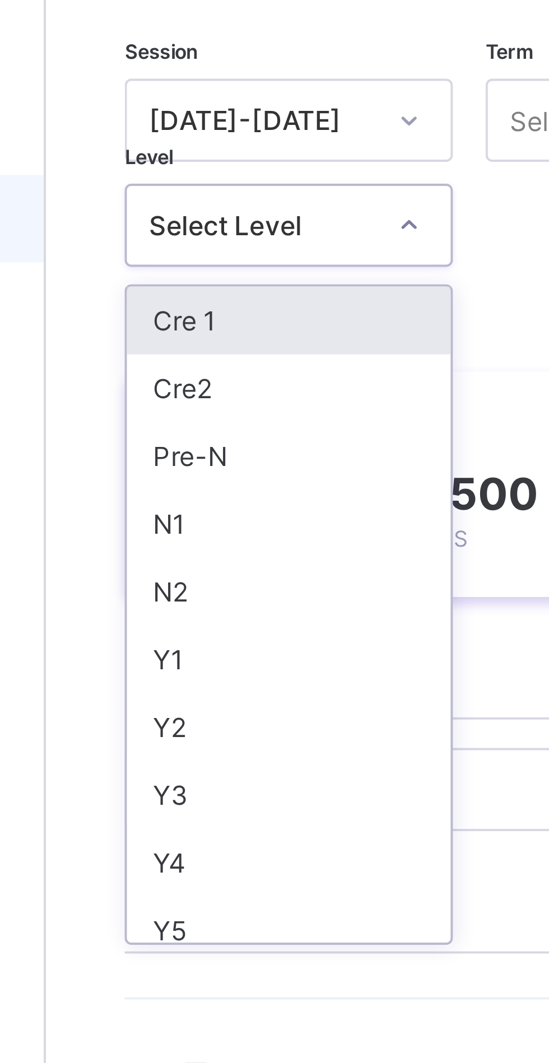
scroll to position [3, 0]
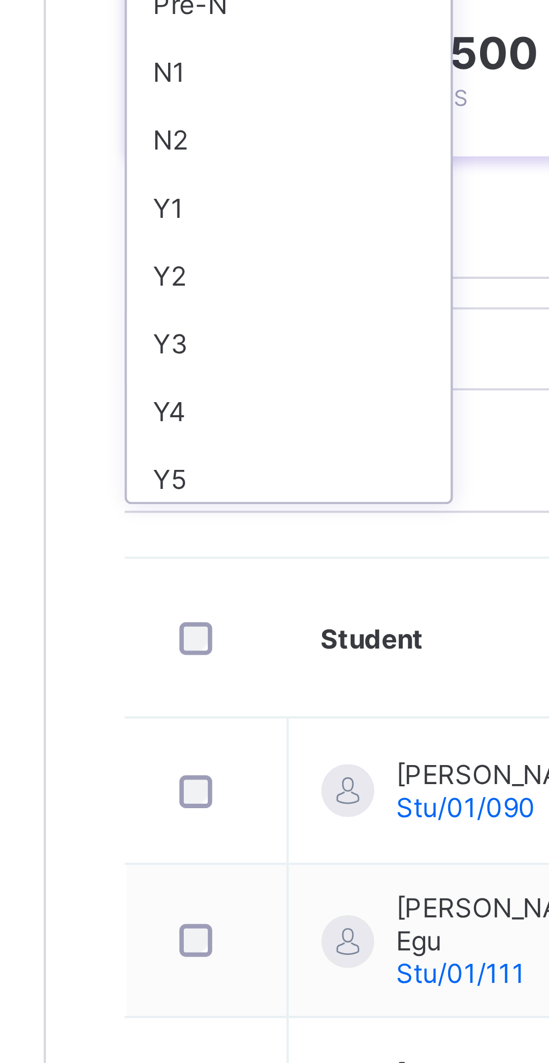
click at [200, 340] on div "Y5" at bounding box center [196, 336] width 83 height 17
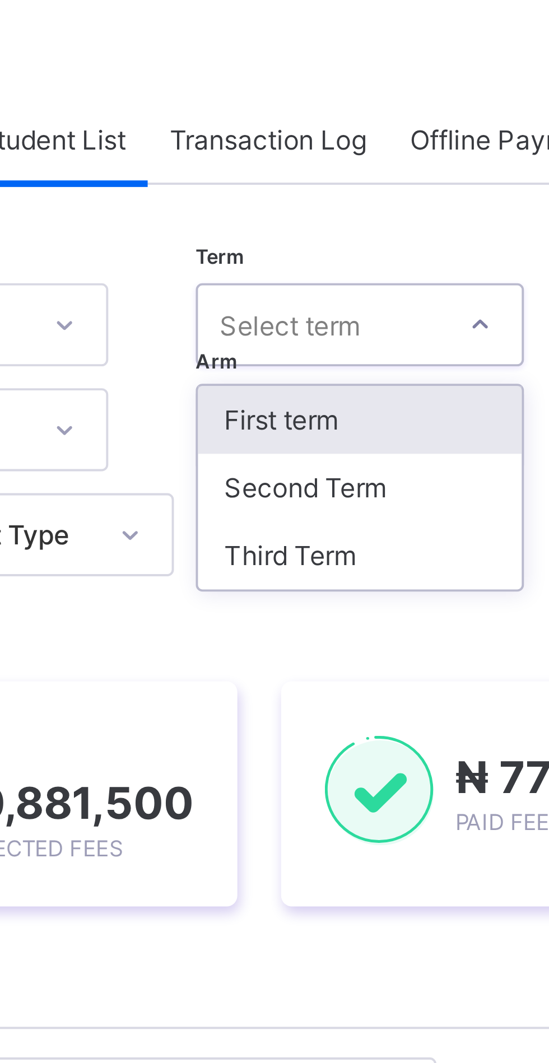
click at [309, 189] on div "Third Term" at bounding box center [303, 190] width 83 height 17
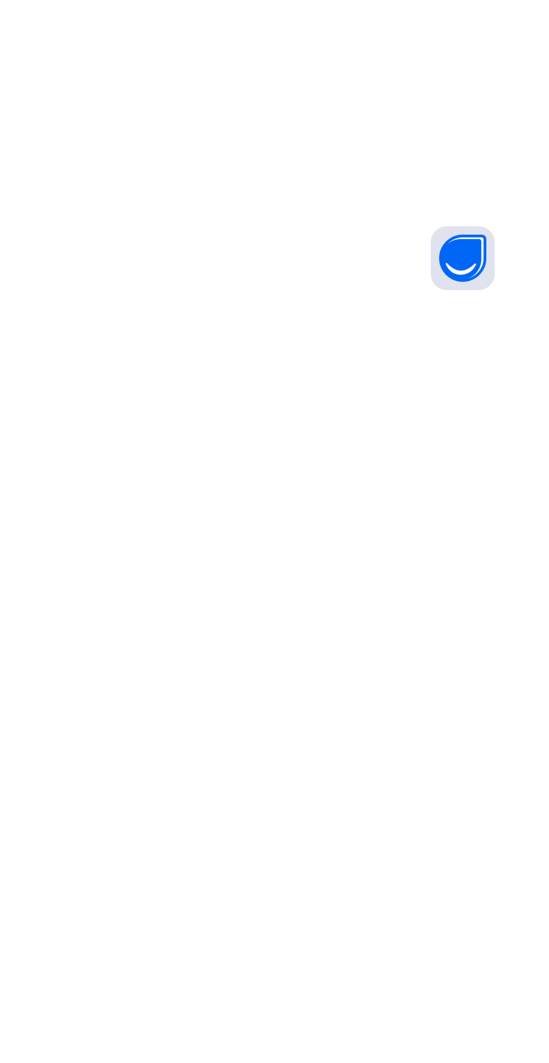
click at [516, 577] on icon at bounding box center [519, 571] width 12 height 11
click at [0, 0] on div "Optional items" at bounding box center [0, 0] width 0 height 0
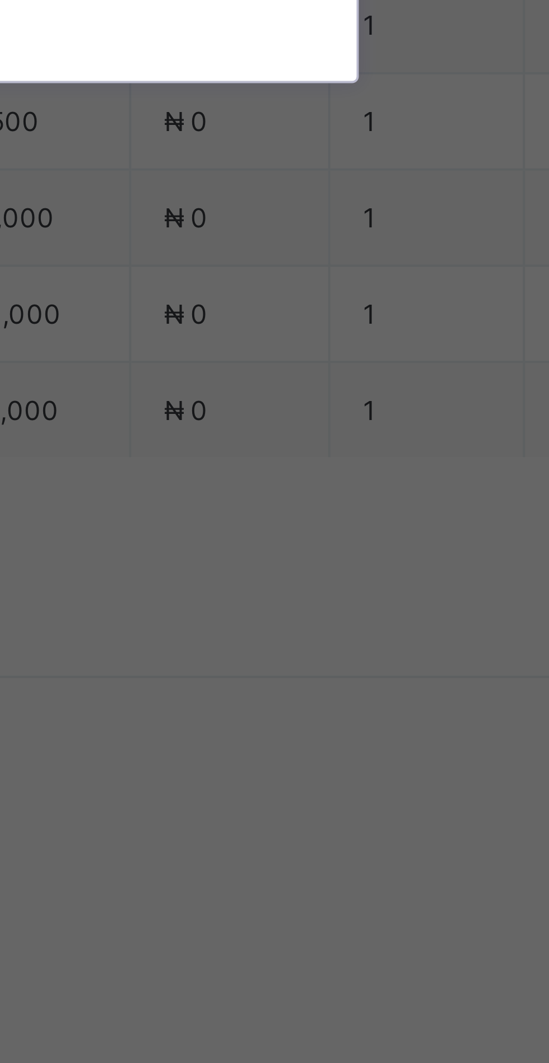
click at [348, 603] on div "Lessons" at bounding box center [274, 593] width 185 height 17
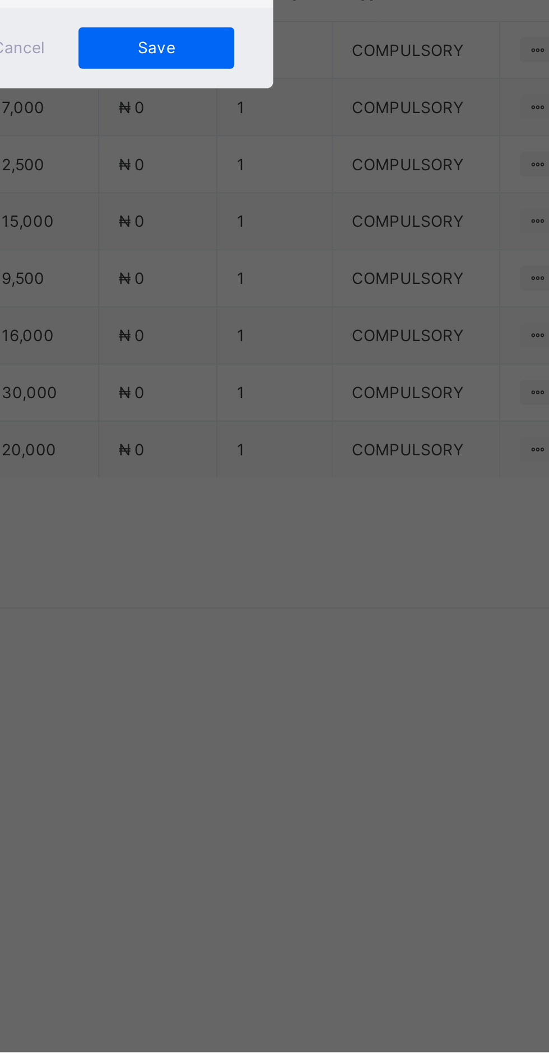
click at [359, 633] on span "Save" at bounding box center [334, 629] width 50 height 8
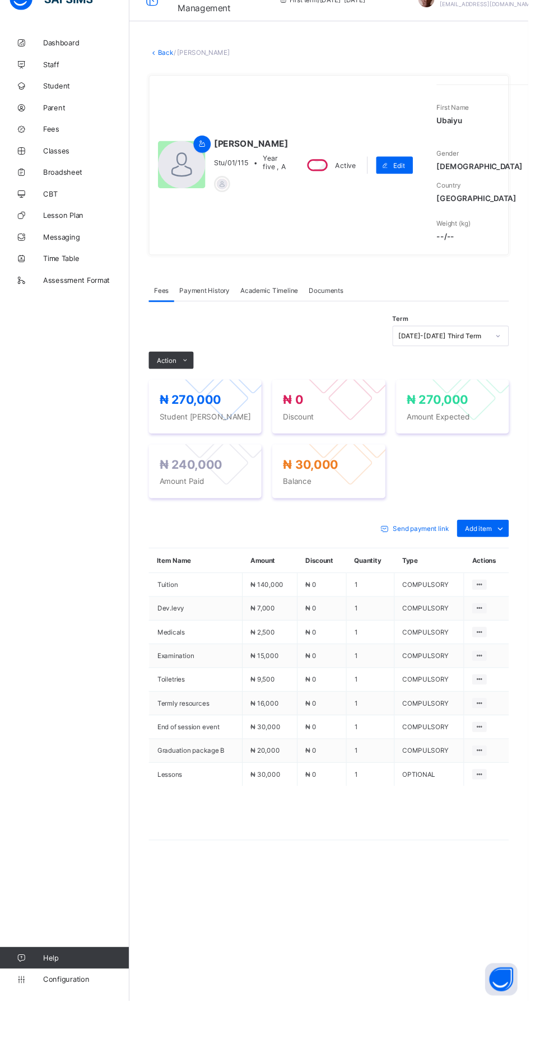
click at [173, 401] on span "Action" at bounding box center [173, 397] width 20 height 8
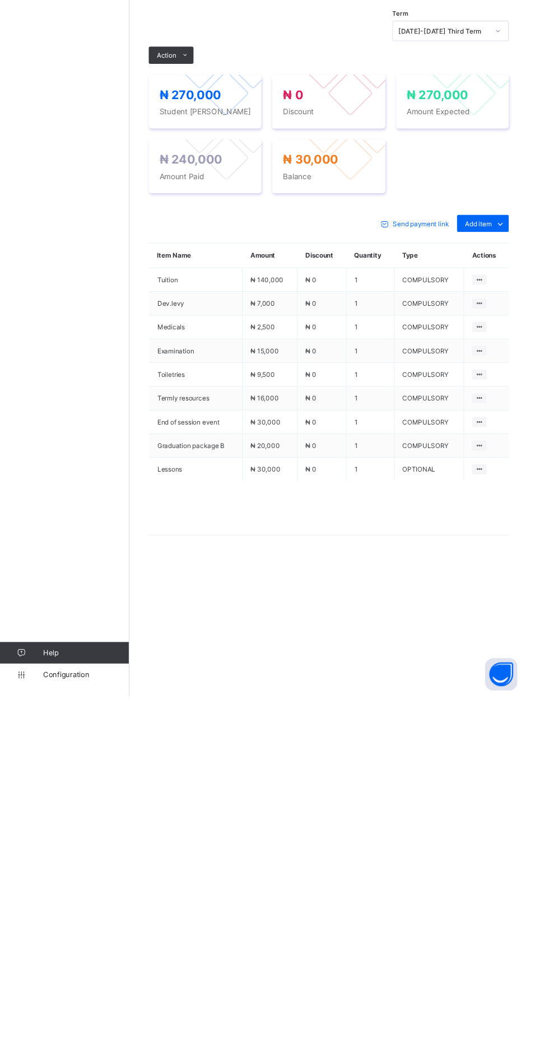
click at [0, 0] on ul "Receive Payment Manage Discount Send Email Reminder" at bounding box center [0, 0] width 0 height 0
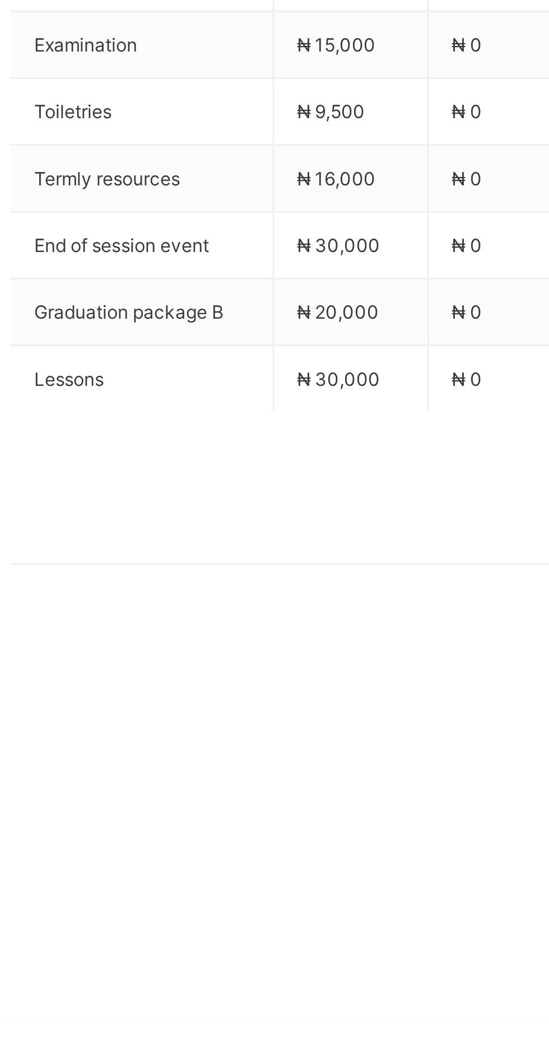
click at [0, 0] on li "Receive Payment" at bounding box center [0, 0] width 0 height 0
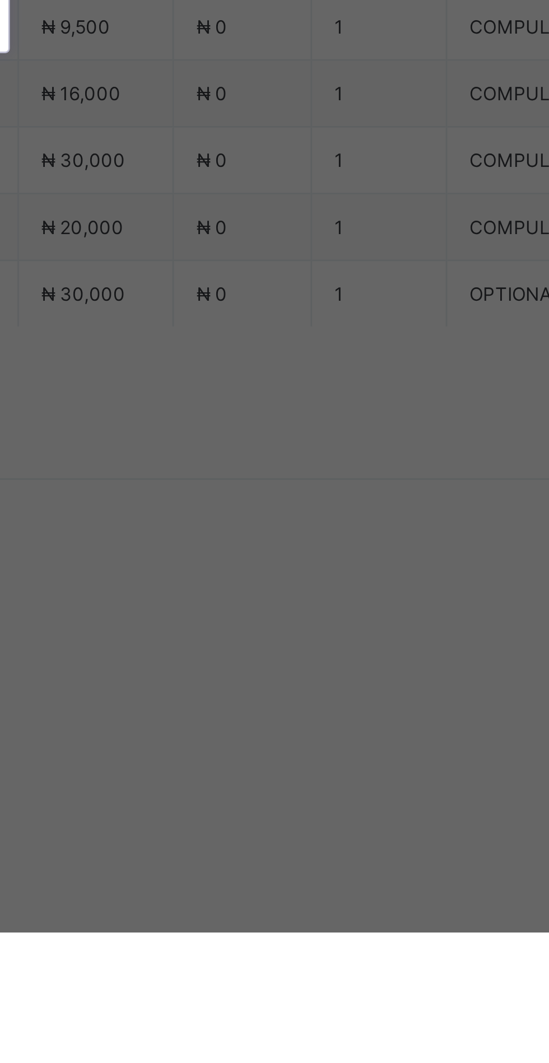
click at [248, 638] on div "Zenith Bank - Sound Minds Best Care Academy" at bounding box center [228, 604] width 39 height 68
click at [294, 567] on input "text" at bounding box center [274, 556] width 40 height 24
type input "********"
click at [280, 613] on input "date" at bounding box center [244, 602] width 71 height 24
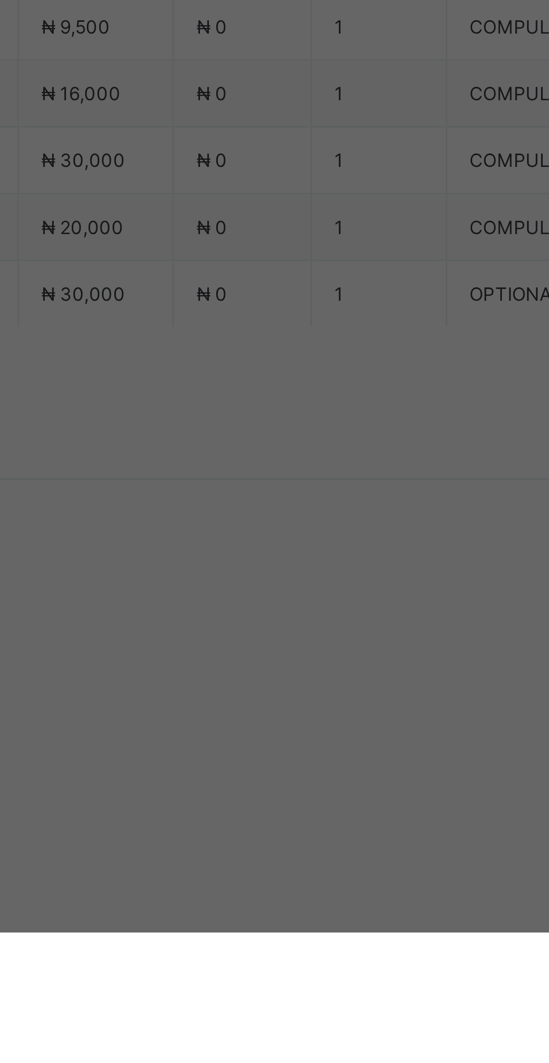
scroll to position [0, 0]
type input "**********"
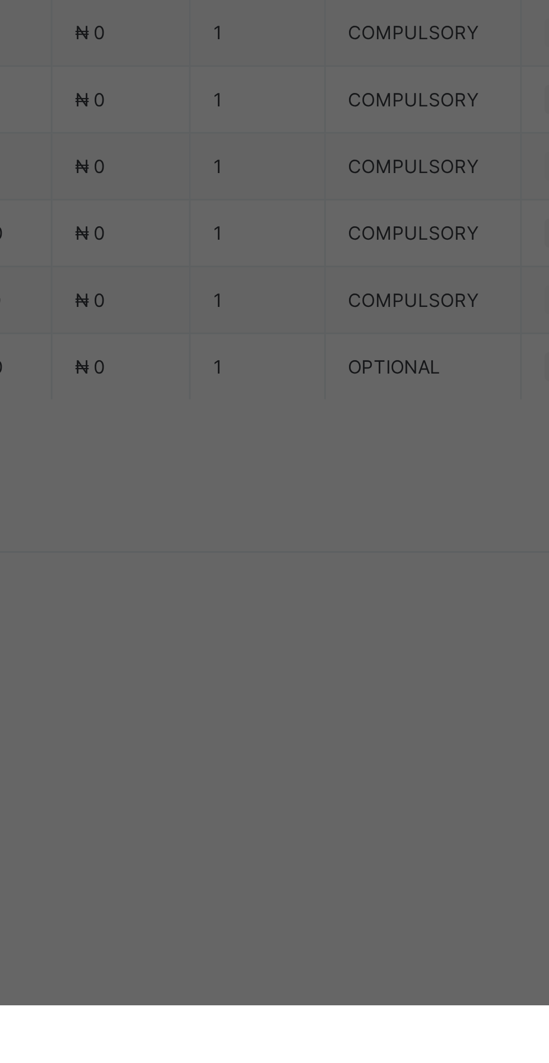
click at [294, 567] on div "********" at bounding box center [274, 556] width 40 height 24
click at [294, 567] on input "********" at bounding box center [274, 556] width 40 height 24
type input "**********"
click at [310, 619] on input "currency" at bounding box center [298, 607] width 24 height 24
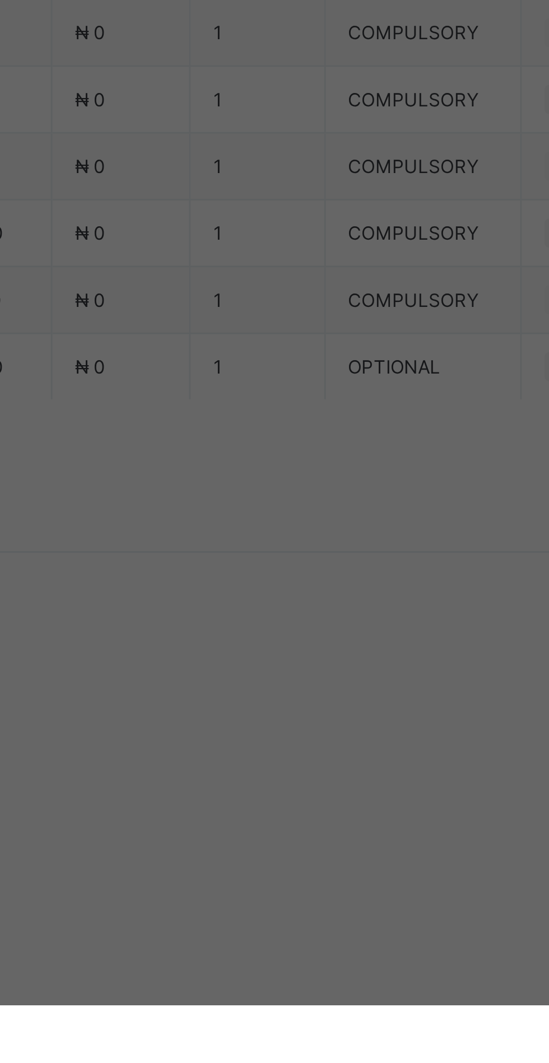
scroll to position [0, 16]
type input "********"
click at [332, 657] on span "Save" at bounding box center [306, 653] width 50 height 8
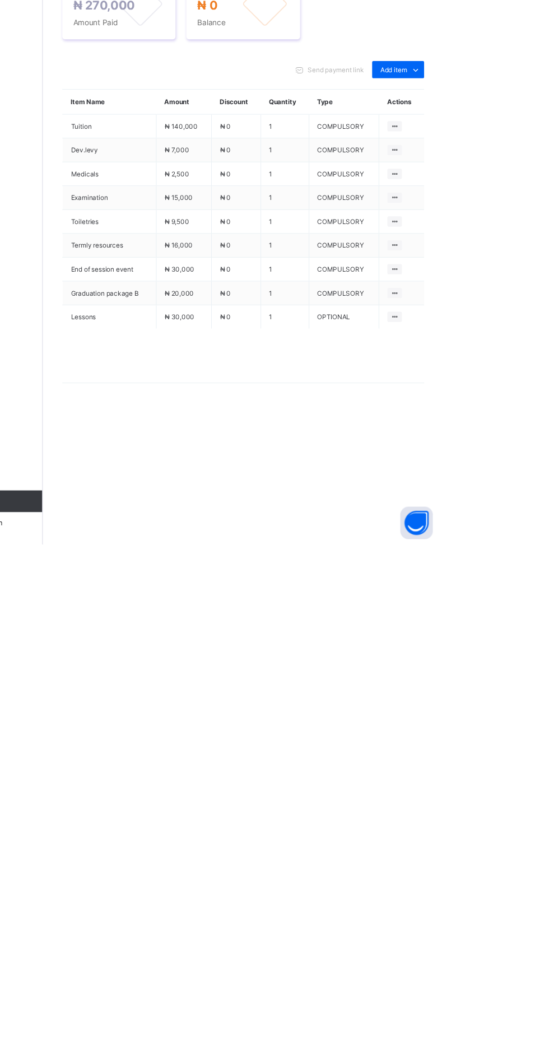
scroll to position [0, 0]
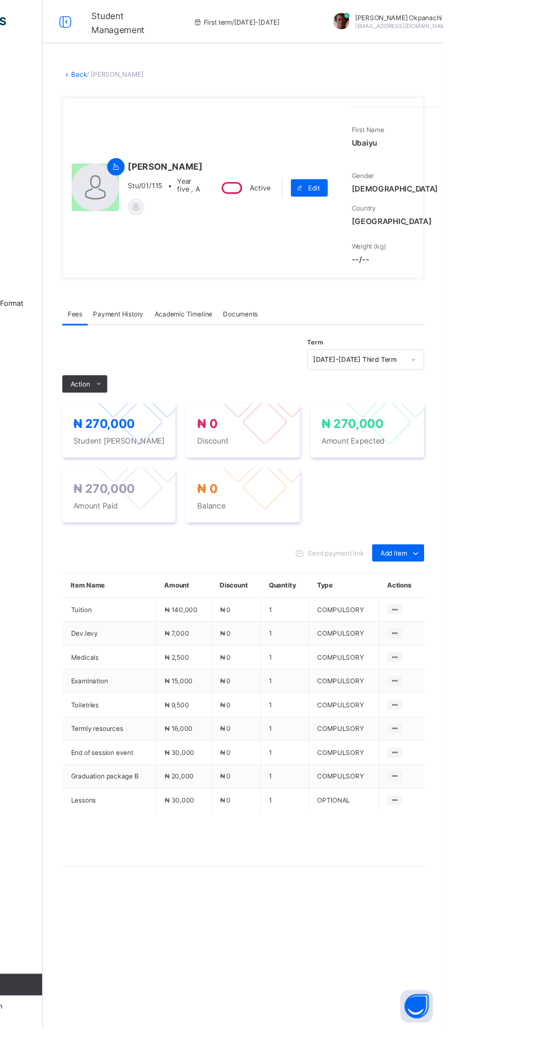
click at [157, 22] on icon at bounding box center [157, 23] width 19 height 16
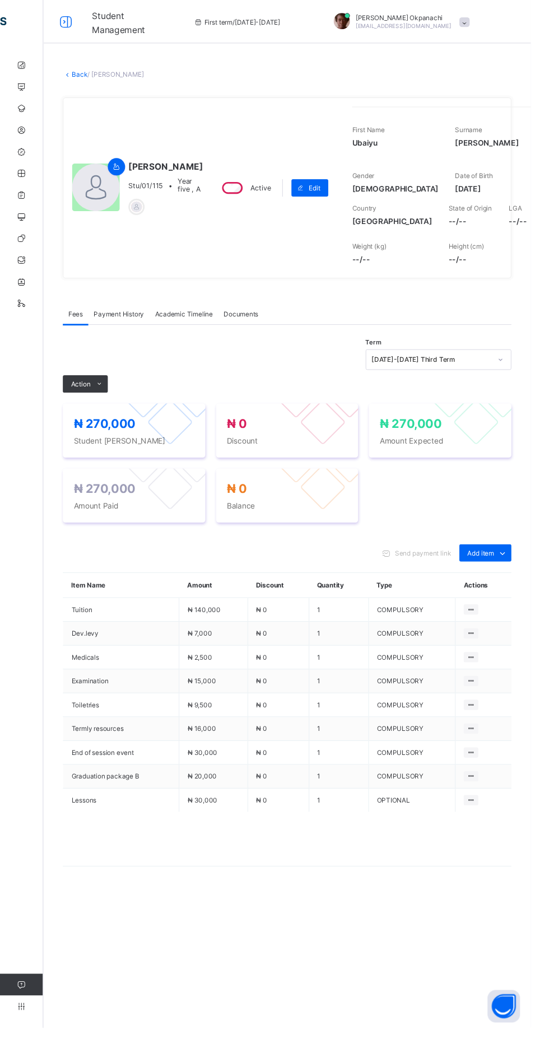
click at [91, 81] on link "Back" at bounding box center [82, 77] width 16 height 8
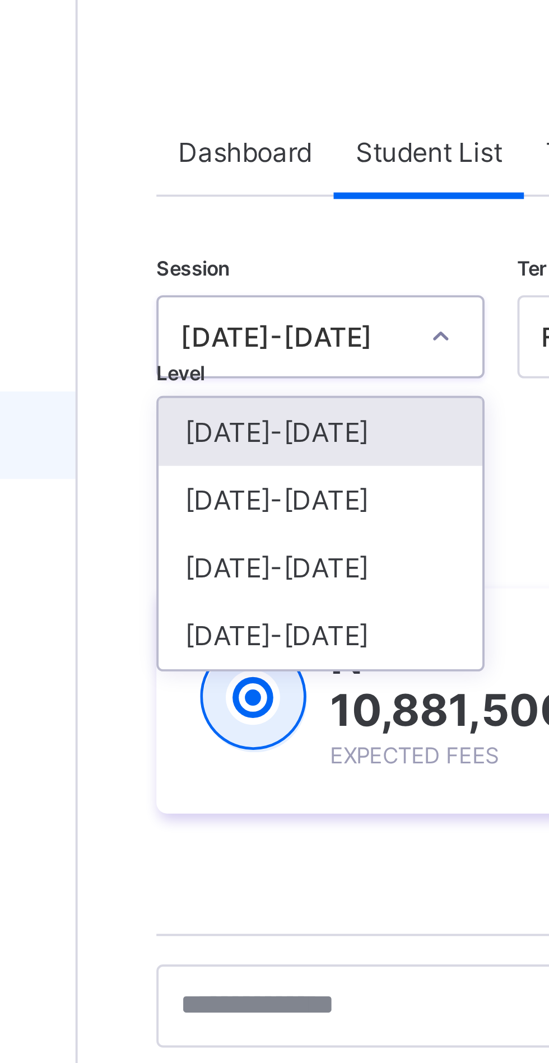
click at [193, 172] on div "[DATE]-[DATE]" at bounding box center [196, 173] width 83 height 17
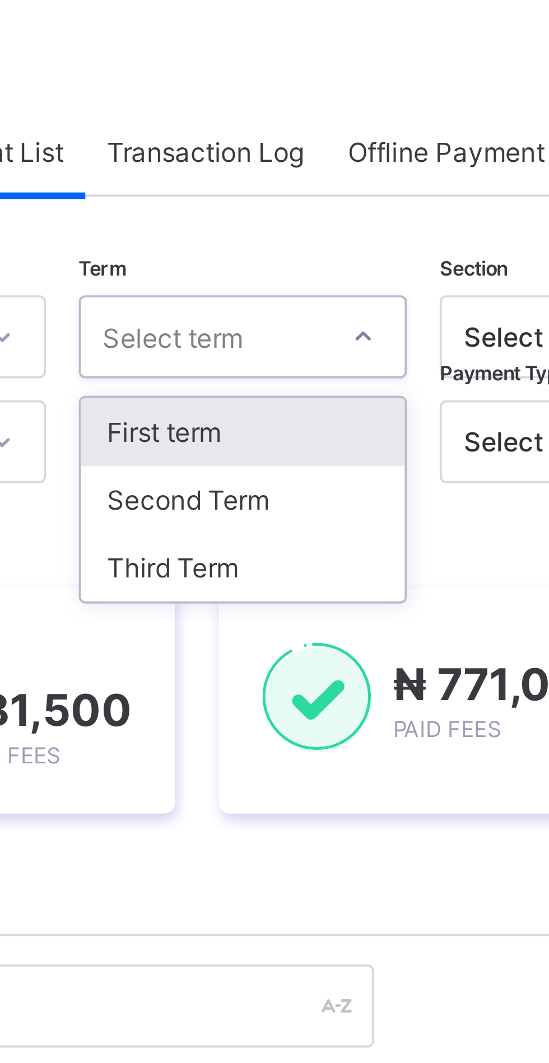
click at [293, 190] on div "Third Term" at bounding box center [289, 190] width 83 height 17
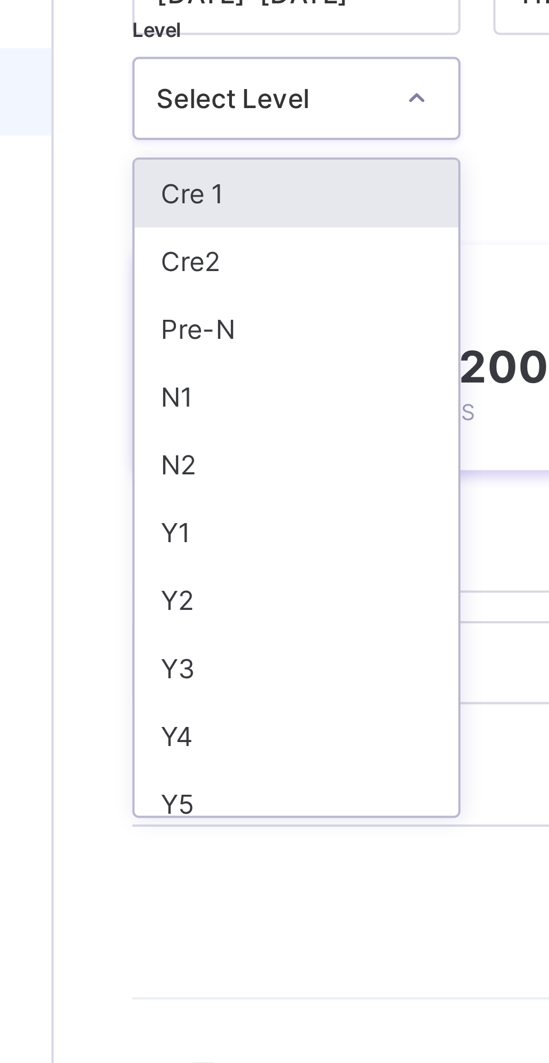
scroll to position [3, 0]
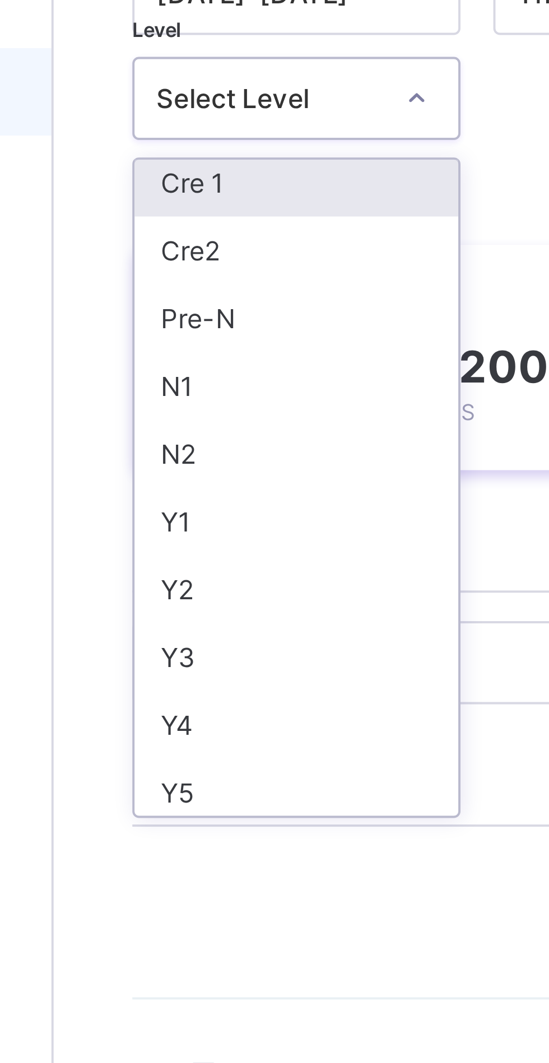
click at [190, 266] on div "Y1" at bounding box center [196, 266] width 83 height 17
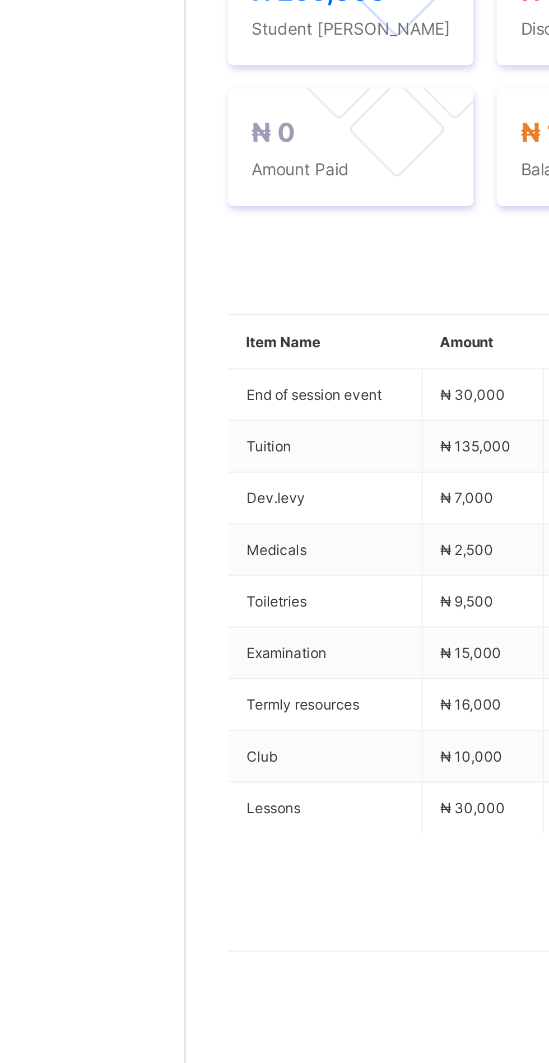
click at [192, 401] on icon at bounding box center [192, 397] width 8 height 7
click at [0, 0] on li "Receive Payment" at bounding box center [0, 0] width 0 height 0
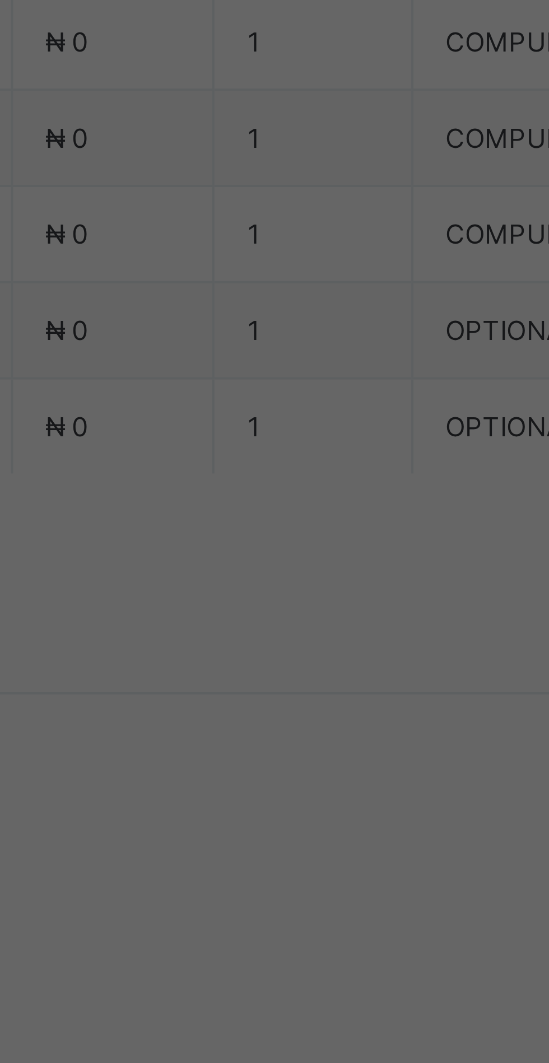
click at [248, 638] on div "Zenith Bank - Sound Minds Best Care Academy" at bounding box center [228, 604] width 39 height 68
click at [294, 567] on input "text" at bounding box center [274, 556] width 40 height 24
type input "**********"
click at [280, 613] on input "date" at bounding box center [244, 602] width 71 height 24
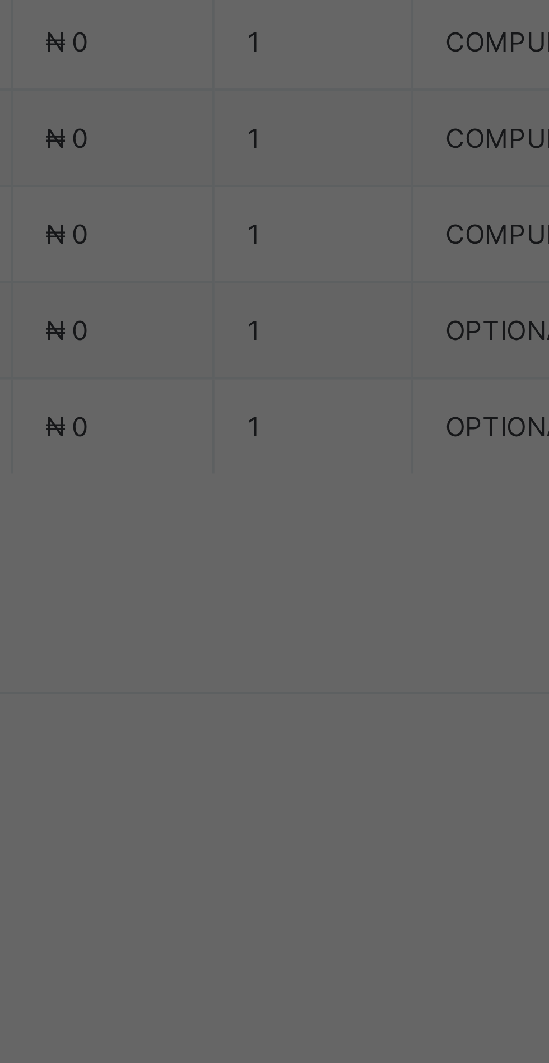
scroll to position [0, 0]
type input "**********"
click at [310, 619] on input "currency" at bounding box center [298, 607] width 24 height 24
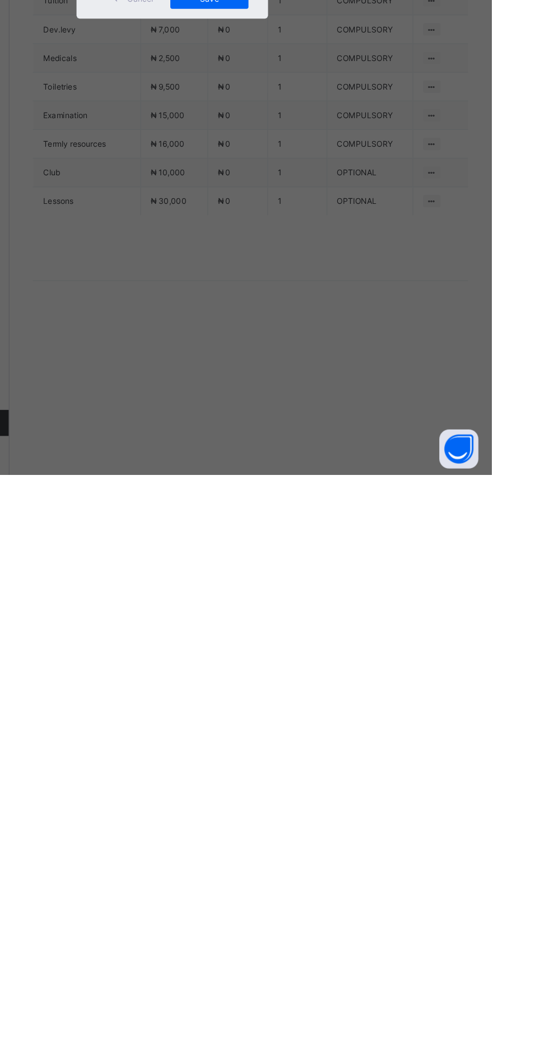
type input "*********"
click at [332, 657] on span "Save" at bounding box center [306, 653] width 50 height 8
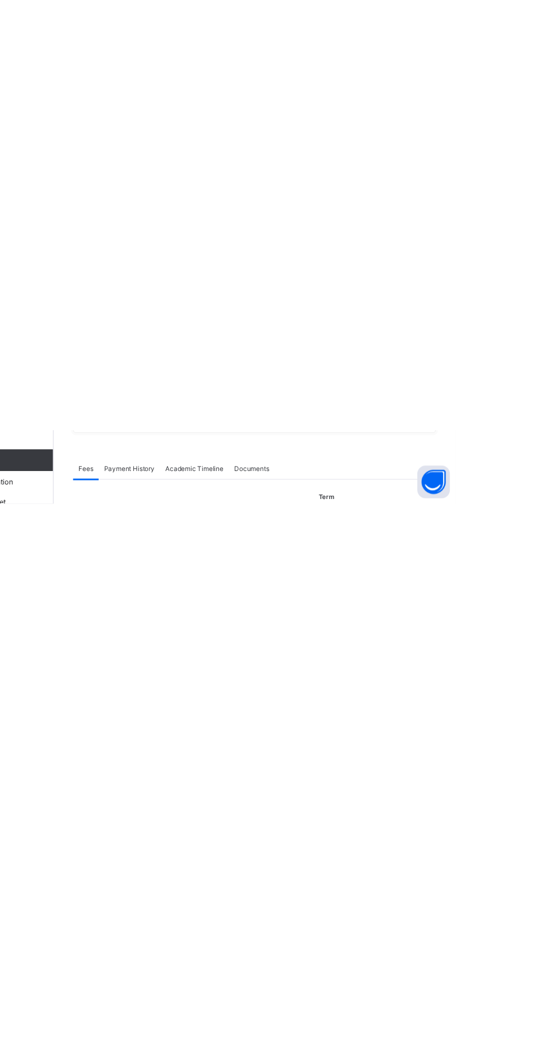
scroll to position [0, 41]
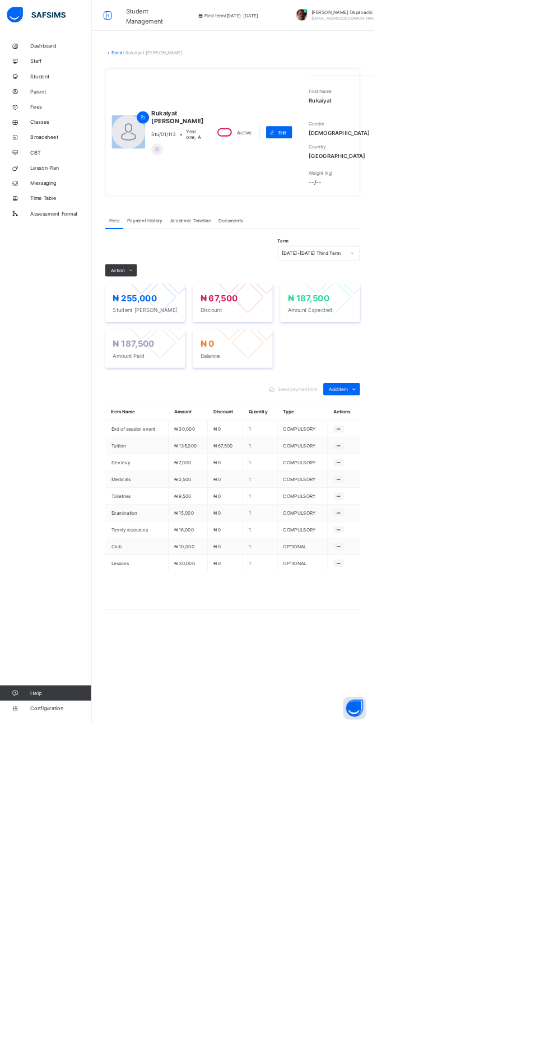
click at [171, 81] on link "Back" at bounding box center [172, 77] width 16 height 8
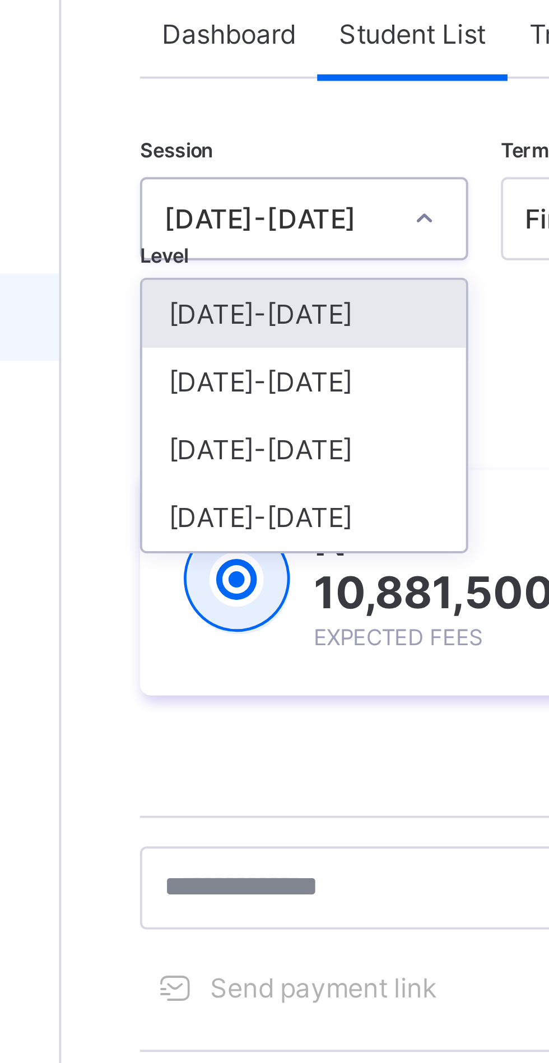
click at [200, 173] on div "[DATE]-[DATE]" at bounding box center [196, 173] width 83 height 17
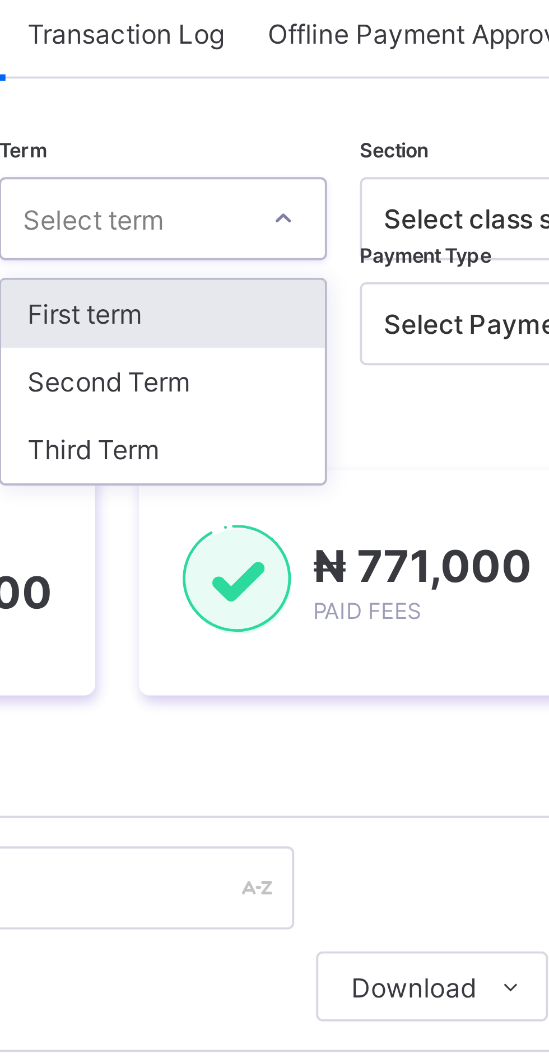
click at [299, 173] on div "Second Term" at bounding box center [289, 173] width 83 height 17
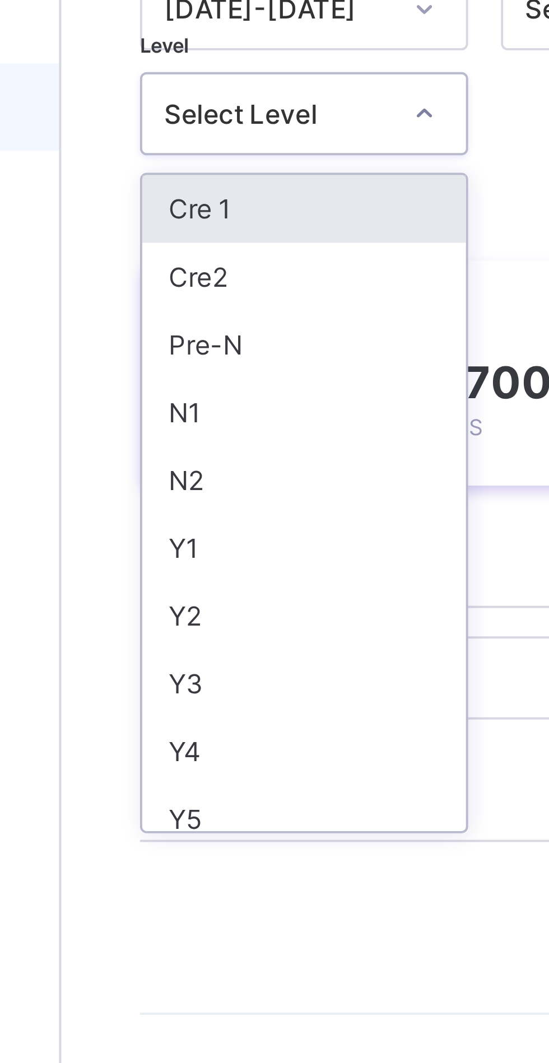
scroll to position [3, 0]
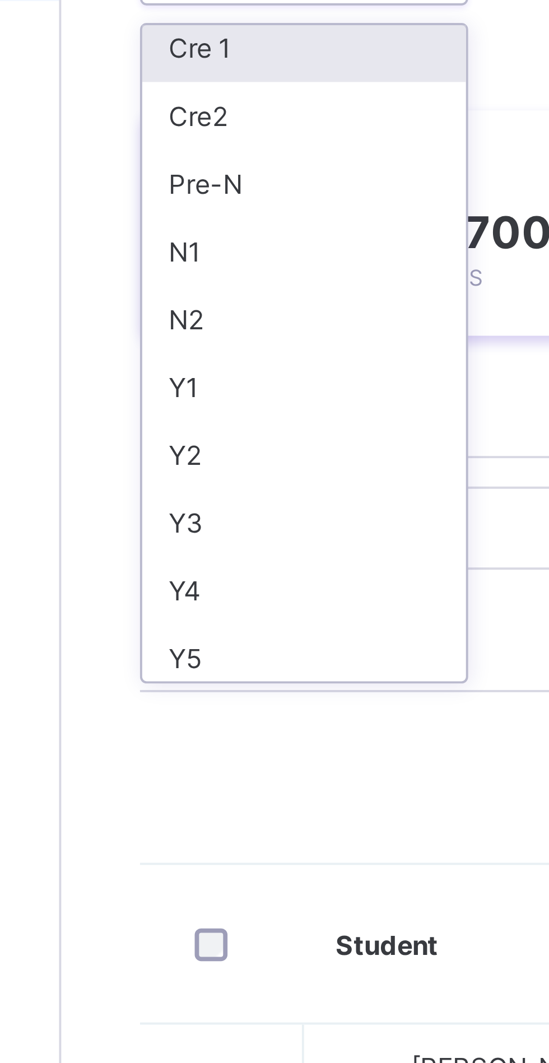
click at [188, 284] on div "Y2" at bounding box center [196, 284] width 83 height 17
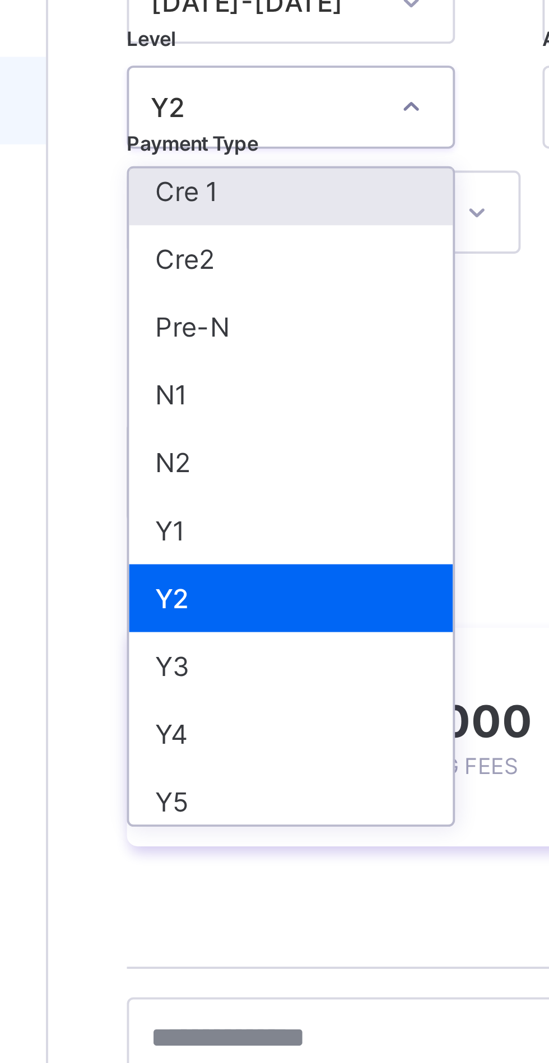
click at [190, 249] on div "N2" at bounding box center [196, 249] width 83 height 17
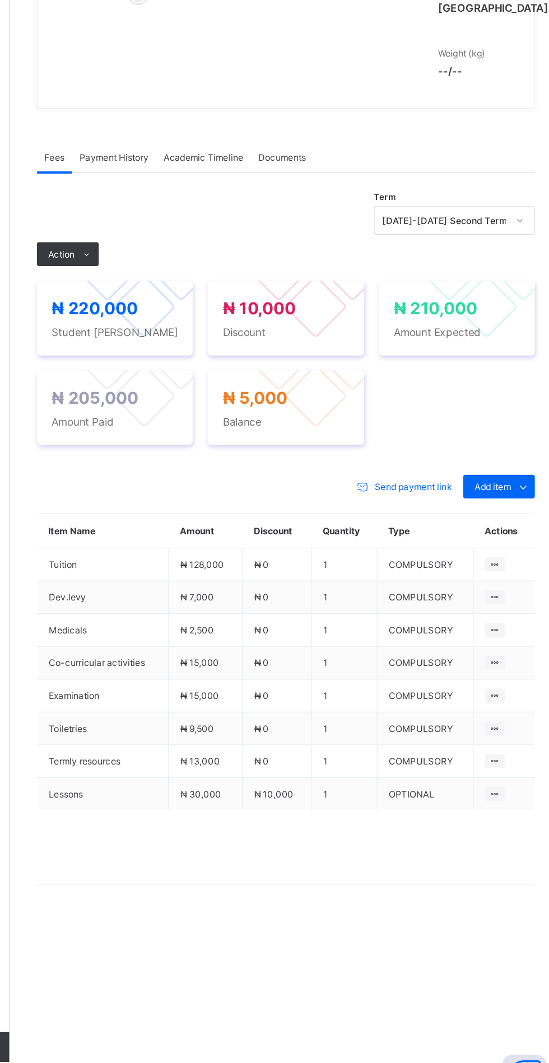
click at [223, 354] on span "Payment History" at bounding box center [212, 350] width 52 height 8
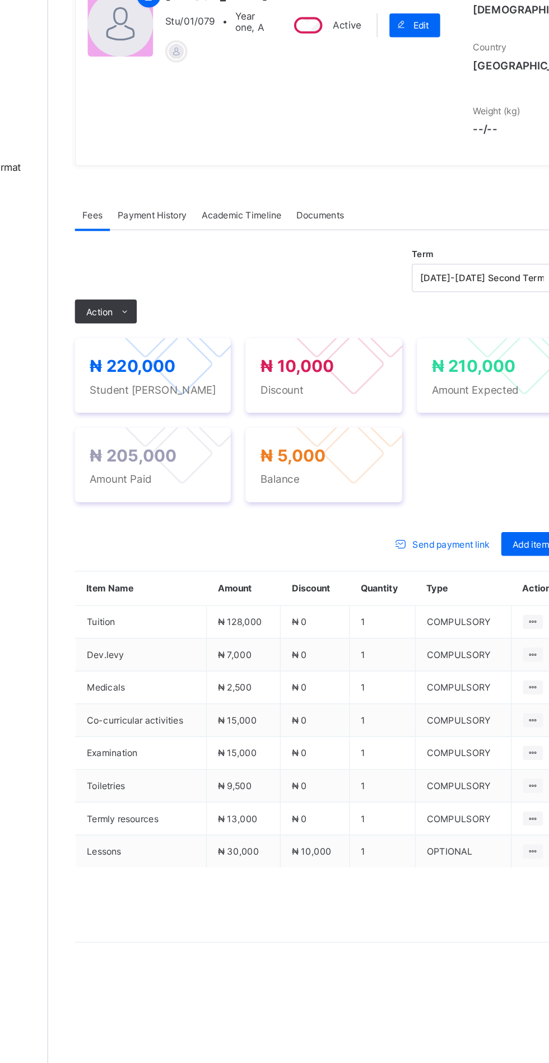
click at [216, 354] on span "Payment History" at bounding box center [212, 350] width 52 height 8
